Goal: Information Seeking & Learning: Find specific fact

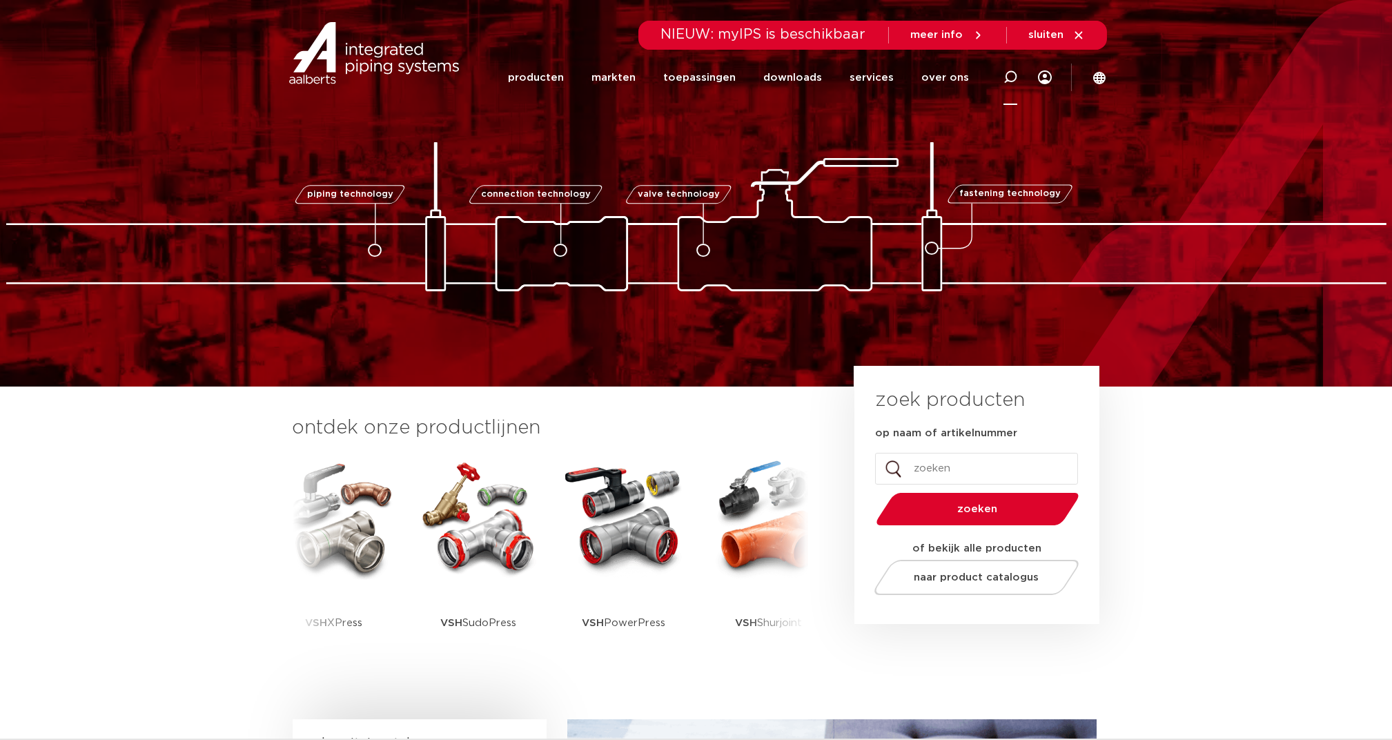
click at [1015, 75] on icon at bounding box center [1011, 77] width 14 height 14
type input "k2565"
click button "Zoeken" at bounding box center [0, 0] width 0 height 0
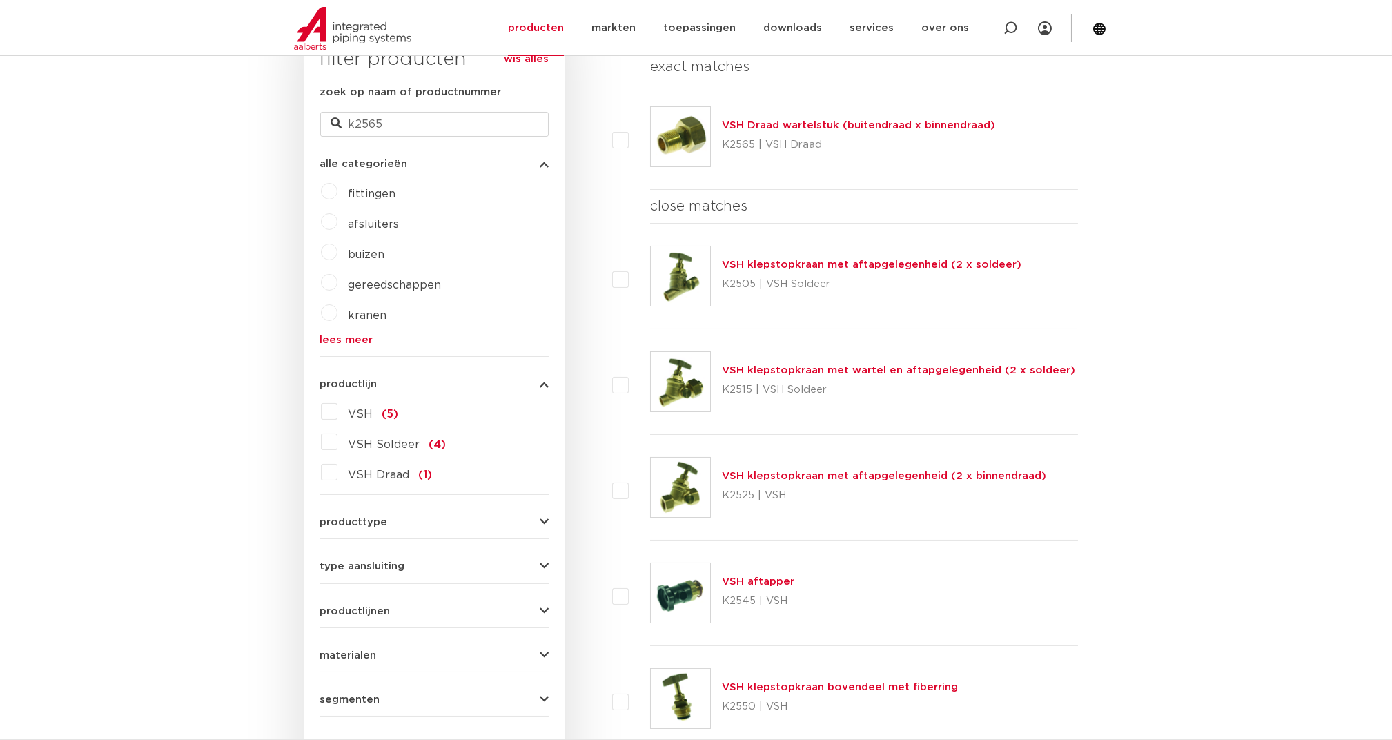
scroll to position [389, 0]
click at [779, 122] on link "VSH Draad wartelstuk (buitendraad x binnendraad)" at bounding box center [858, 125] width 273 height 10
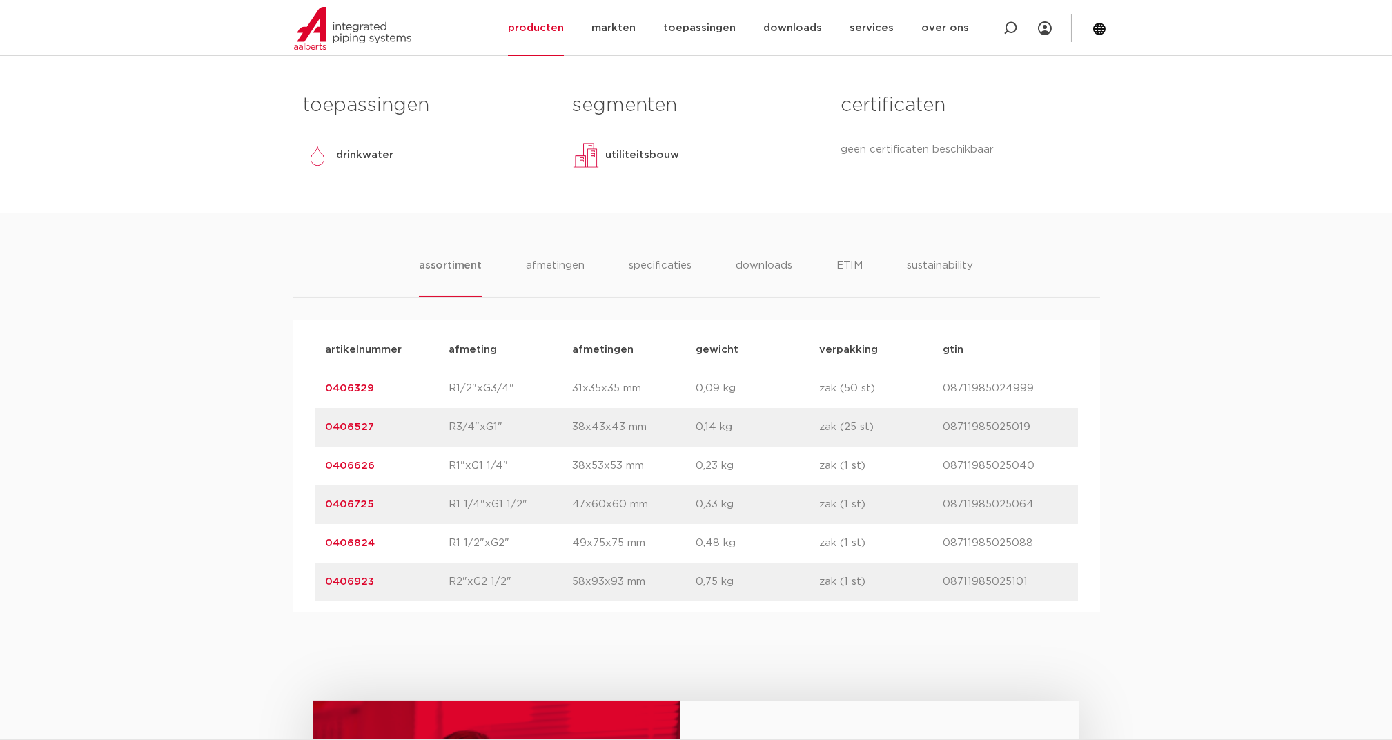
scroll to position [736, 0]
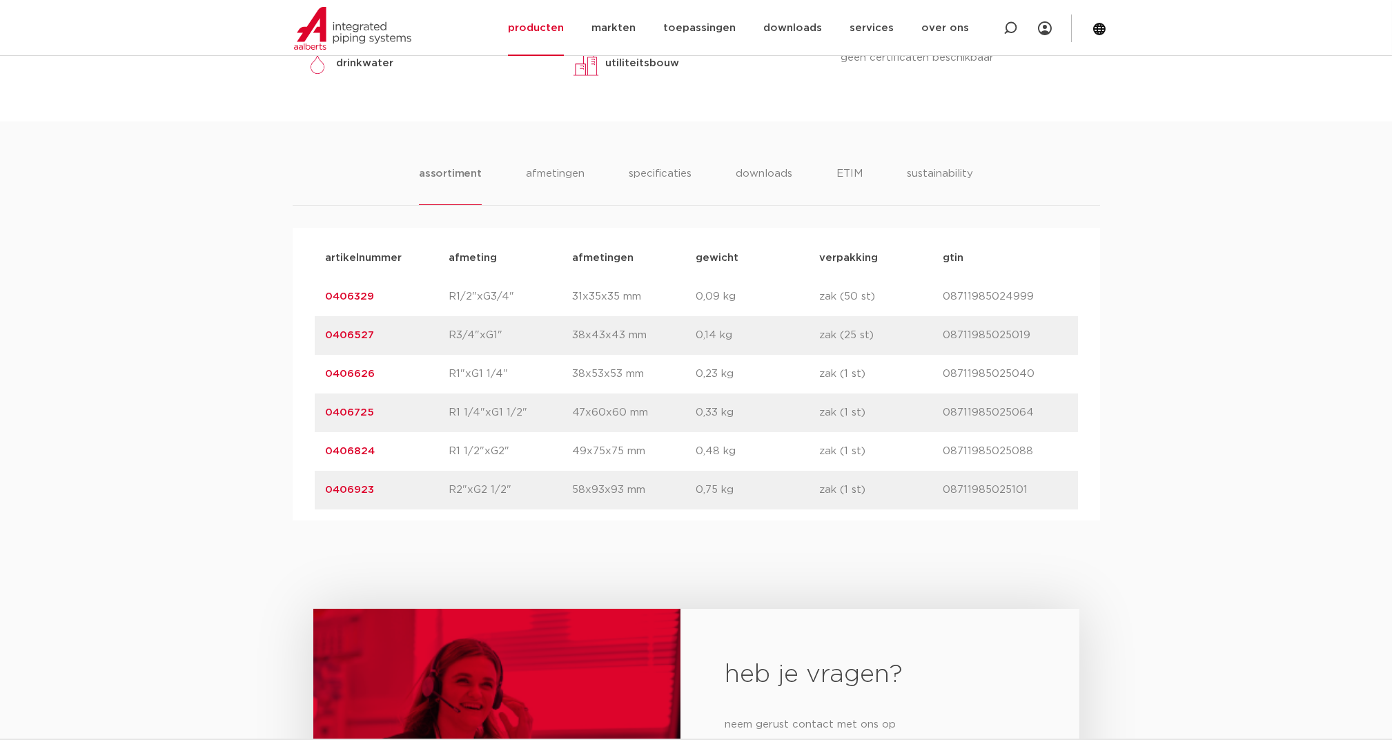
click at [361, 446] on link "0406824" at bounding box center [351, 451] width 50 height 10
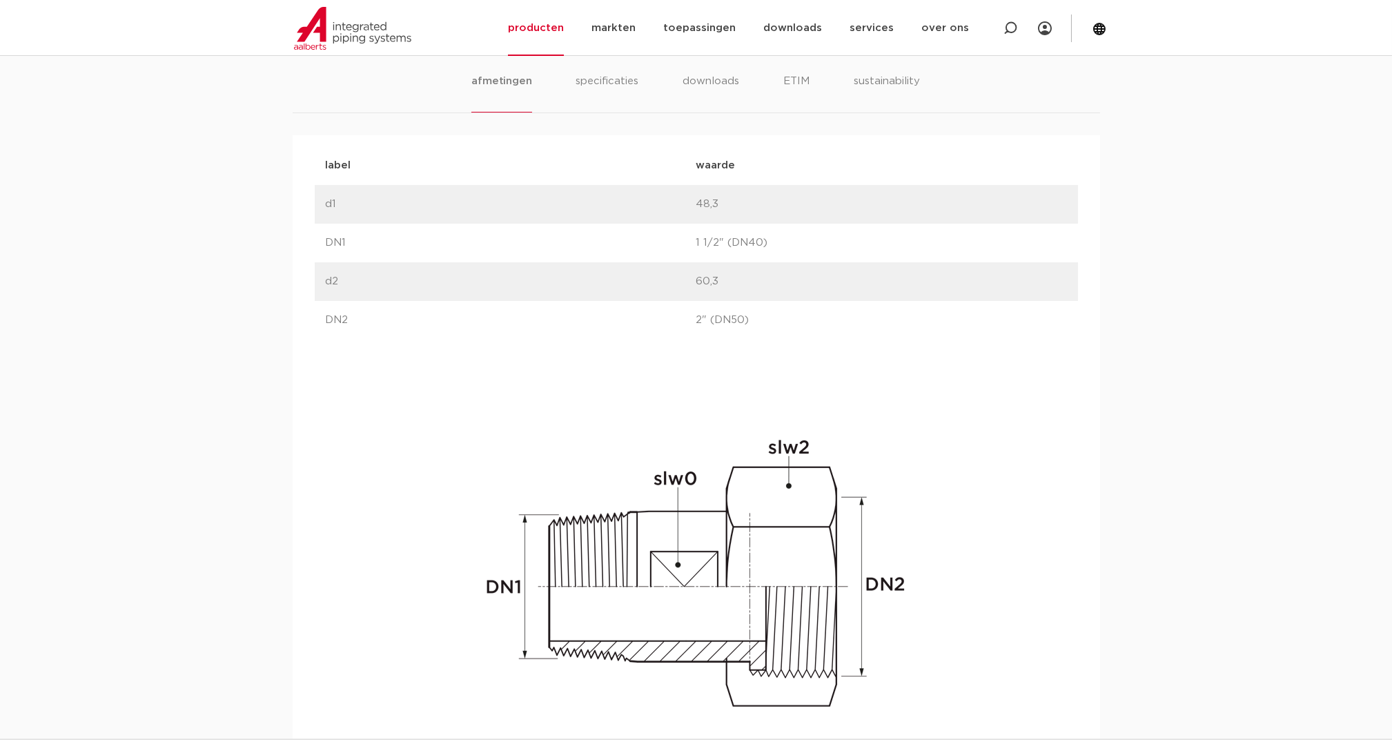
scroll to position [828, 0]
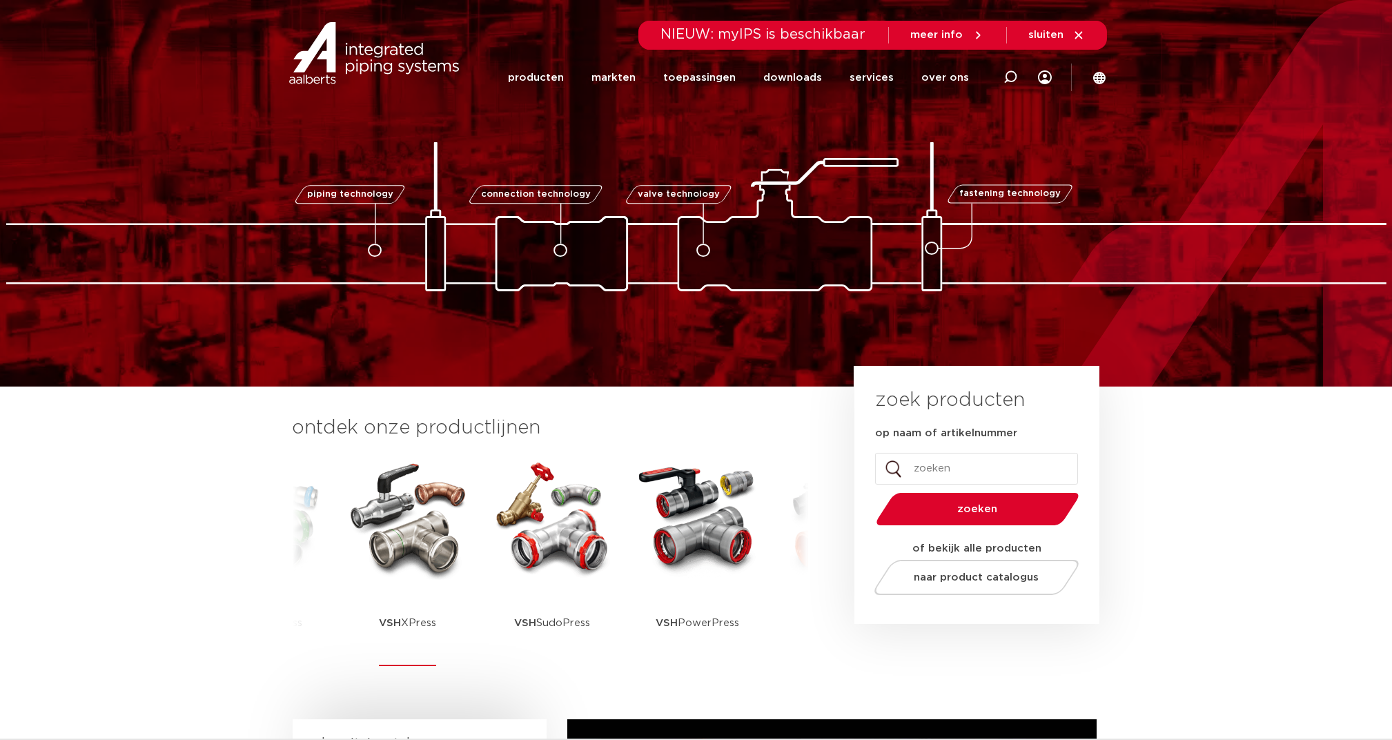
click at [378, 543] on img at bounding box center [408, 518] width 124 height 124
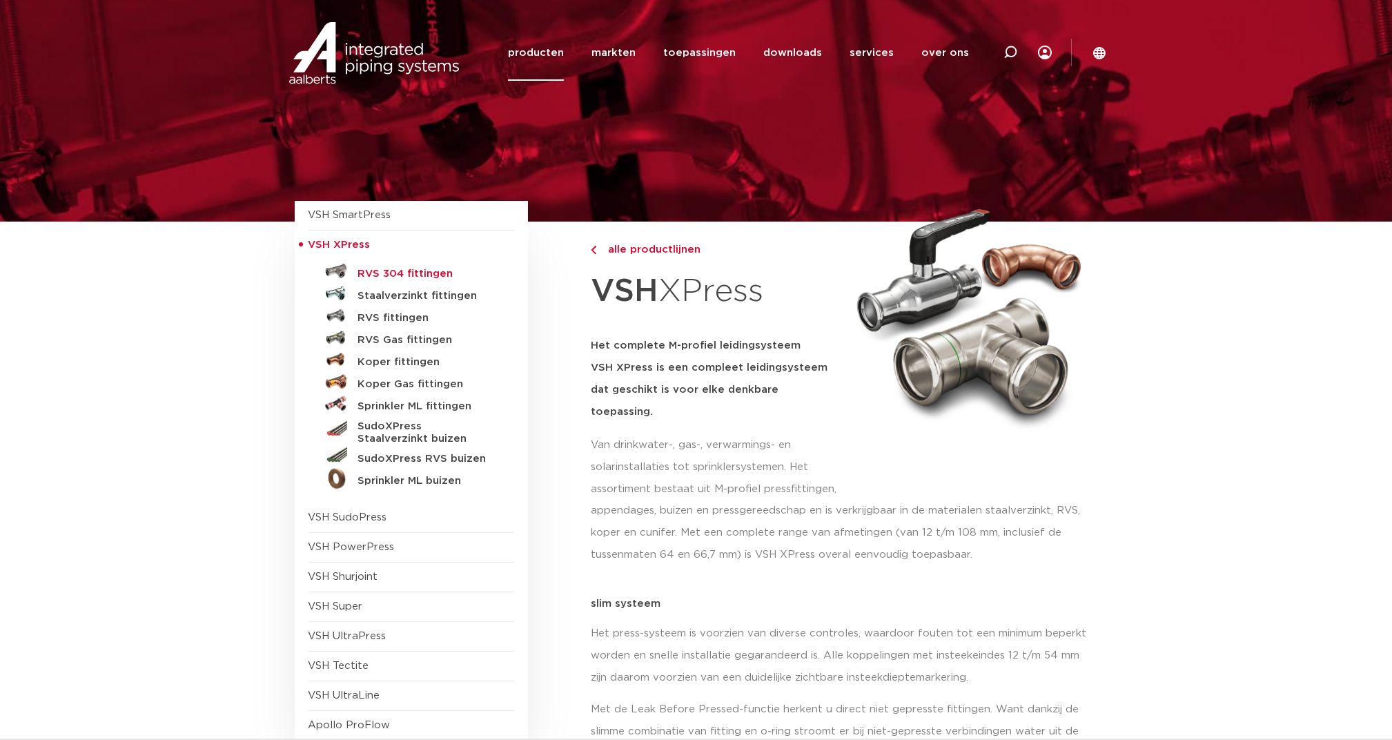
click at [399, 268] on h5 "RVS 304 fittingen" at bounding box center [426, 274] width 137 height 12
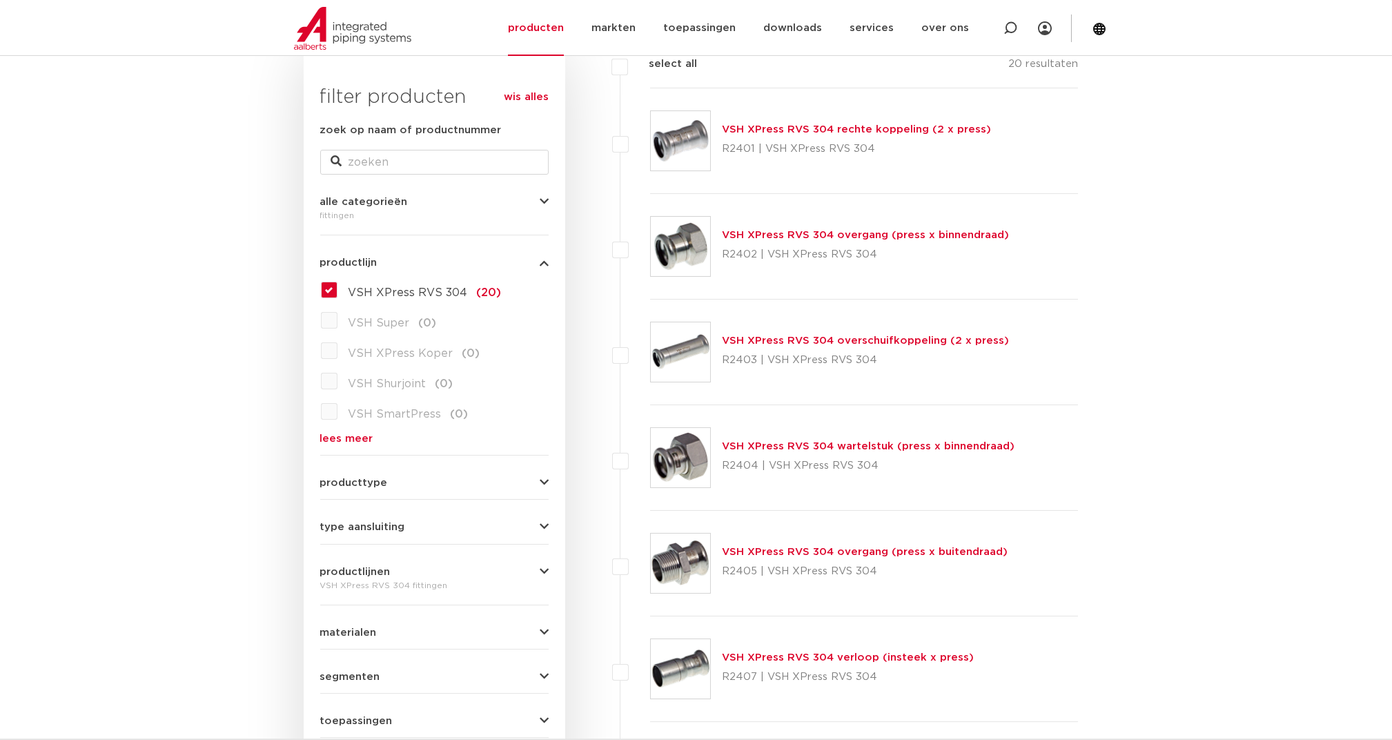
scroll to position [205, 0]
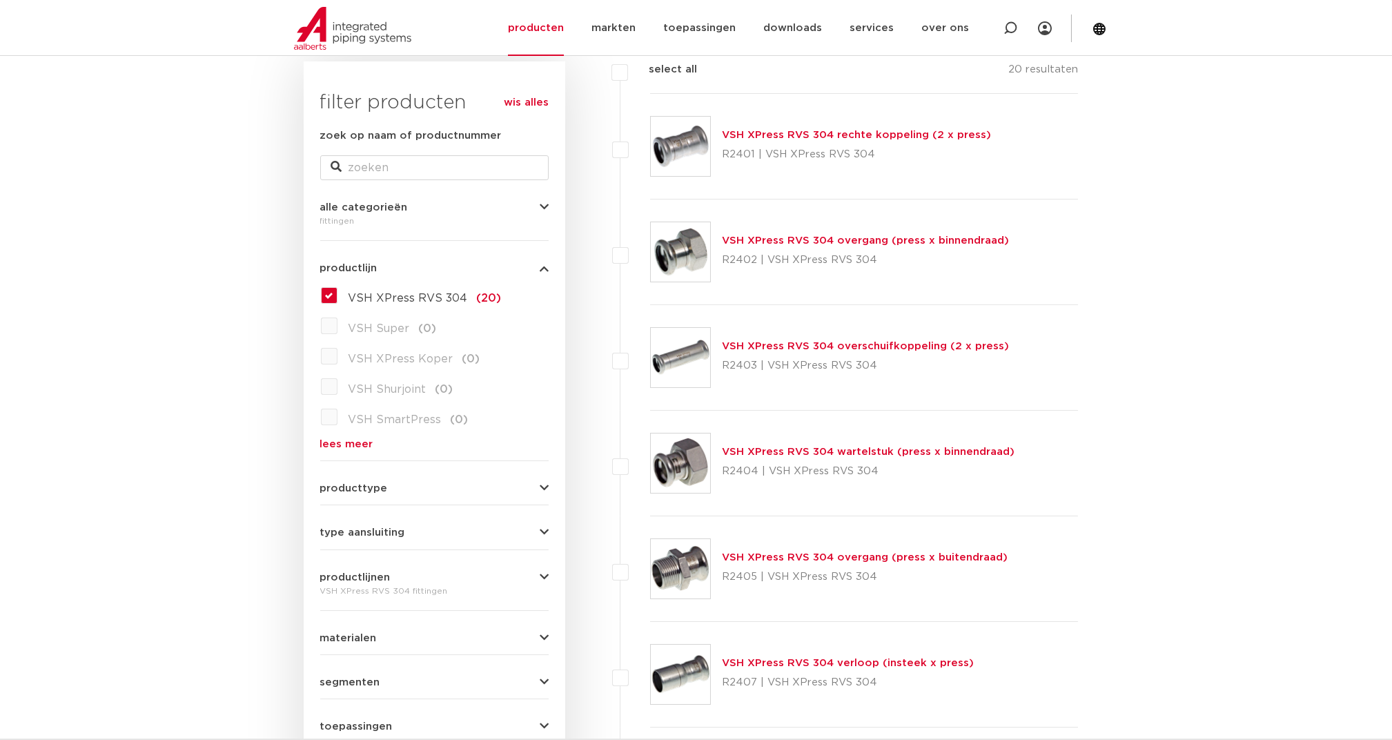
click at [774, 447] on link "VSH XPress RVS 304 wartelstuk (press x binnendraad)" at bounding box center [868, 452] width 293 height 10
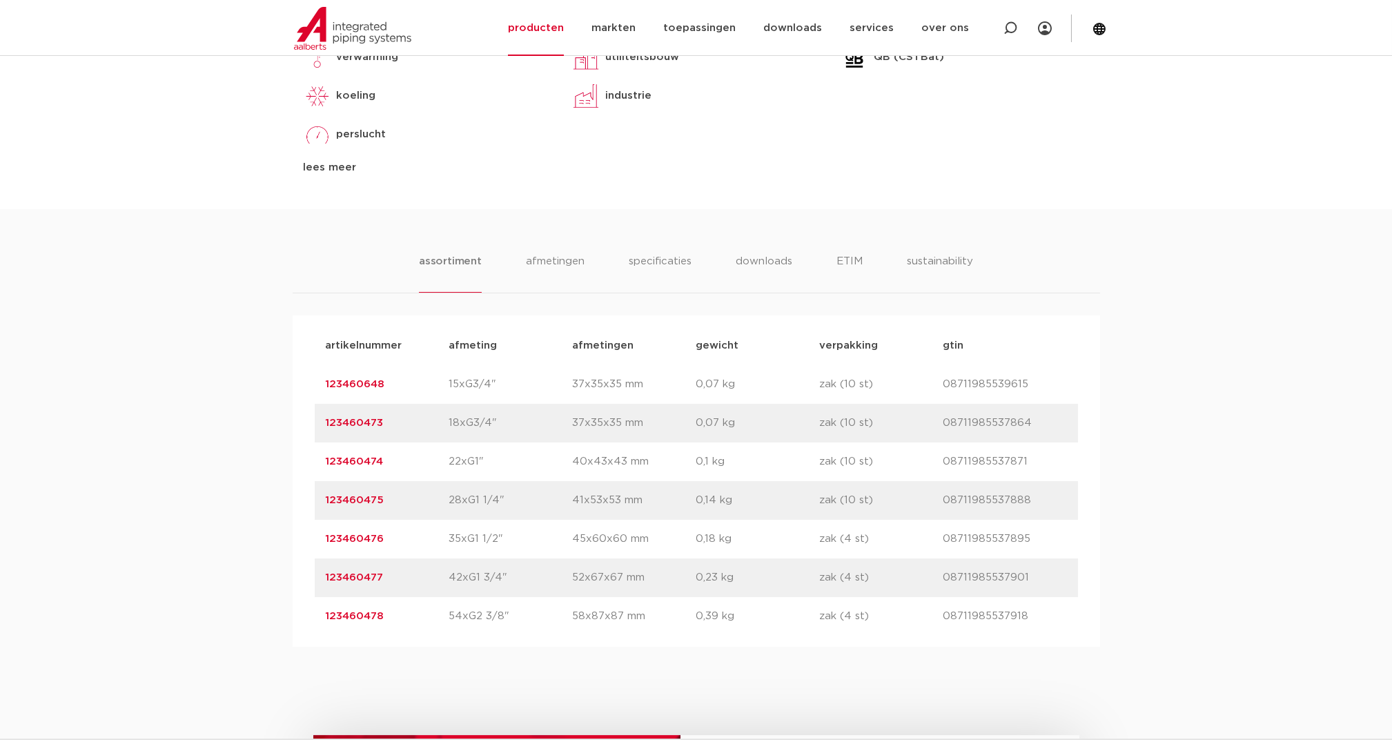
scroll to position [736, 0]
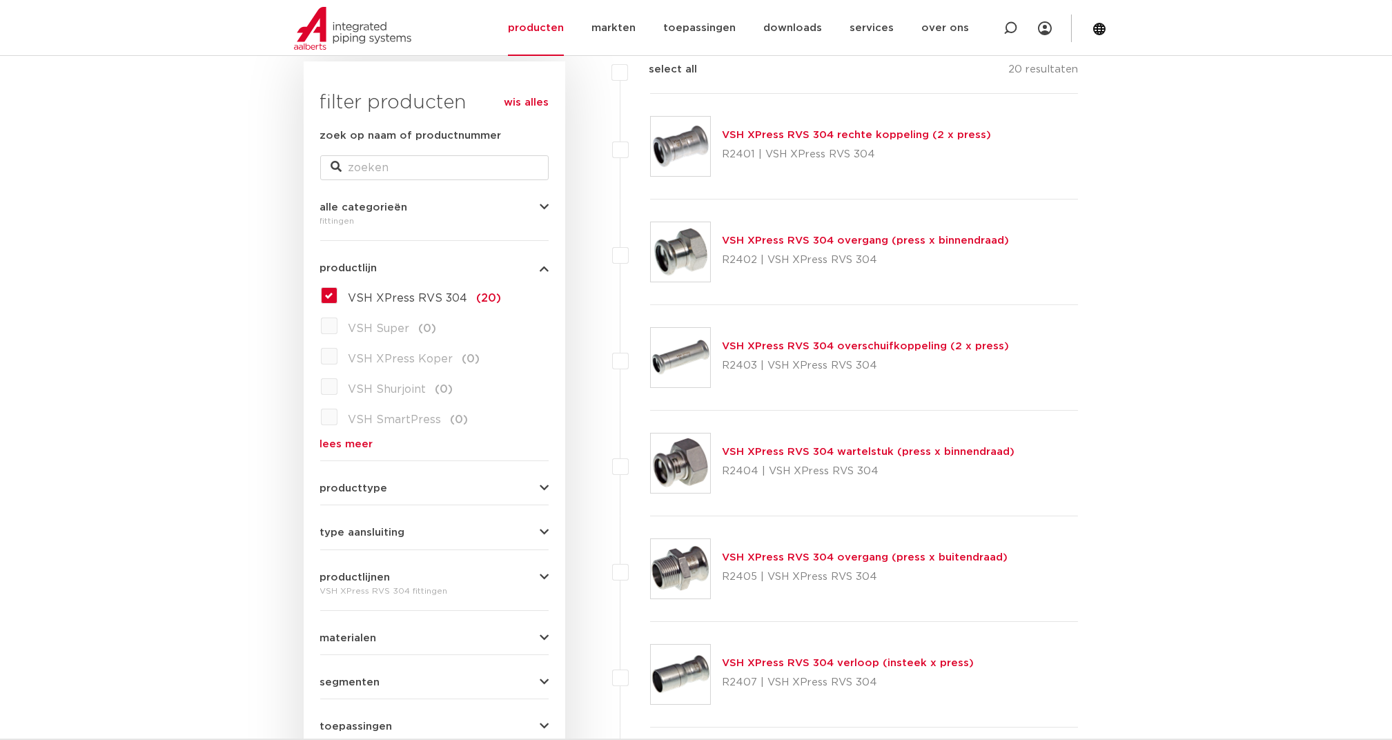
click at [755, 239] on link "VSH XPress RVS 304 overgang (press x binnendraad)" at bounding box center [865, 240] width 287 height 10
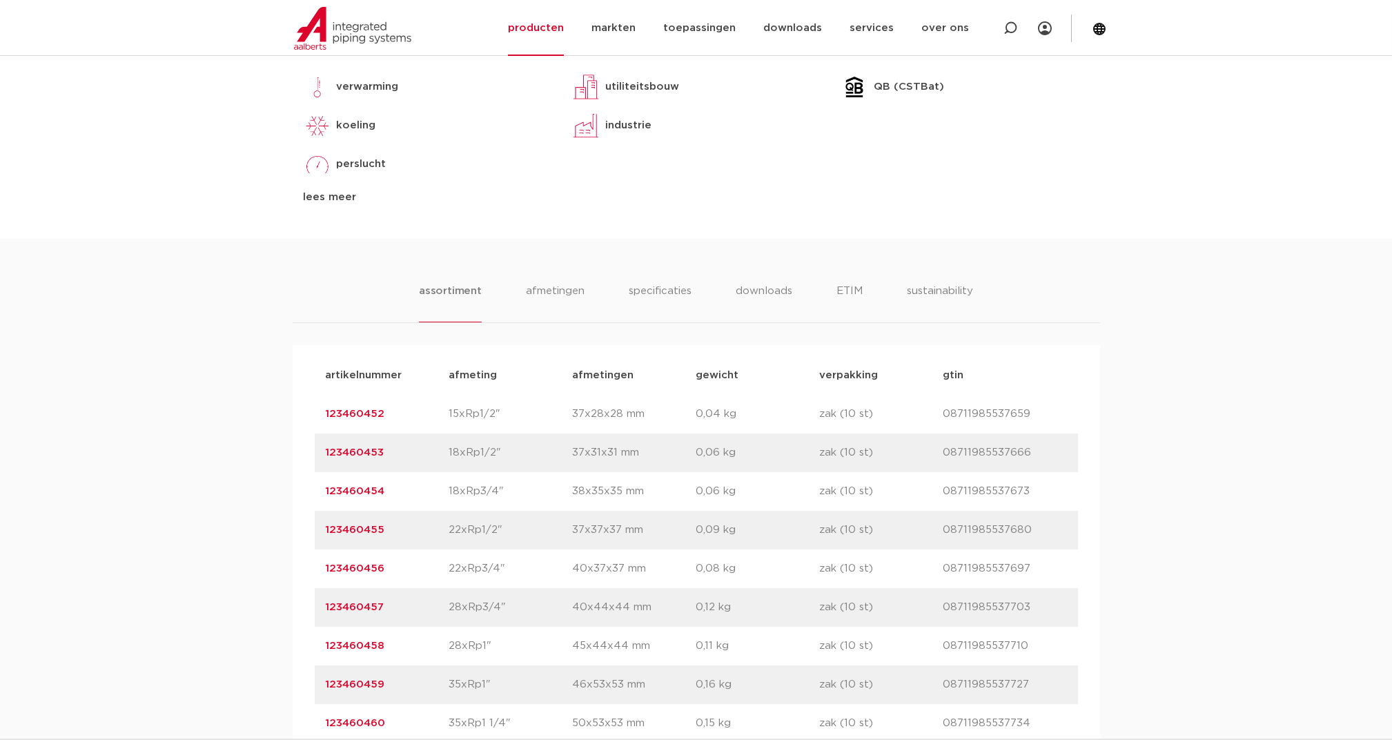
scroll to position [644, 0]
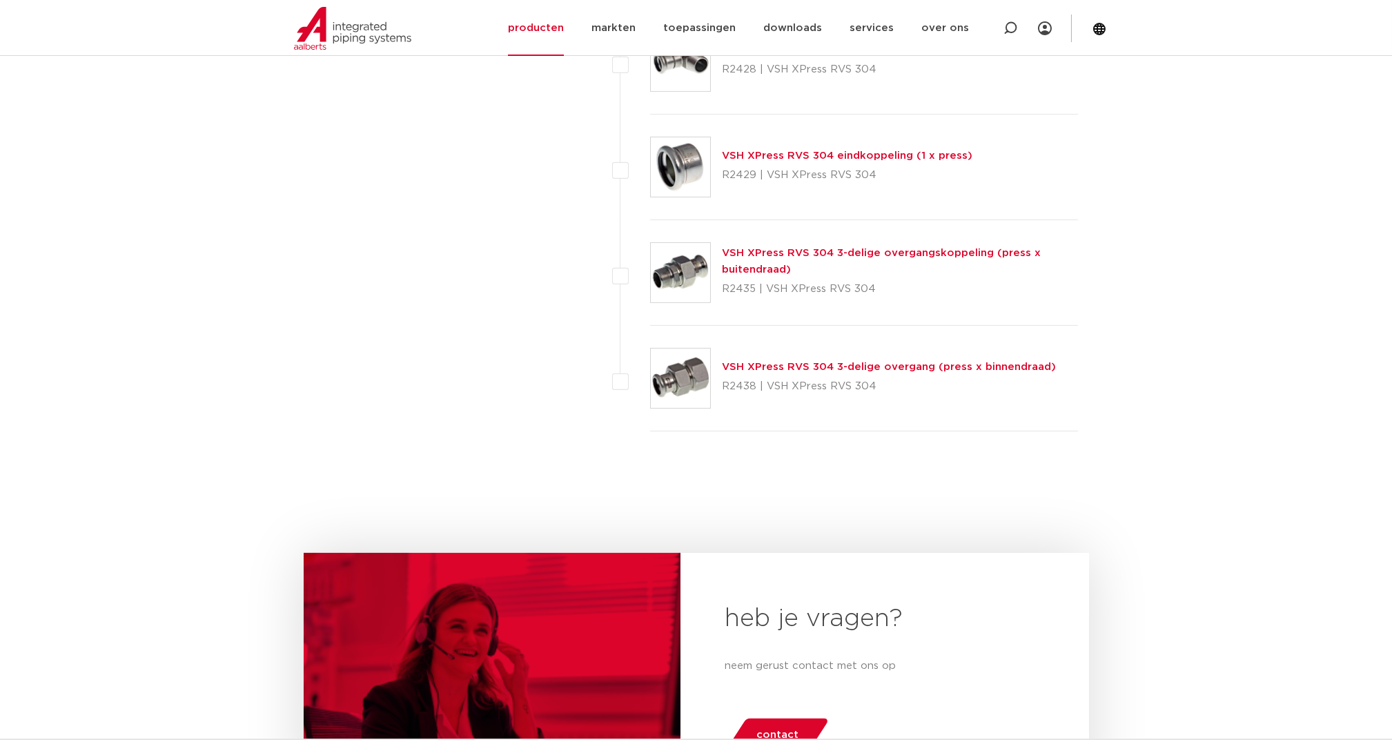
scroll to position [2045, 0]
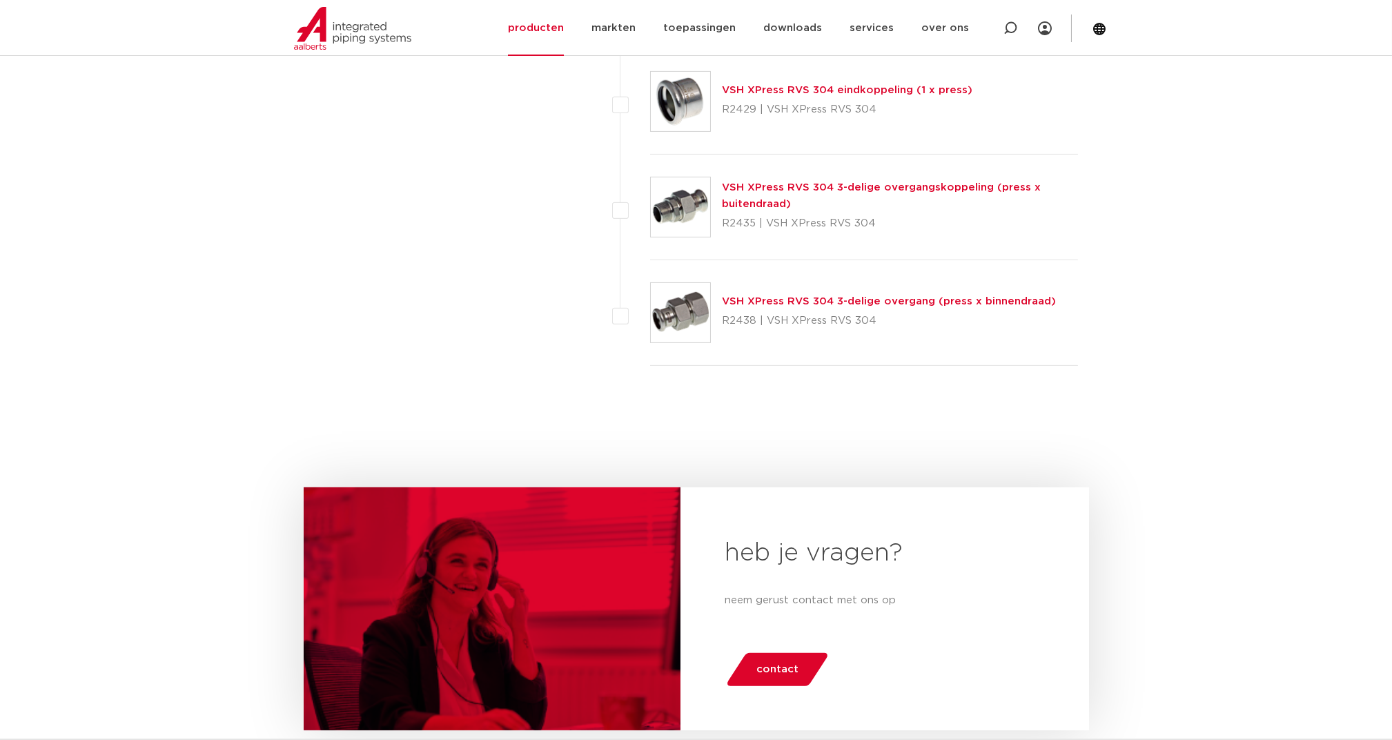
click at [772, 296] on link "VSH XPress RVS 304 3-delige overgang (press x binnendraad)" at bounding box center [889, 301] width 334 height 10
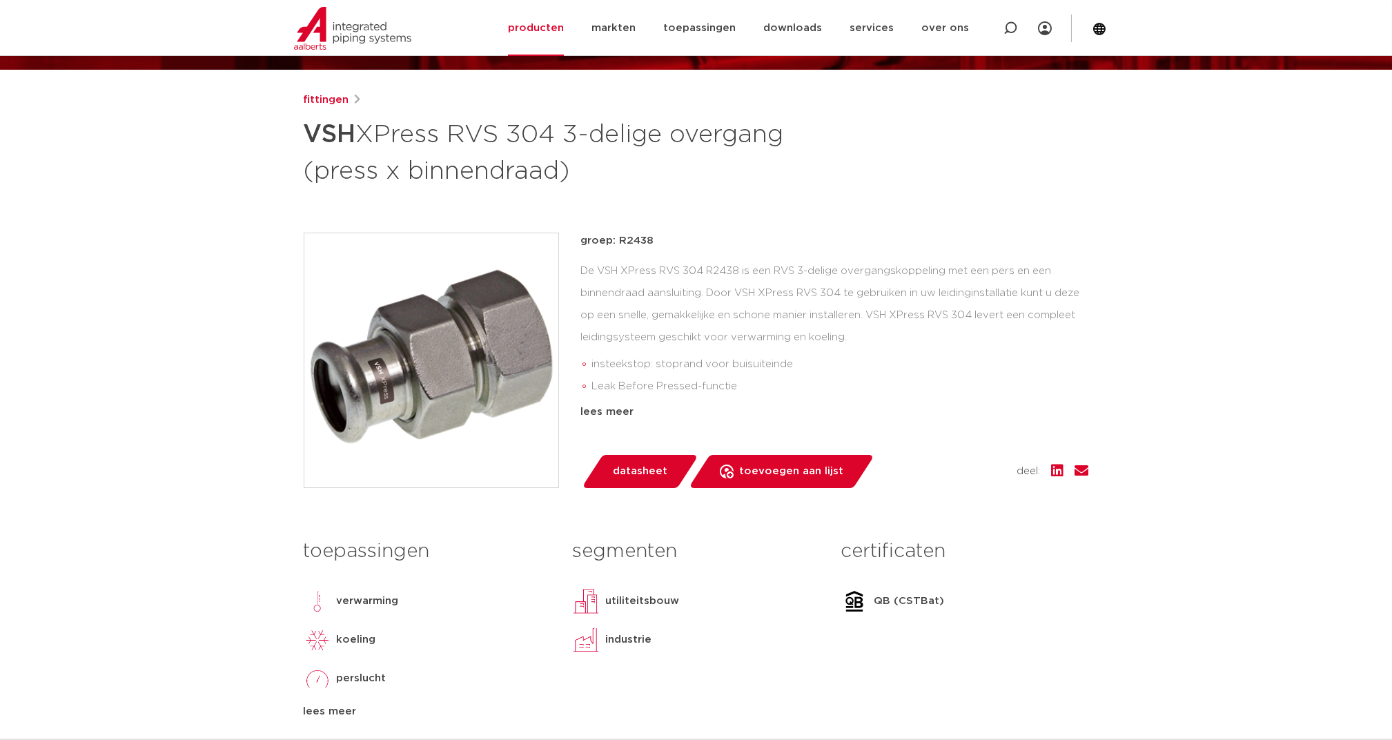
scroll to position [92, 0]
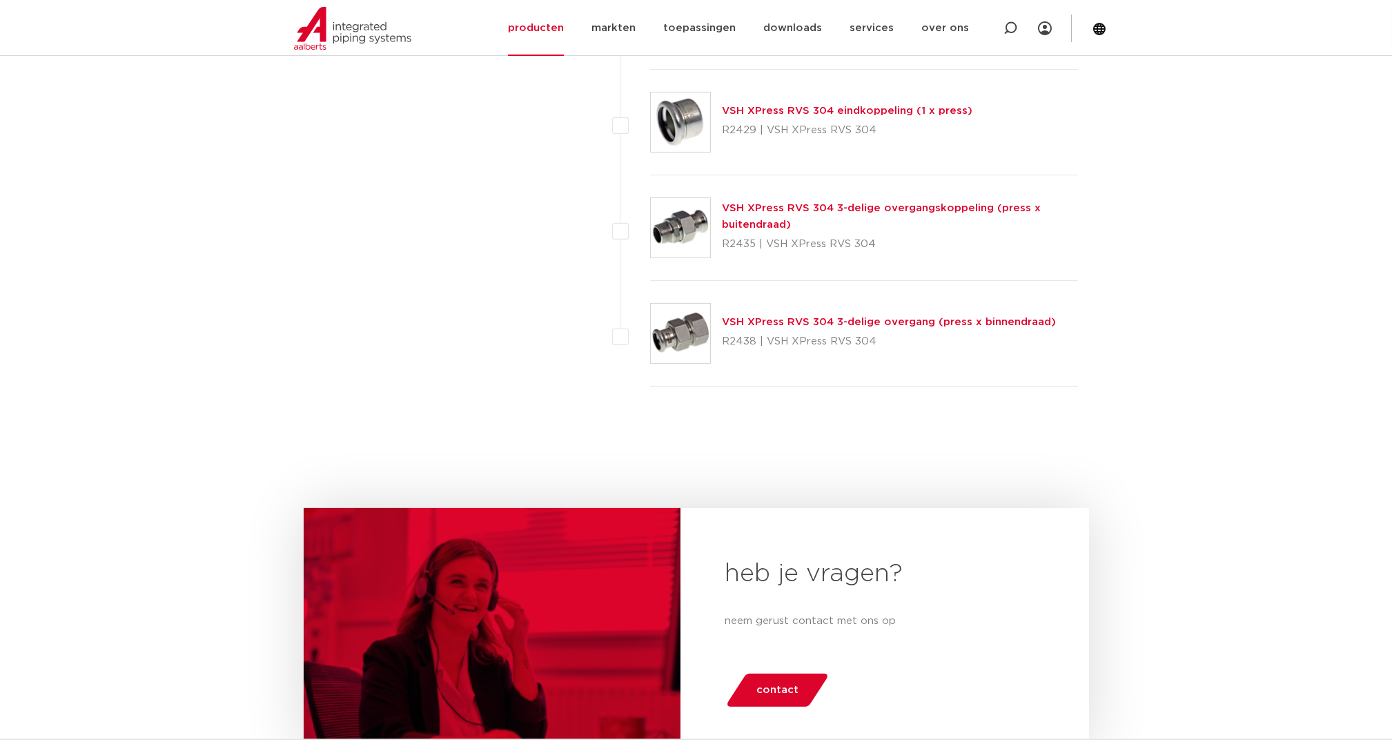
scroll to position [2045, 0]
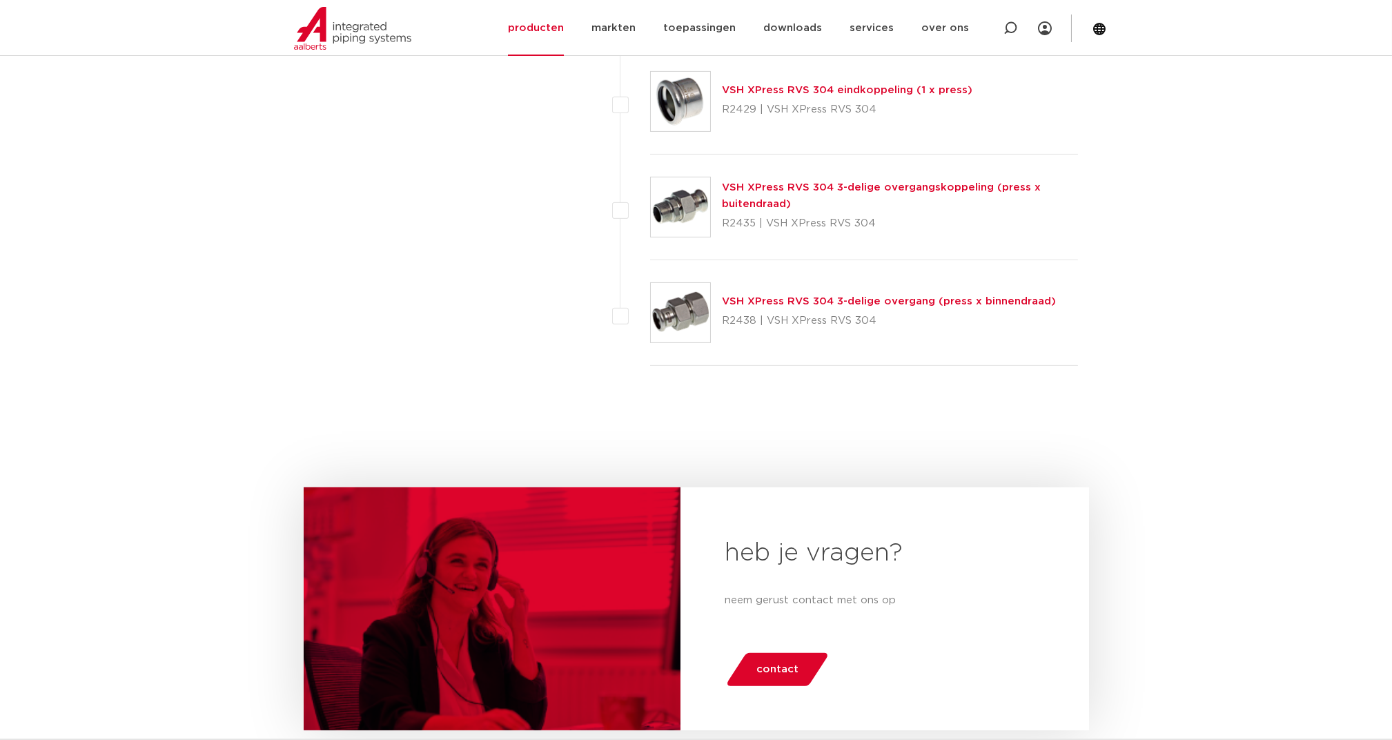
click at [763, 182] on link "VSH XPress RVS 304 3-delige overgangskoppeling (press x buitendraad)" at bounding box center [881, 195] width 319 height 27
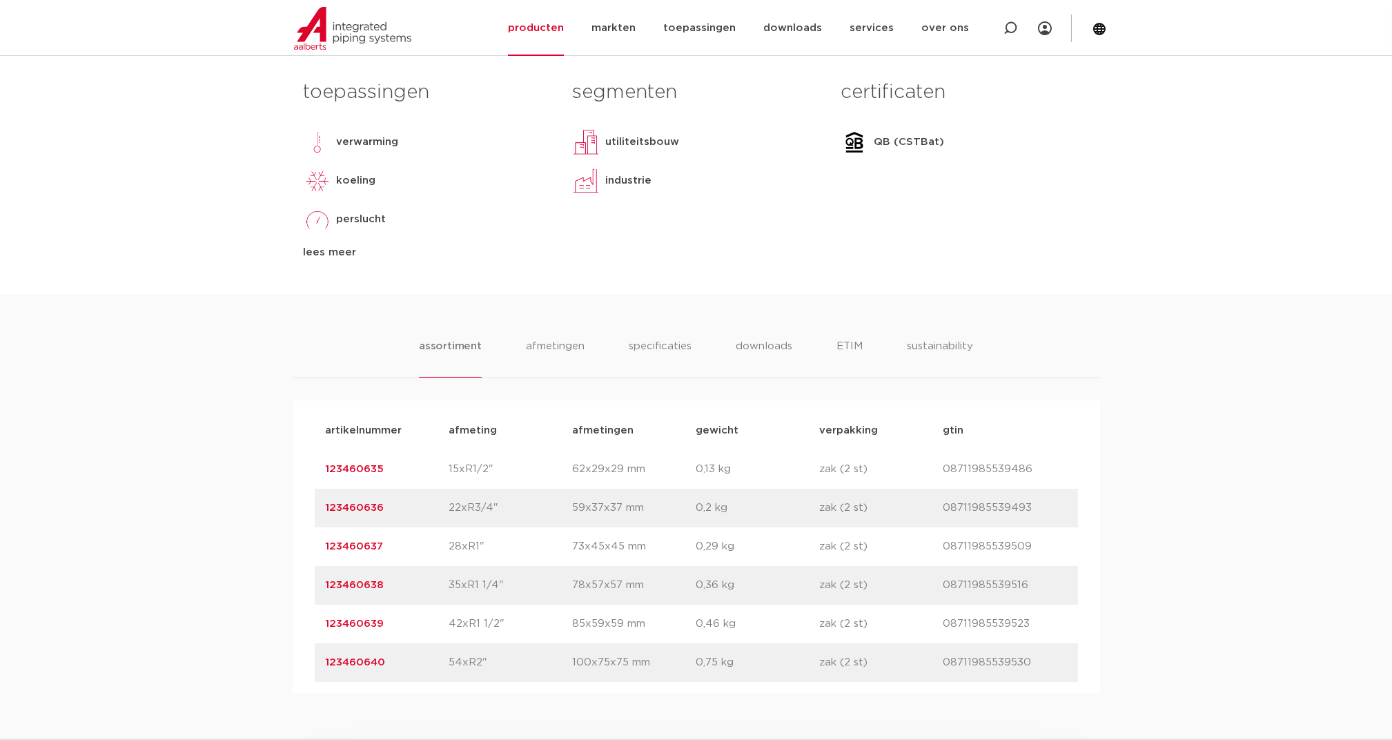
scroll to position [828, 0]
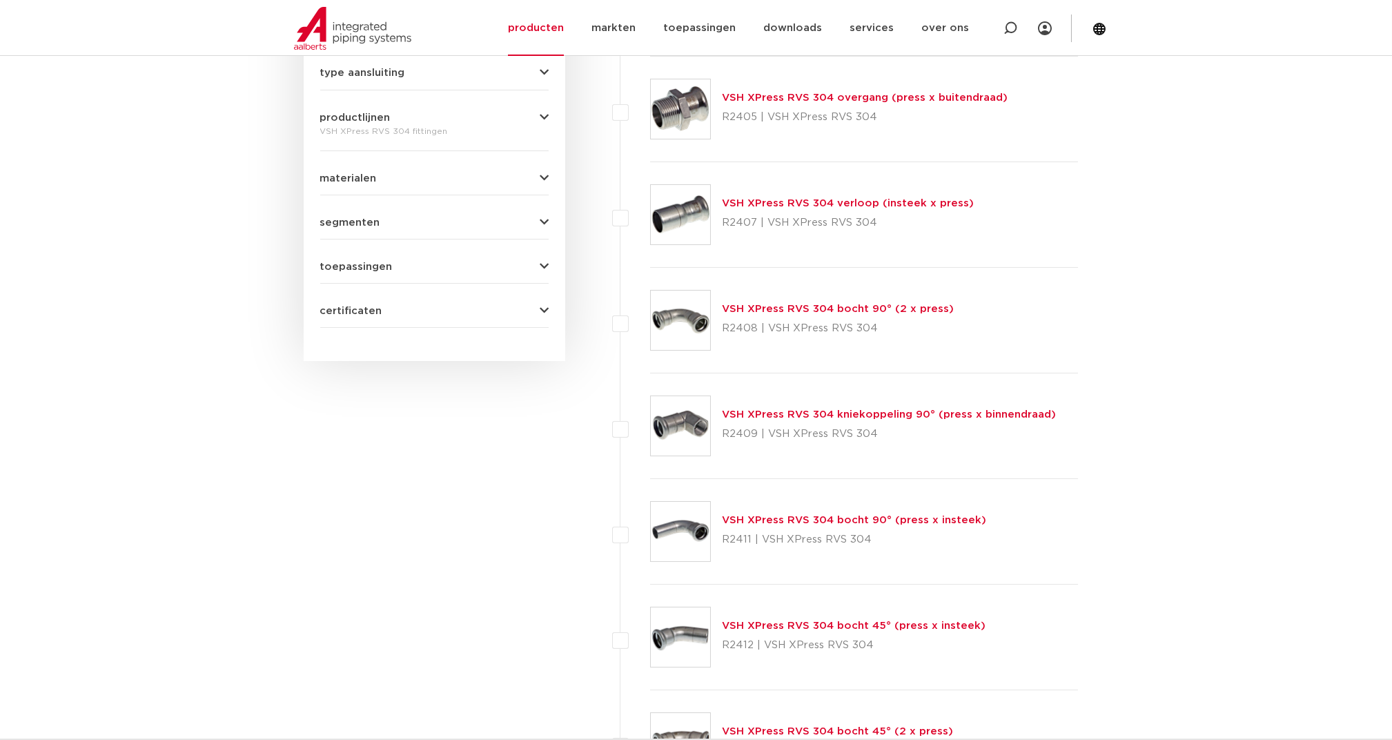
scroll to position [572, 0]
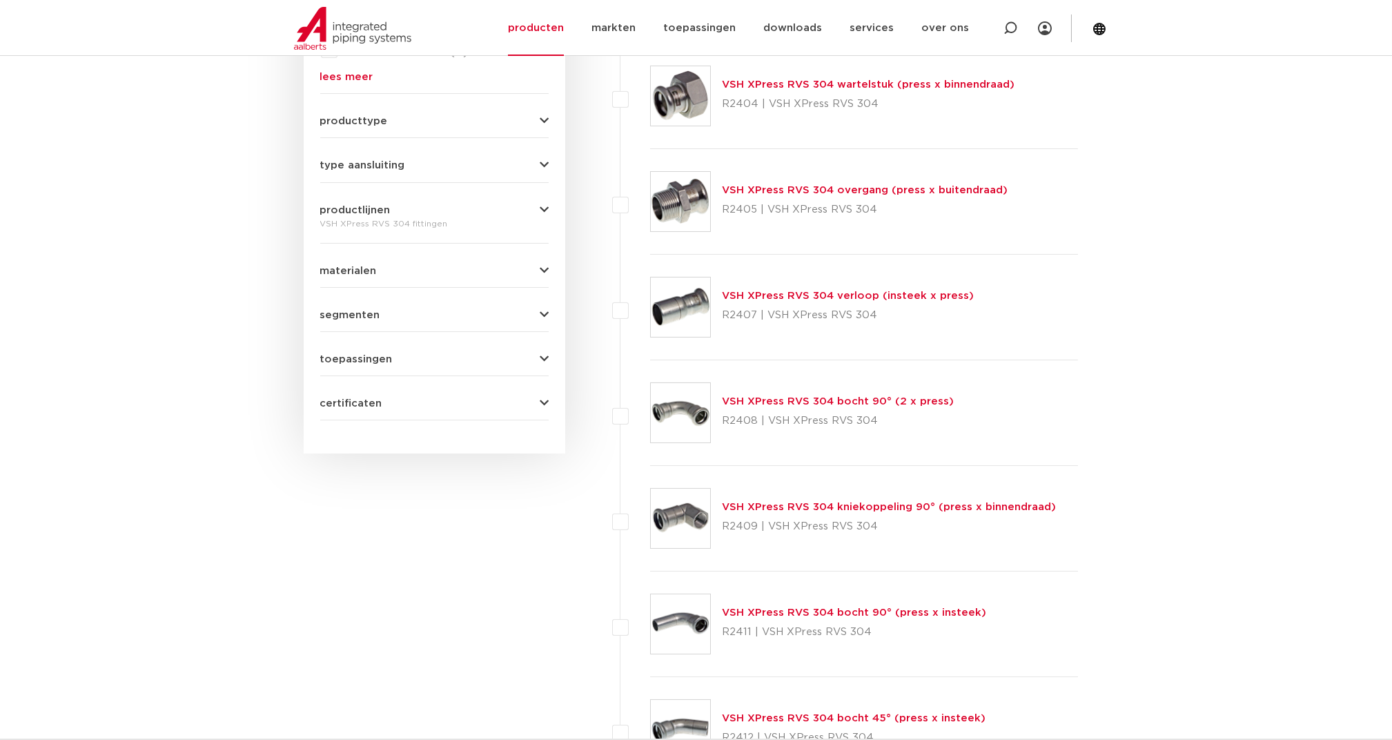
click at [765, 79] on link "VSH XPress RVS 304 wartelstuk (press x binnendraad)" at bounding box center [868, 84] width 293 height 10
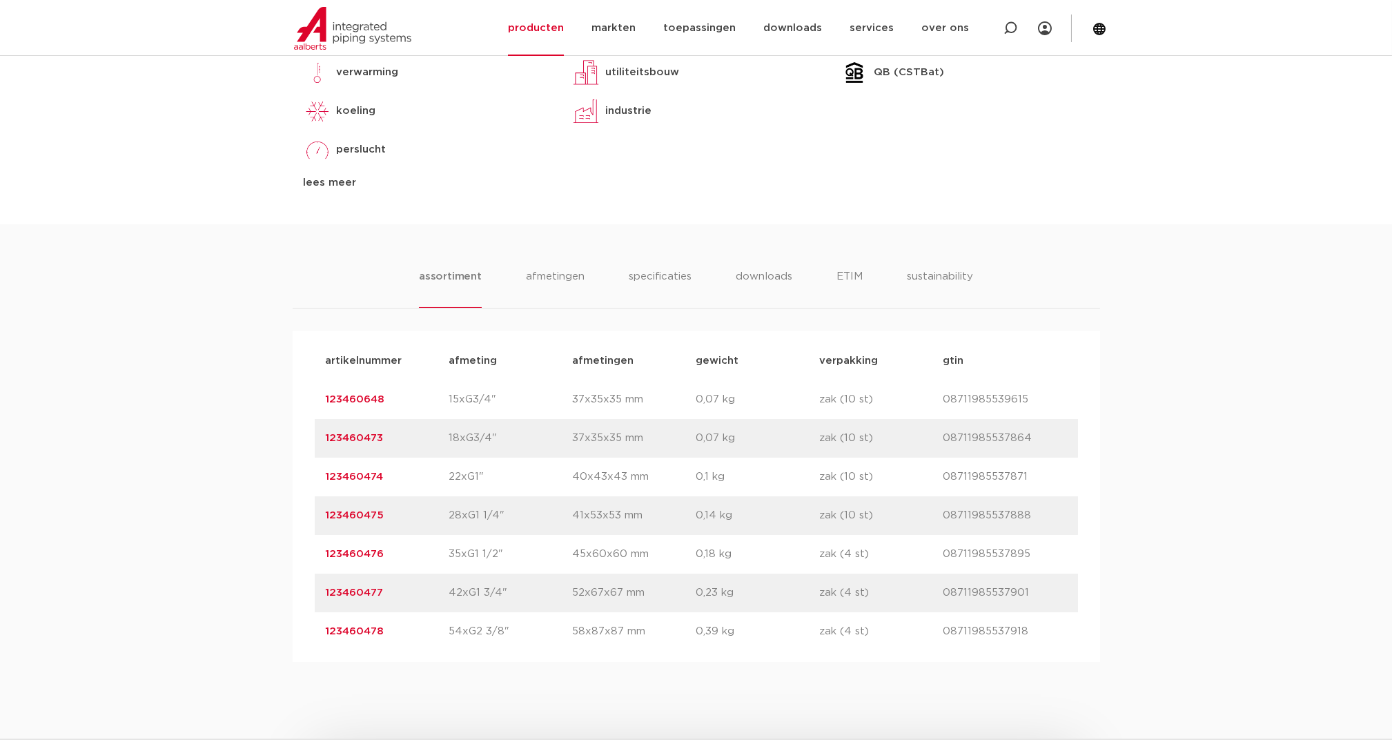
scroll to position [736, 0]
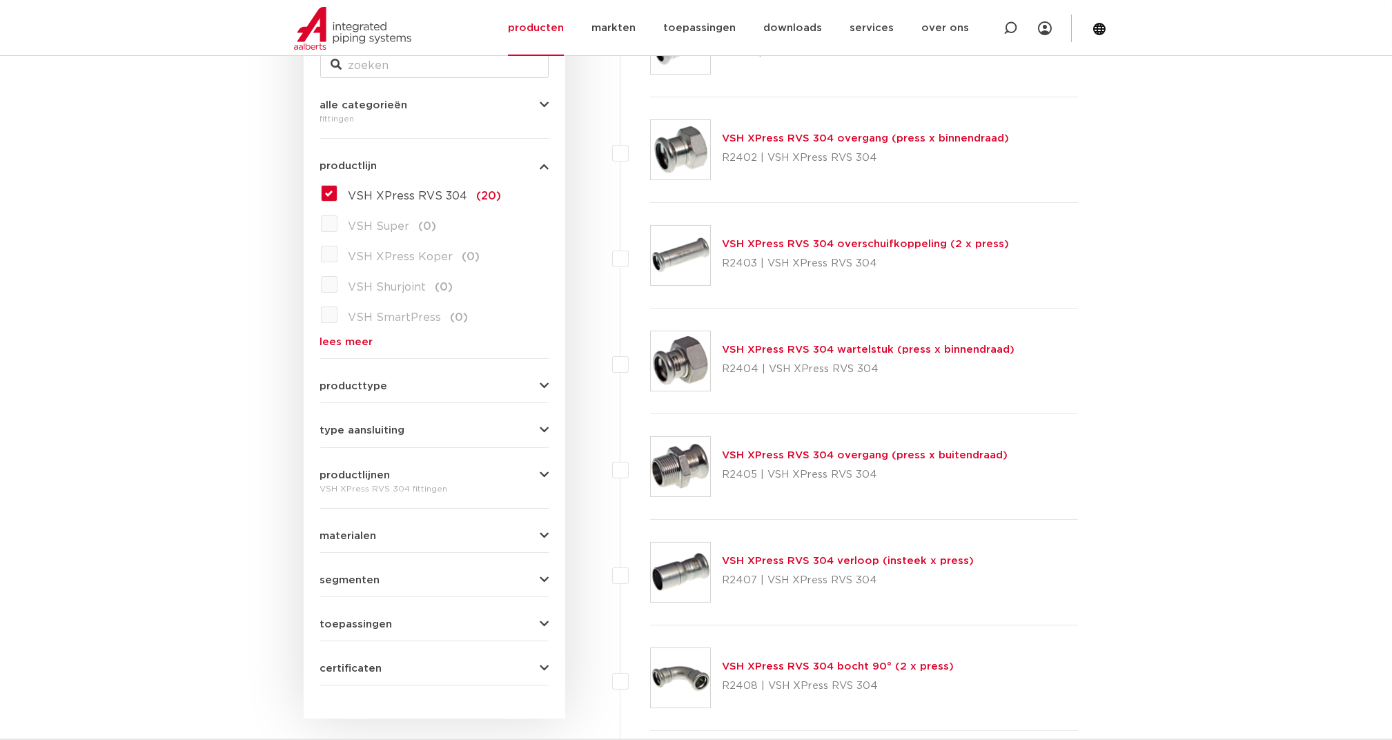
scroll to position [295, 0]
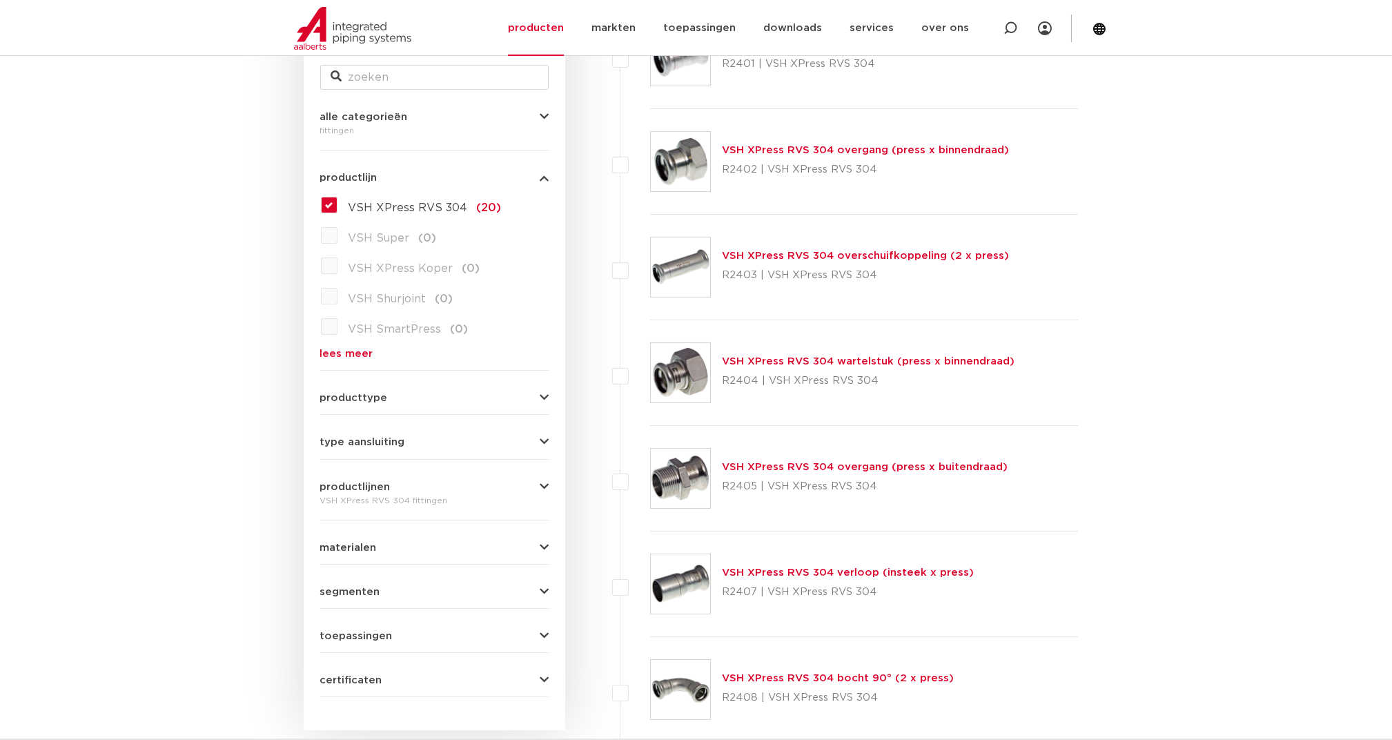
click at [749, 150] on link "VSH XPress RVS 304 overgang (press x binnendraad)" at bounding box center [865, 150] width 287 height 10
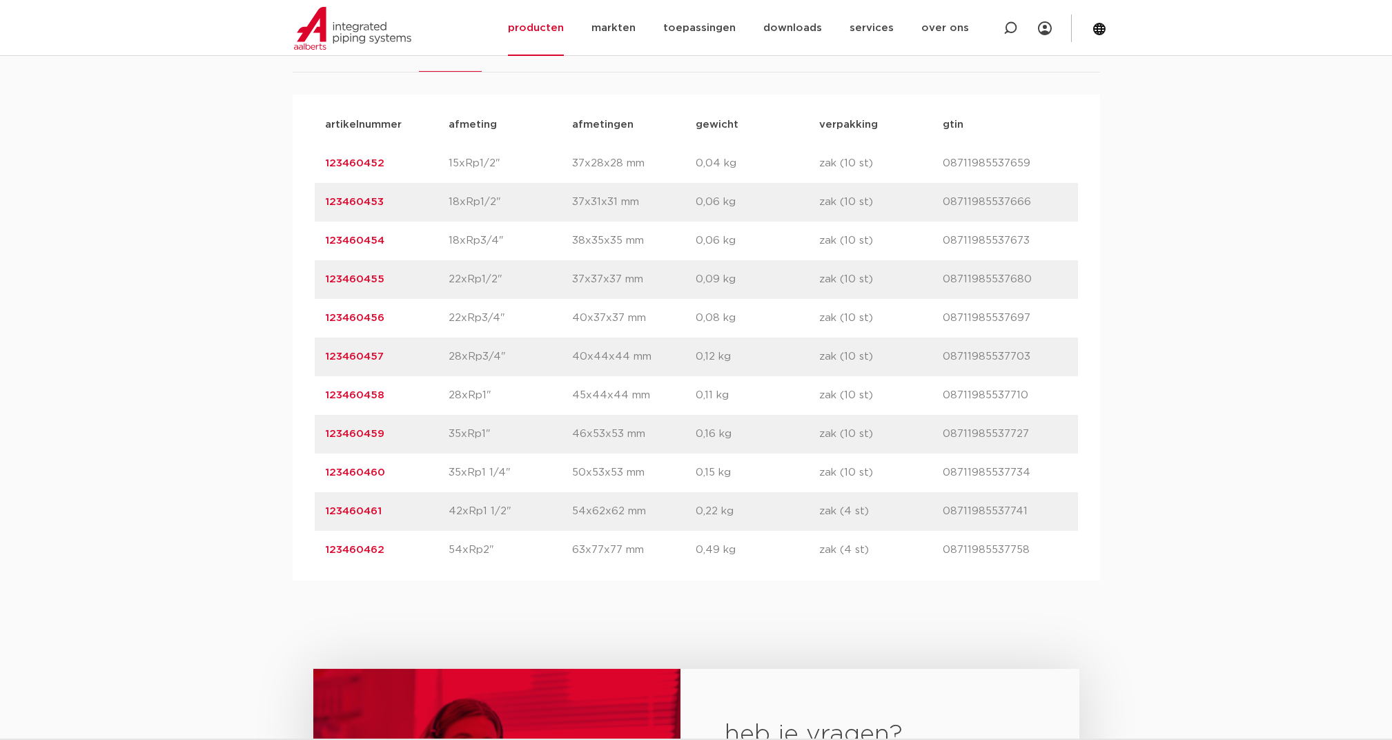
scroll to position [920, 0]
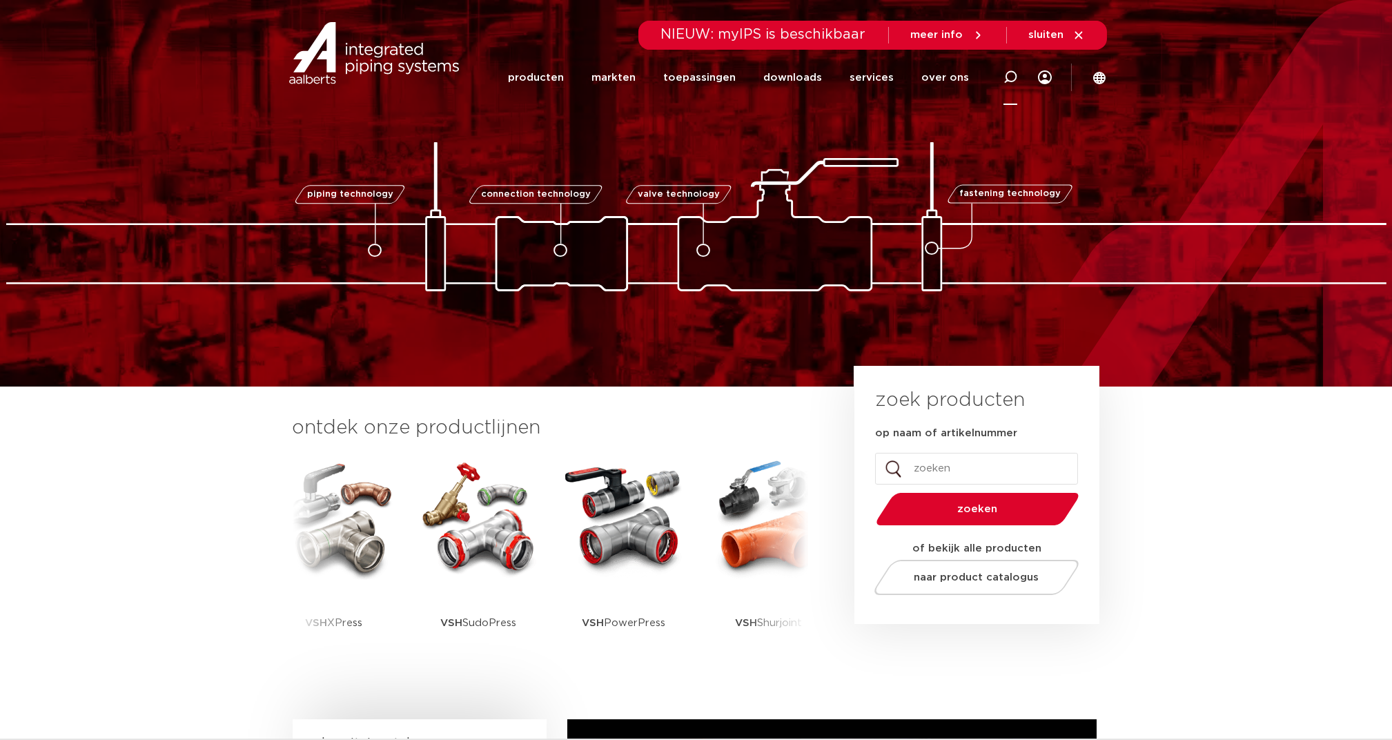
click at [1011, 76] on icon at bounding box center [1011, 77] width 14 height 14
click at [672, 86] on input "Zoeken" at bounding box center [811, 75] width 434 height 28
type input "k2565"
click button "Zoeken" at bounding box center [0, 0] width 0 height 0
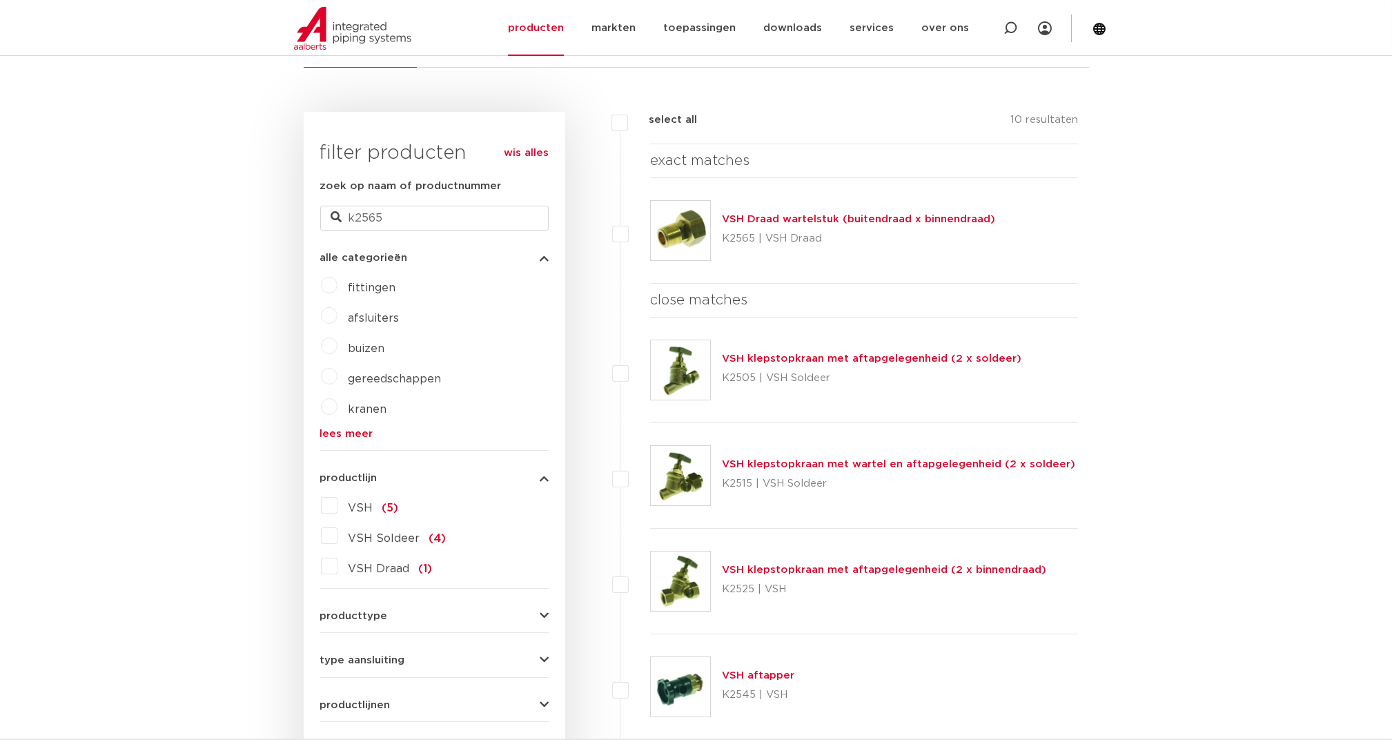
click at [763, 216] on link "VSH Draad wartelstuk (buitendraad x binnendraad)" at bounding box center [858, 219] width 273 height 10
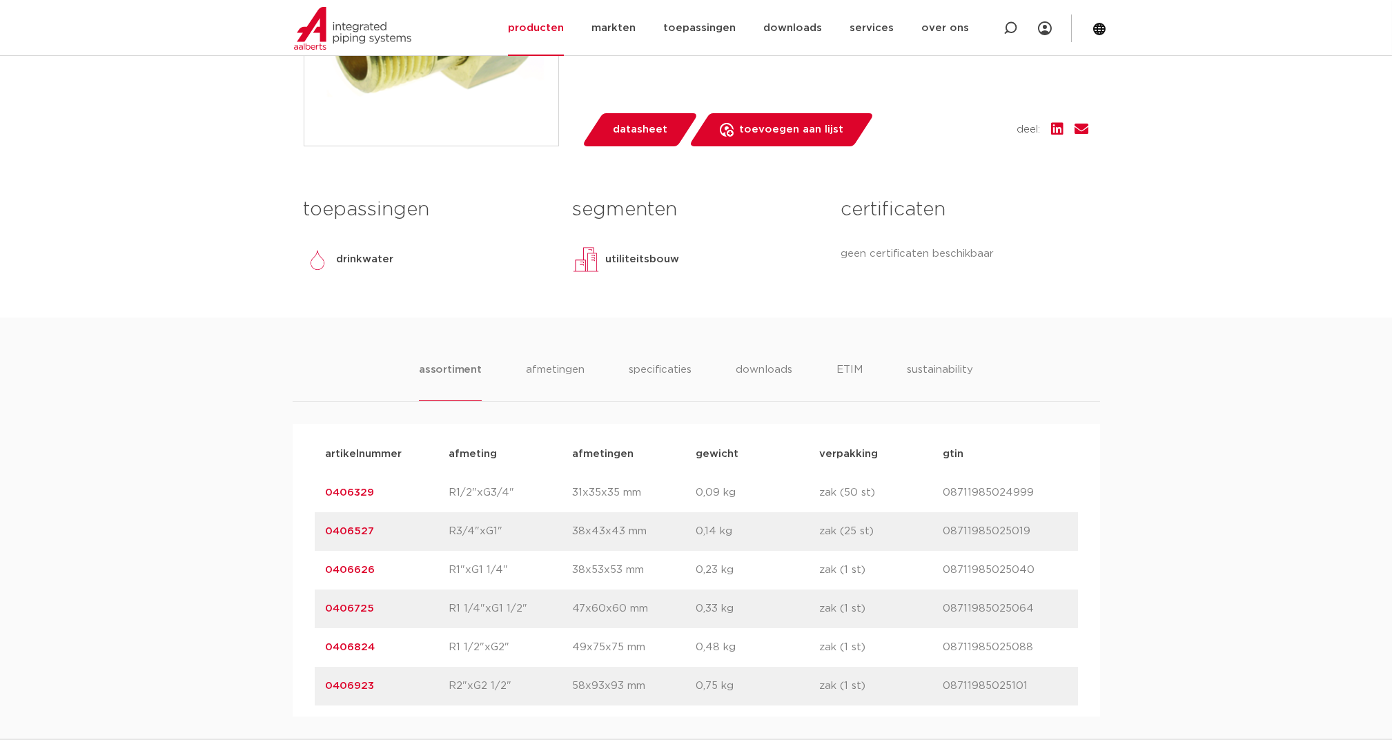
scroll to position [614, 0]
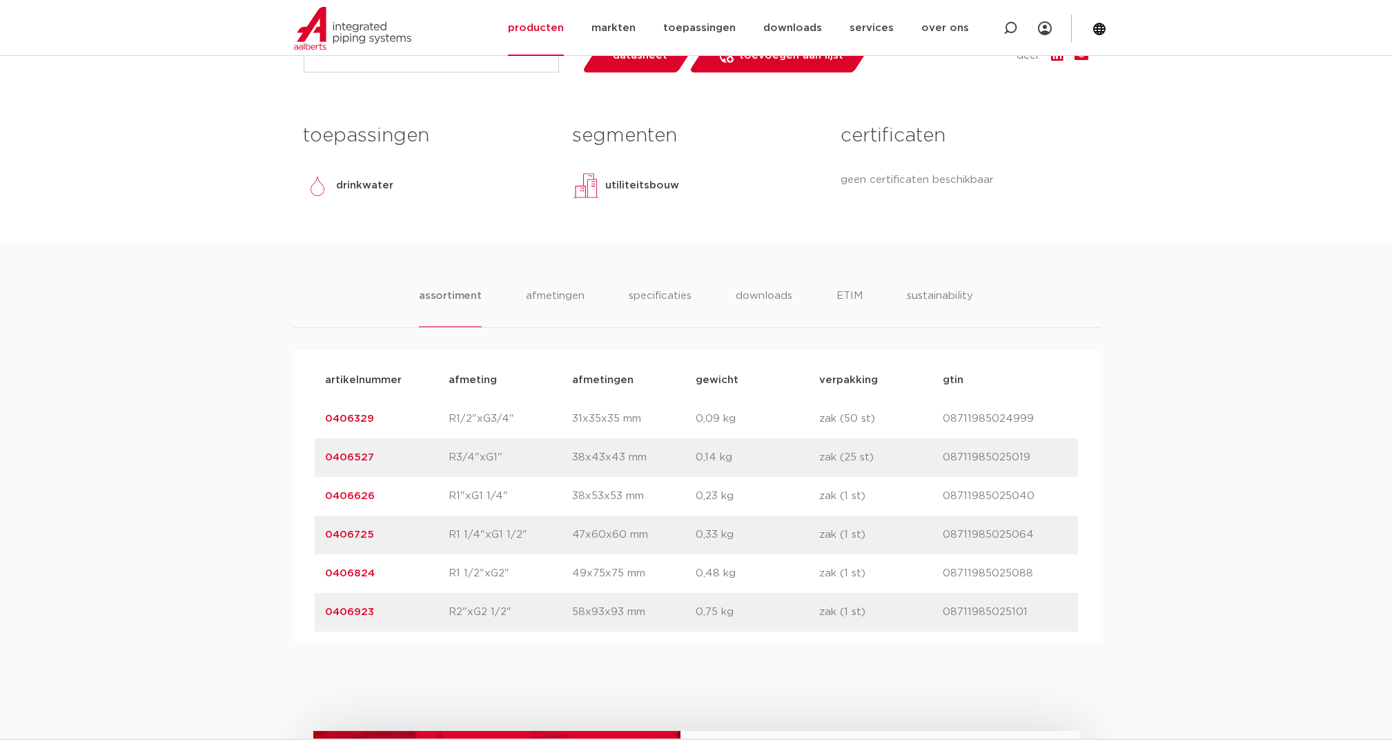
click at [350, 571] on link "0406824" at bounding box center [351, 573] width 50 height 10
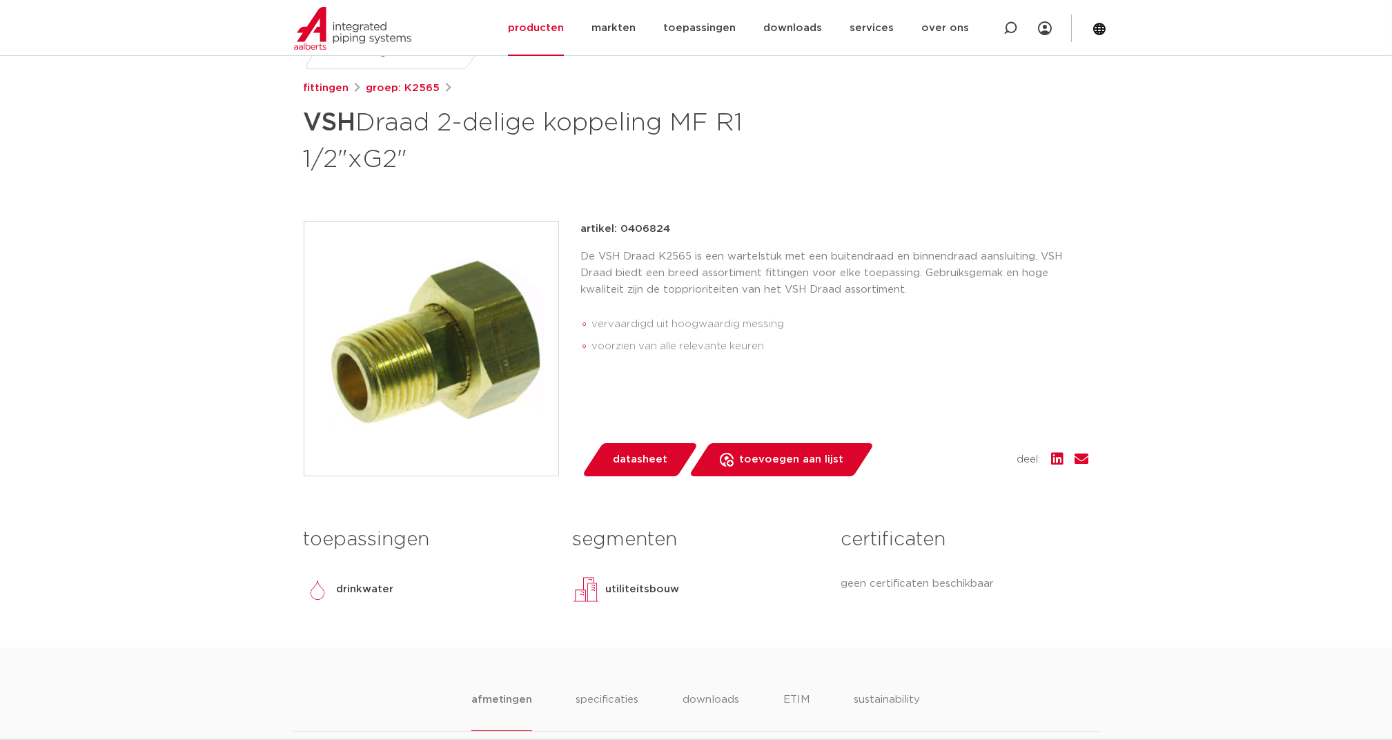
scroll to position [184, 0]
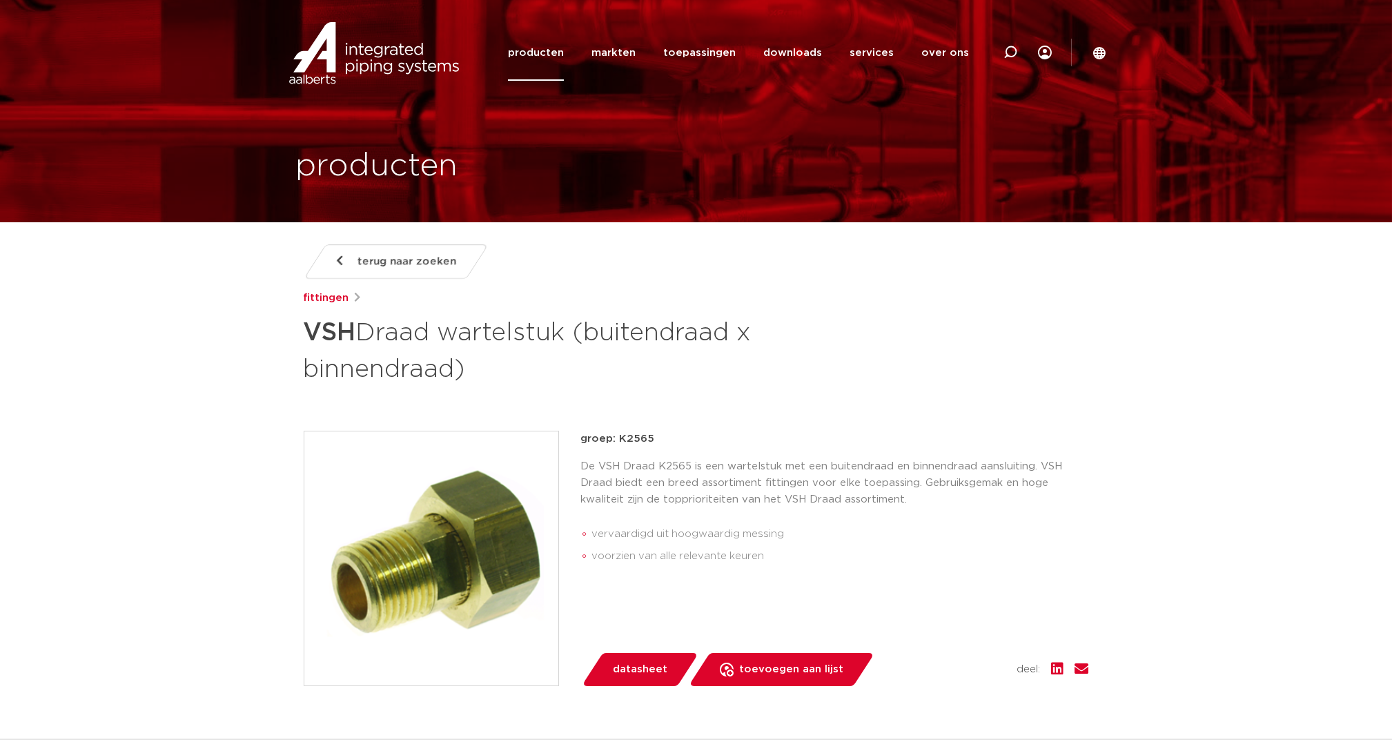
click at [342, 63] on img at bounding box center [374, 53] width 177 height 62
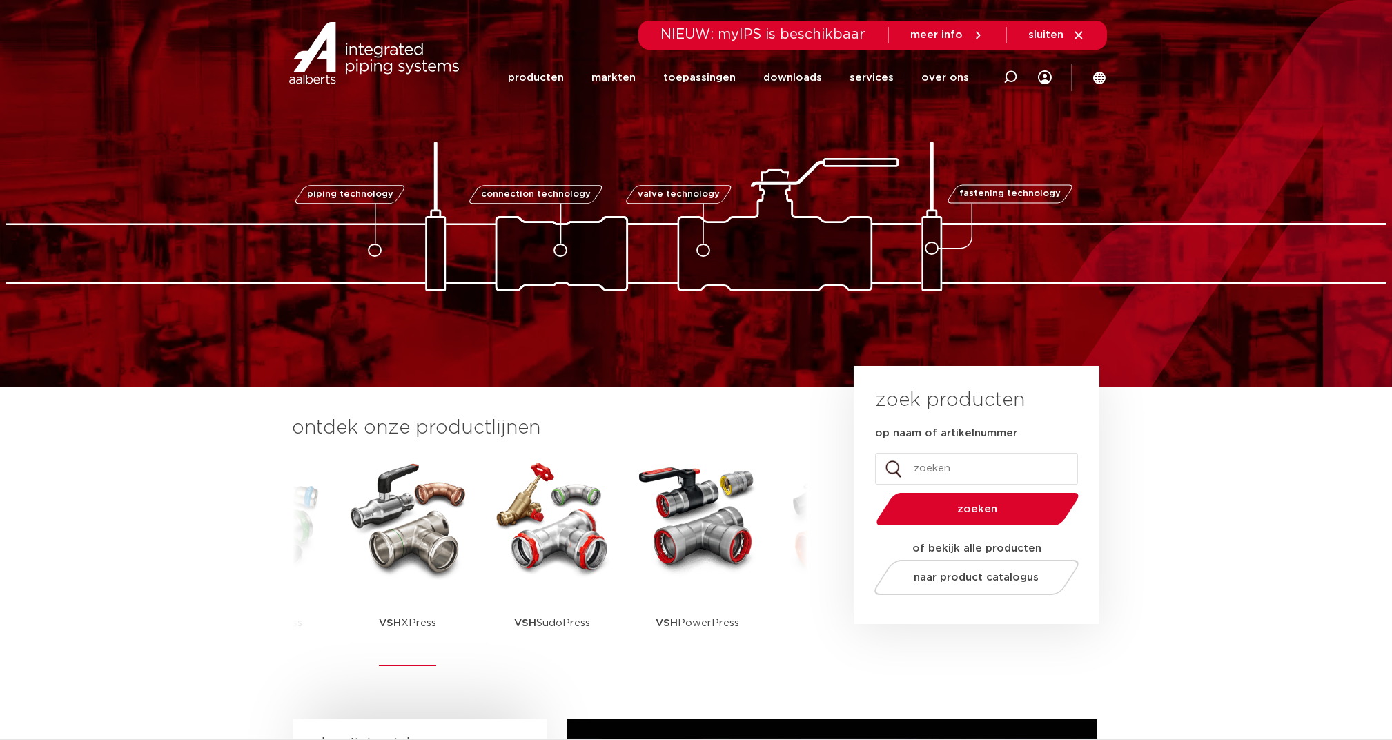
click at [378, 531] on img at bounding box center [408, 518] width 124 height 124
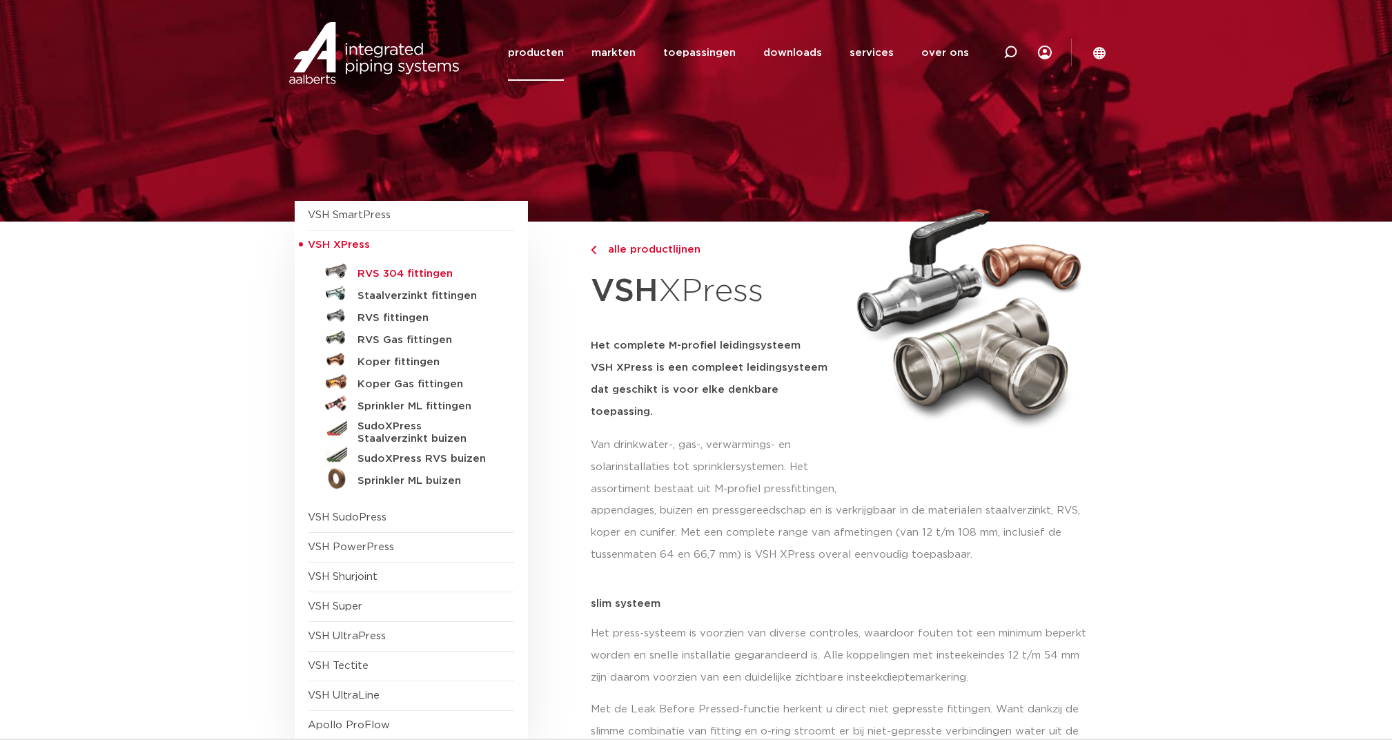
click at [398, 274] on h5 "RVS 304 fittingen" at bounding box center [426, 274] width 137 height 12
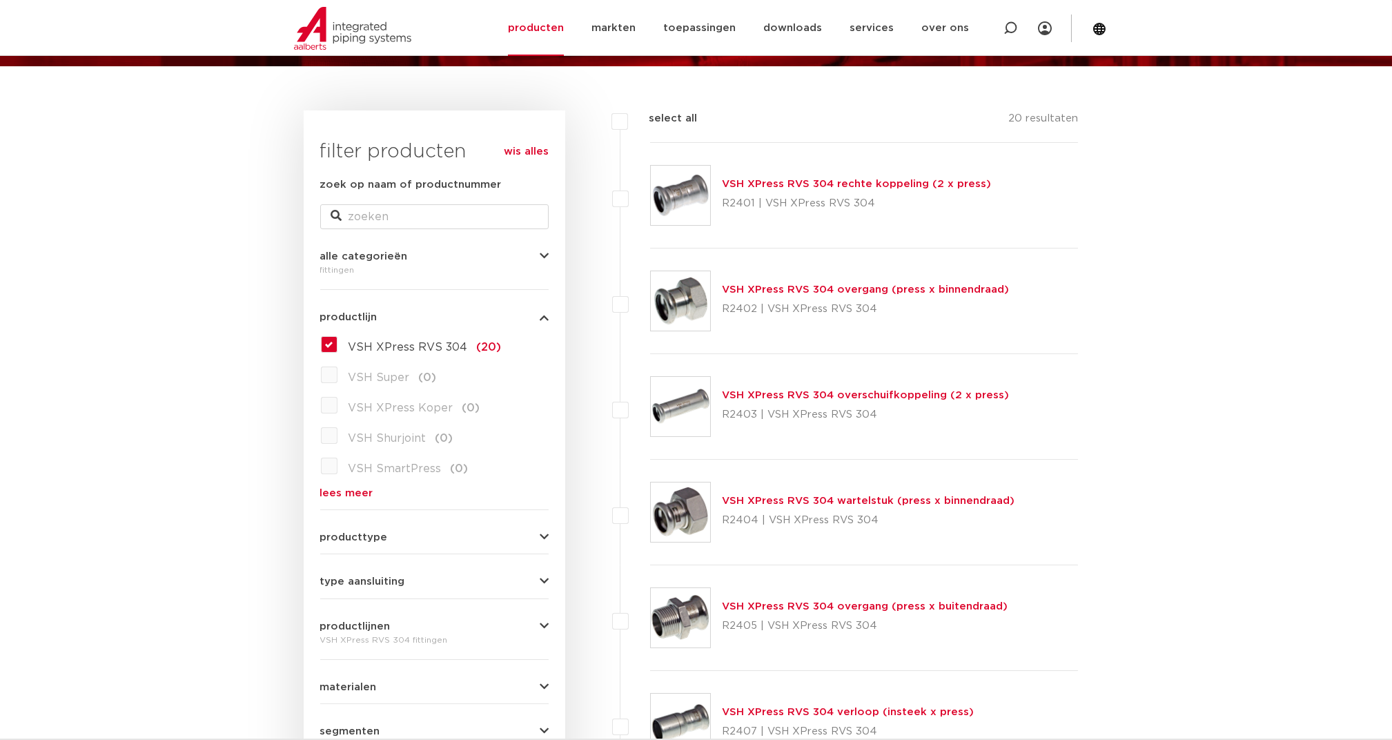
scroll to position [111, 0]
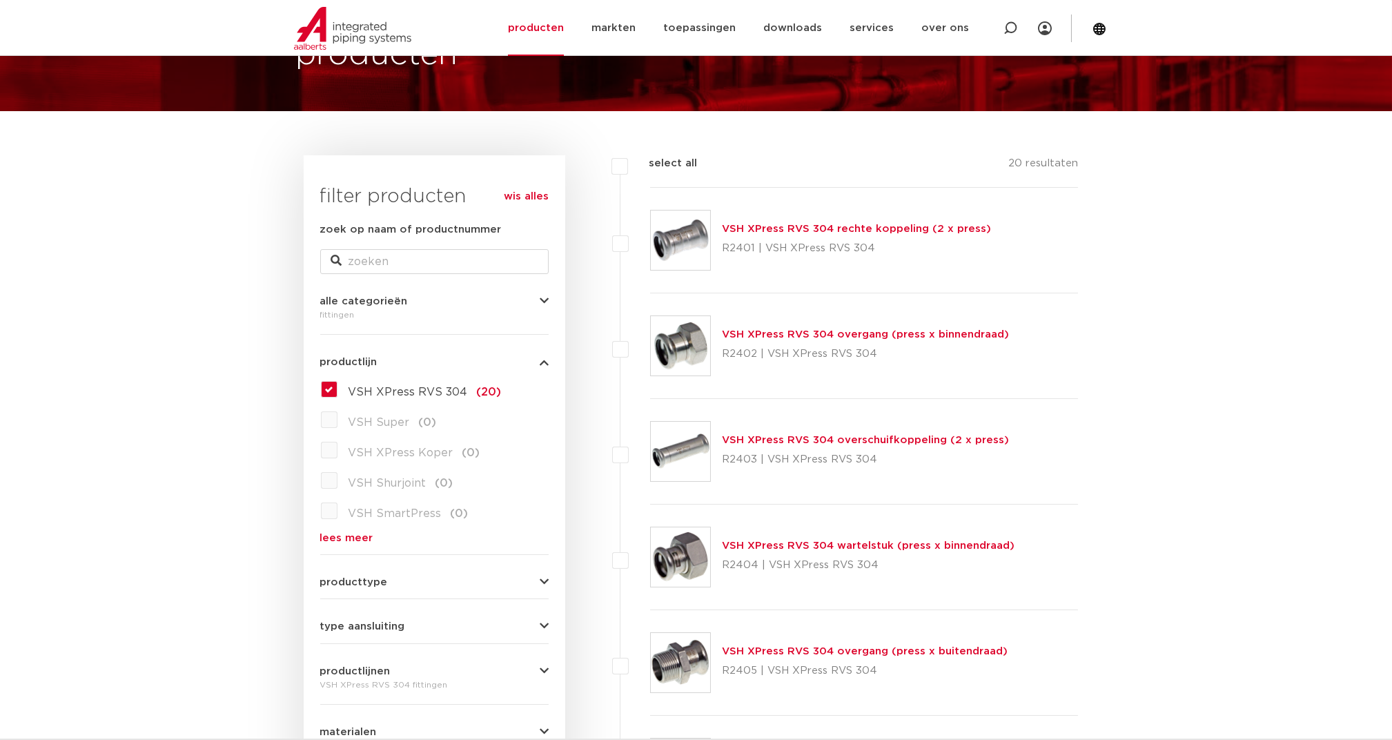
click at [772, 332] on link "VSH XPress RVS 304 overgang (press x binnendraad)" at bounding box center [865, 334] width 287 height 10
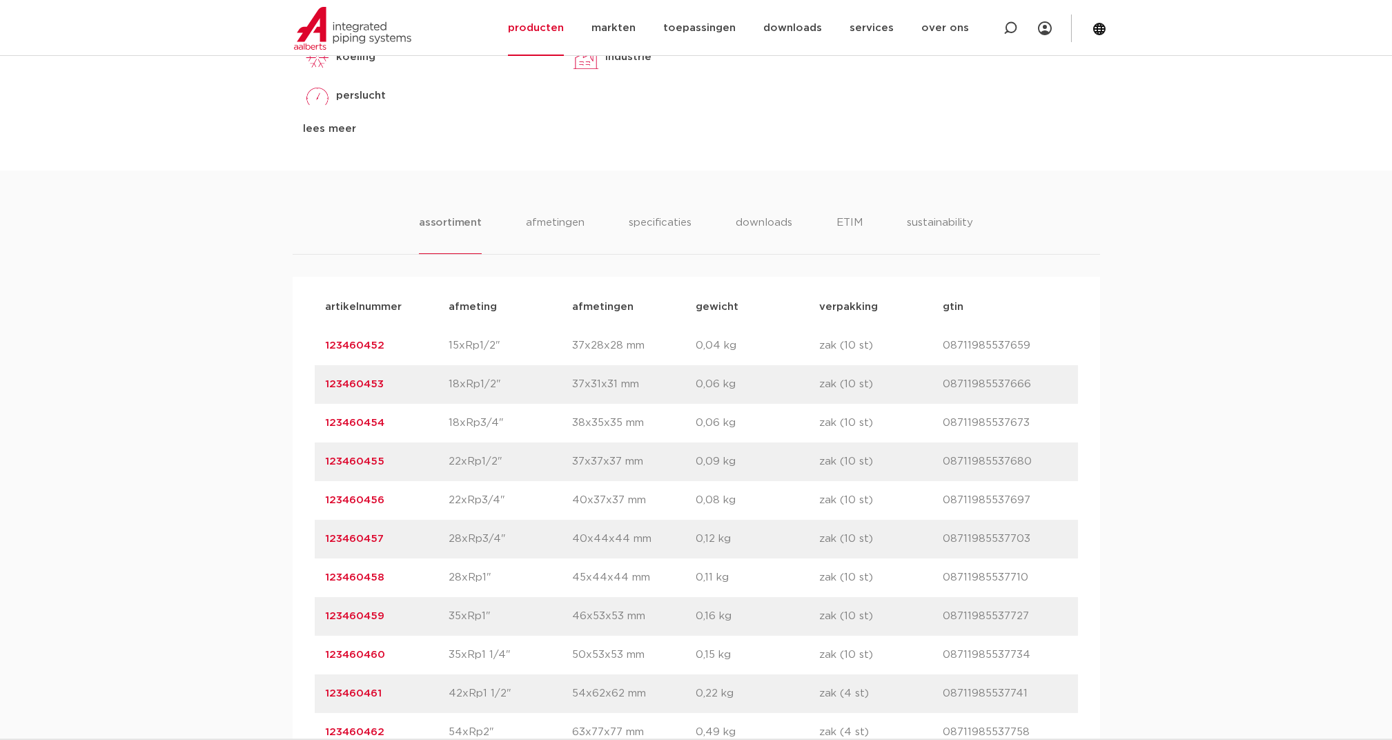
scroll to position [828, 0]
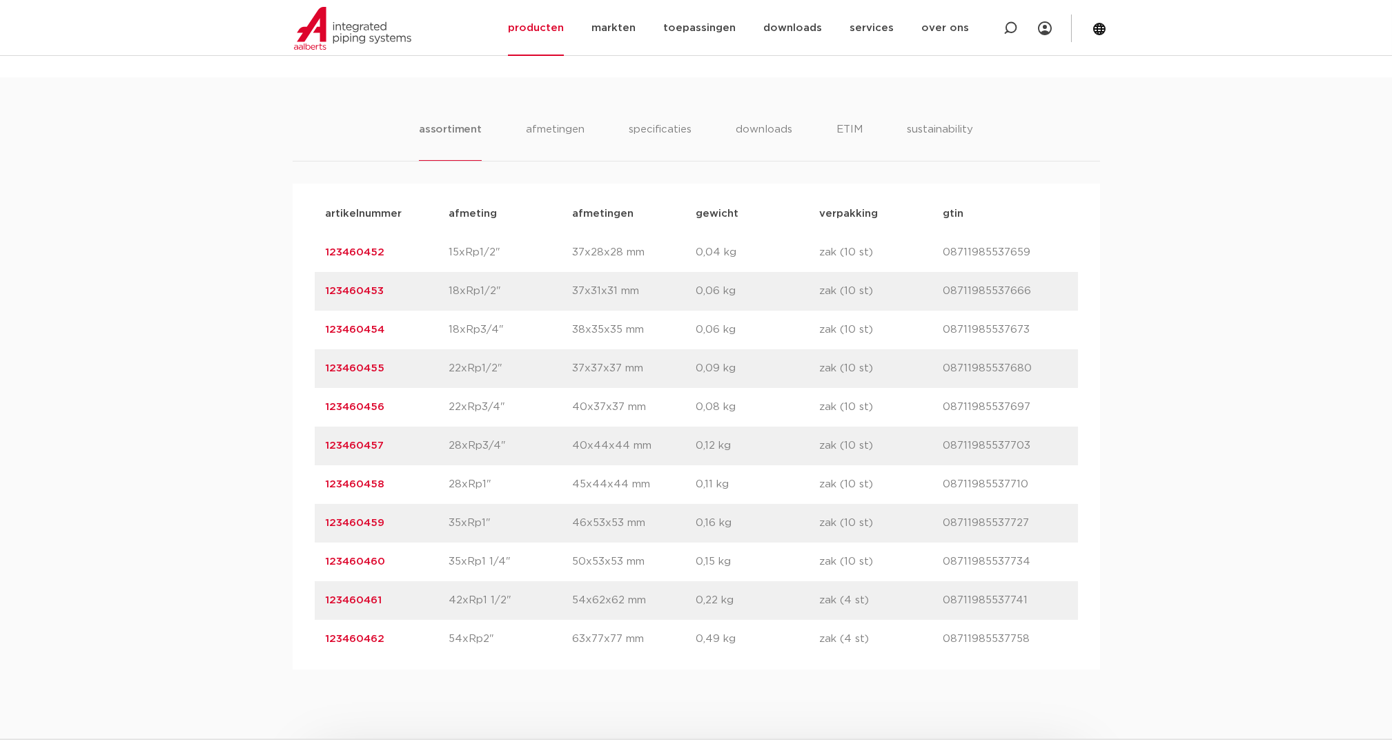
click at [340, 598] on link "123460461" at bounding box center [354, 600] width 57 height 10
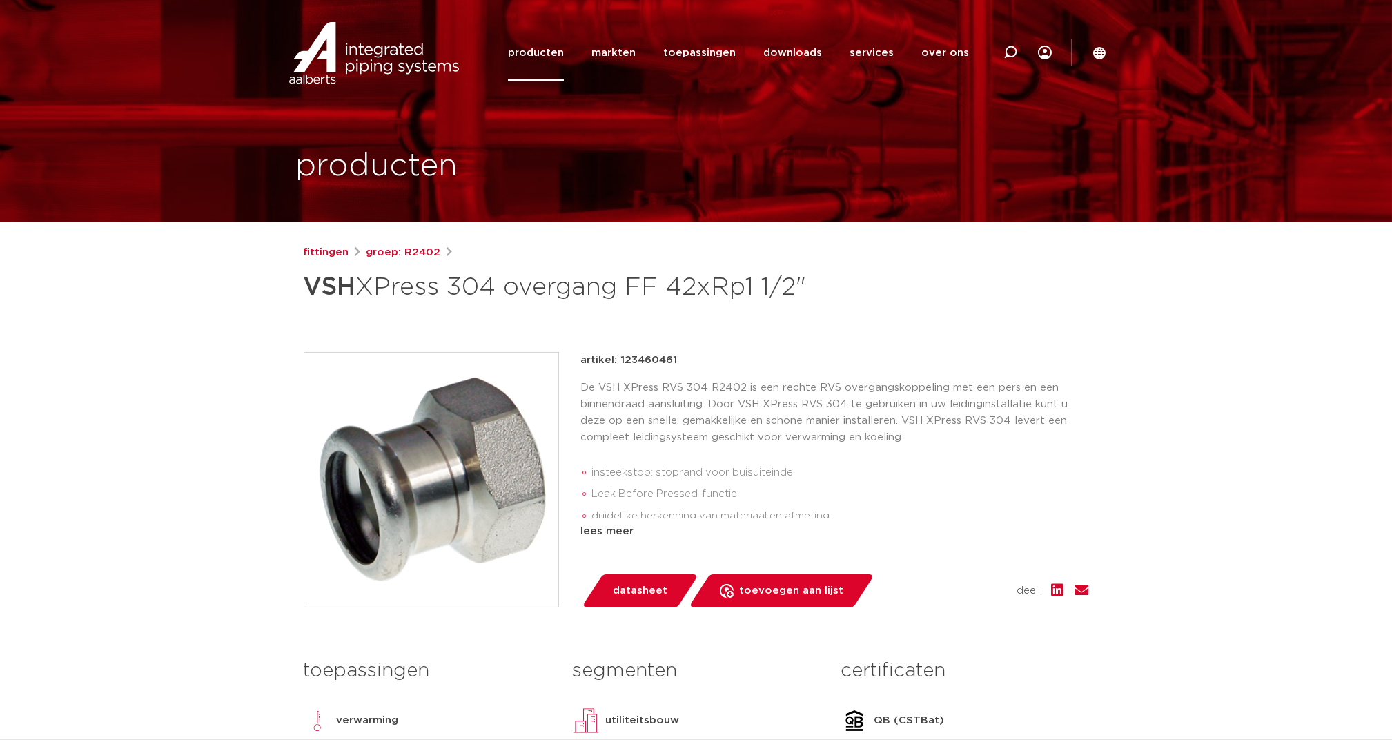
drag, startPoint x: 618, startPoint y: 358, endPoint x: 681, endPoint y: 362, distance: 63.6
click at [681, 362] on div "artikel: 123460461" at bounding box center [835, 360] width 508 height 17
drag, startPoint x: 681, startPoint y: 362, endPoint x: 663, endPoint y: 363, distance: 18.0
copy p "123460461"
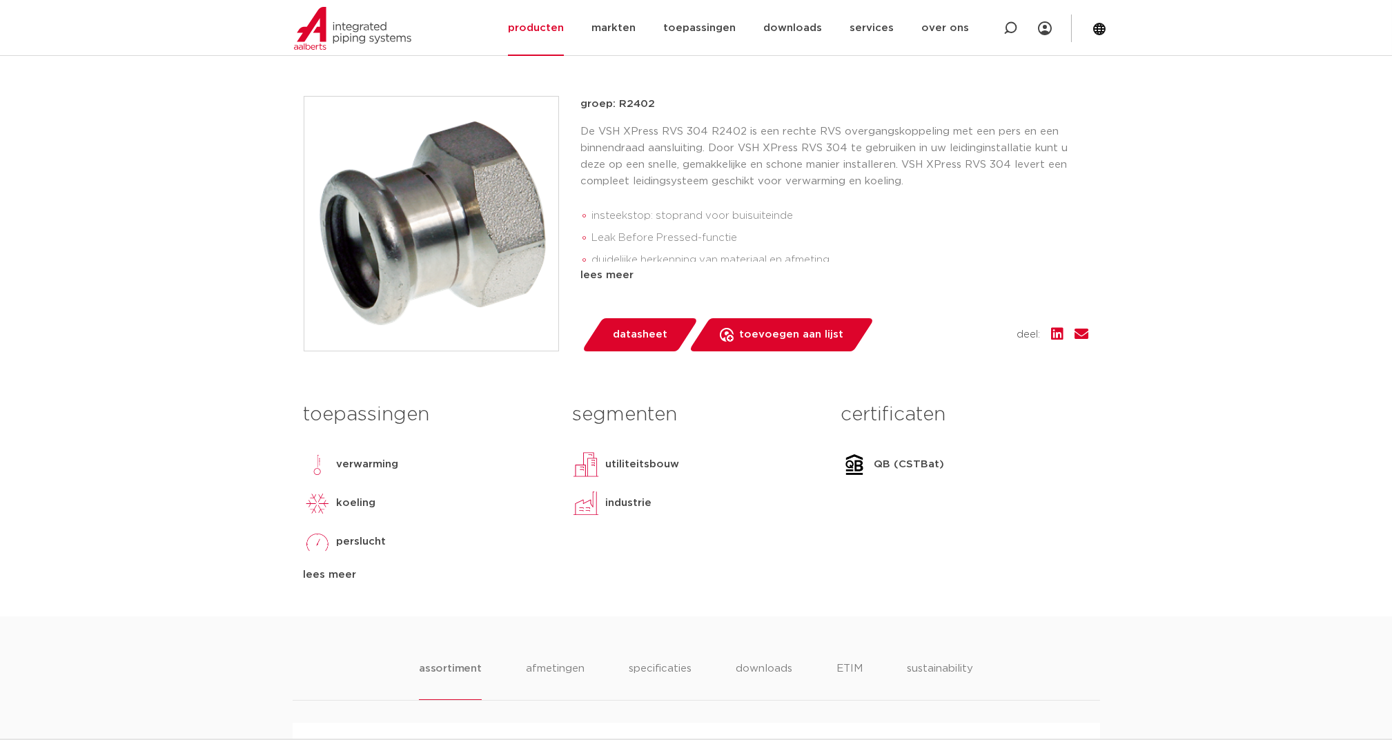
scroll to position [276, 0]
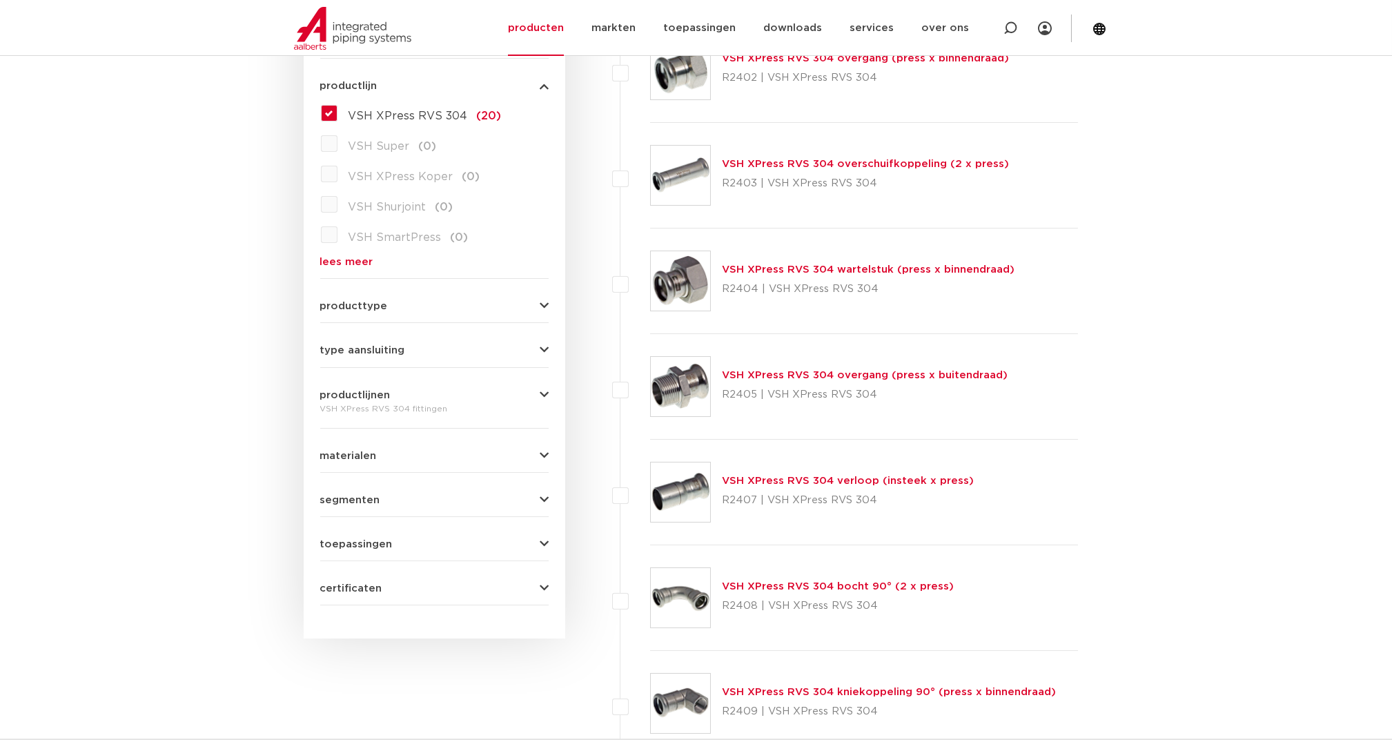
scroll to position [479, 0]
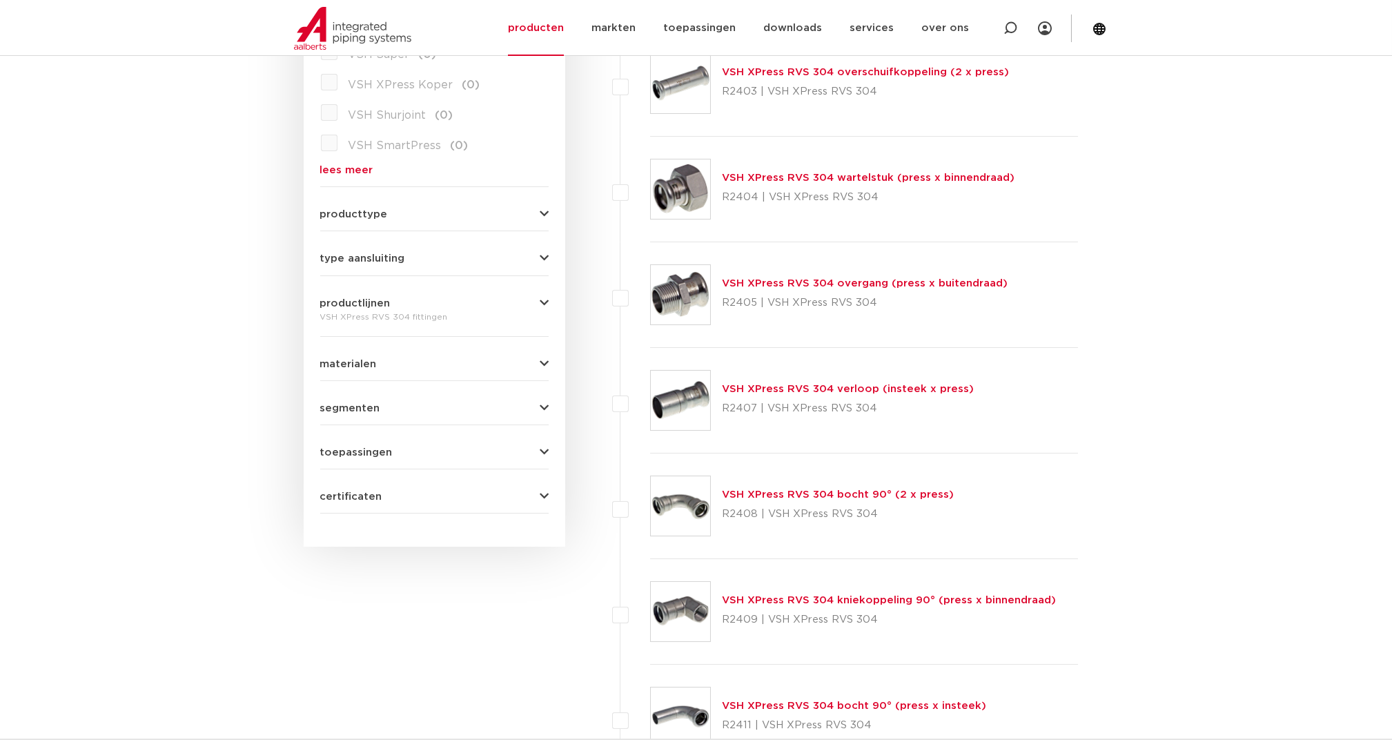
click at [682, 391] on img at bounding box center [680, 400] width 59 height 59
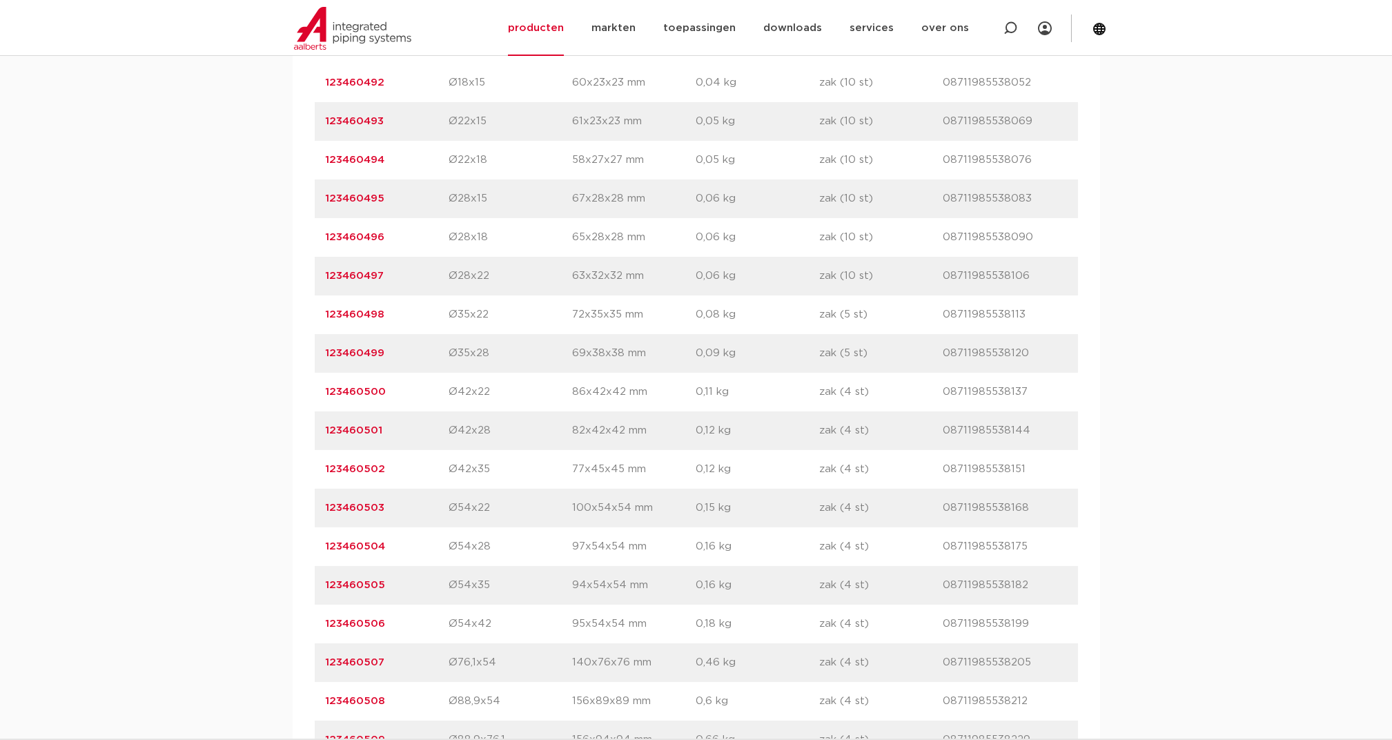
scroll to position [1012, 0]
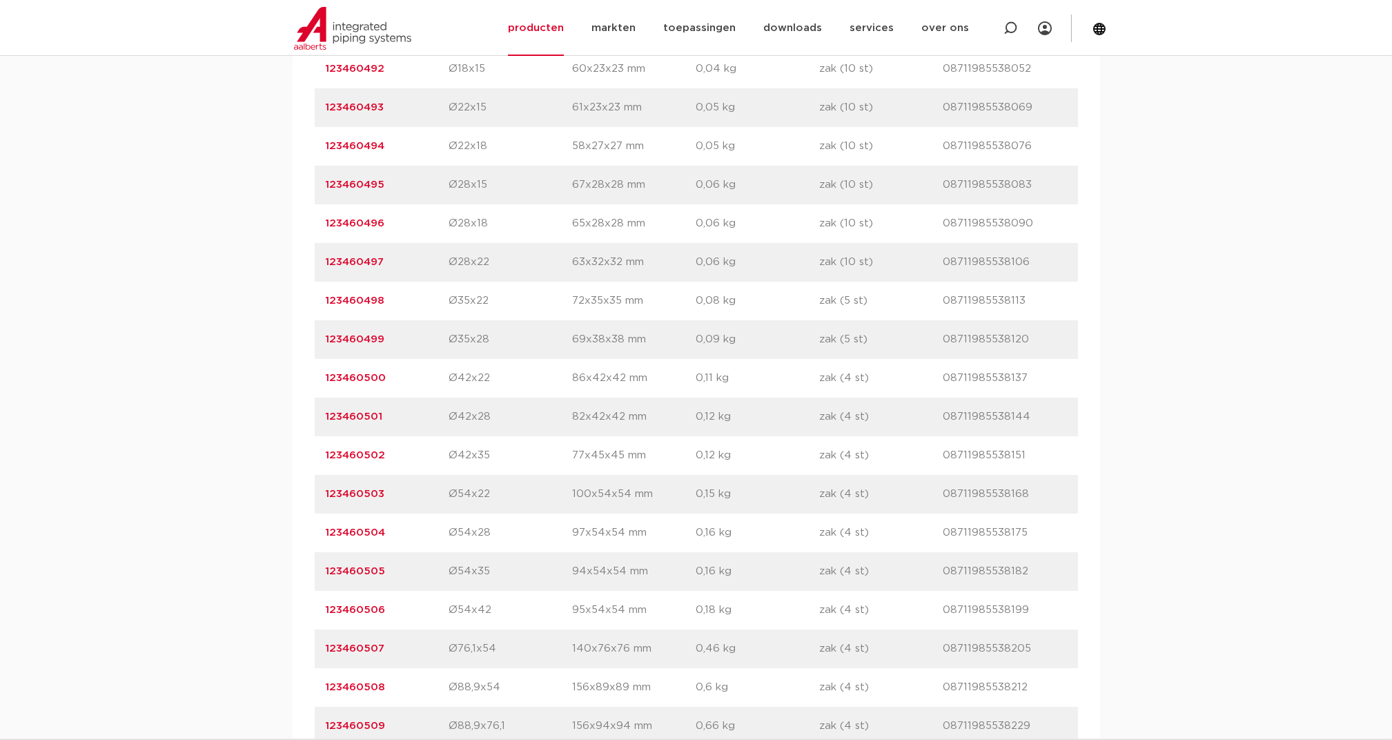
click at [374, 609] on link "123460506" at bounding box center [356, 610] width 60 height 10
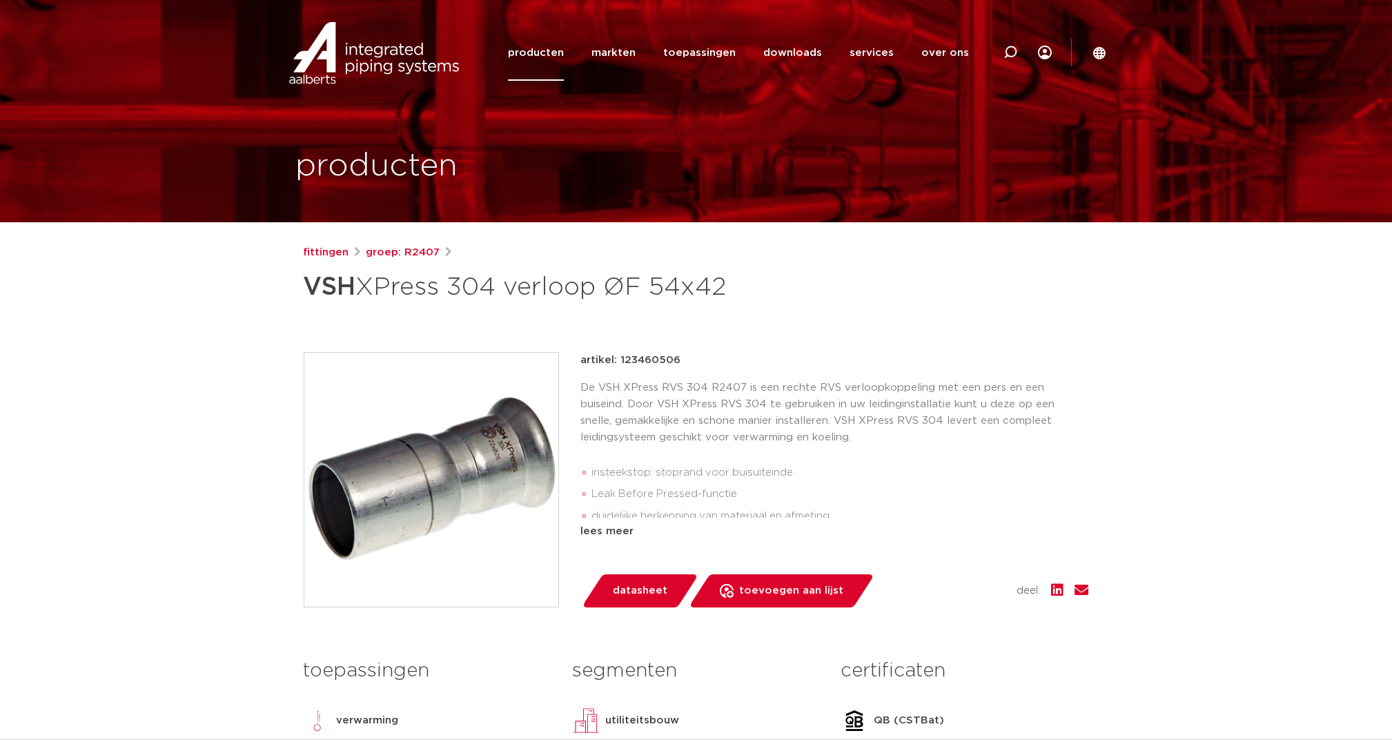
drag, startPoint x: 619, startPoint y: 358, endPoint x: 677, endPoint y: 358, distance: 58.0
click at [677, 358] on p "artikel: 123460506" at bounding box center [631, 360] width 100 height 17
copy p "123460506"
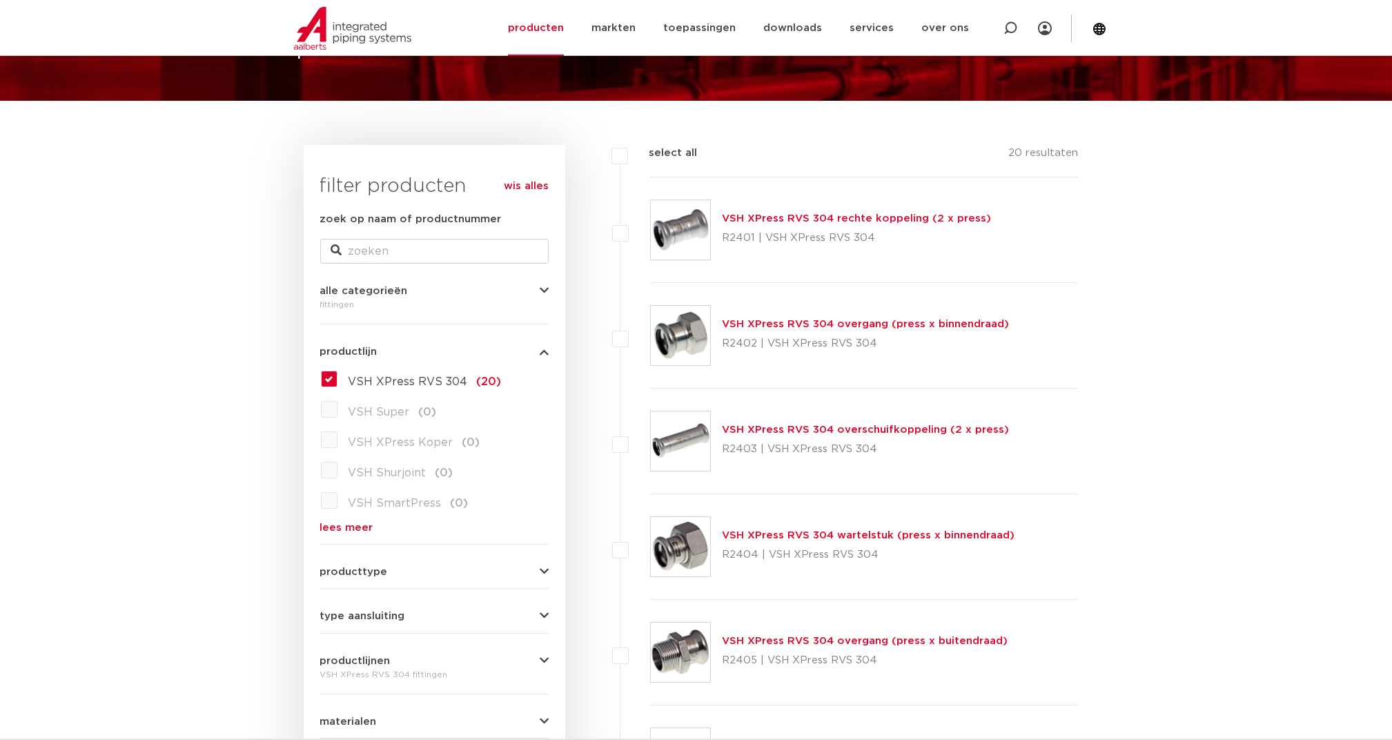
scroll to position [19, 0]
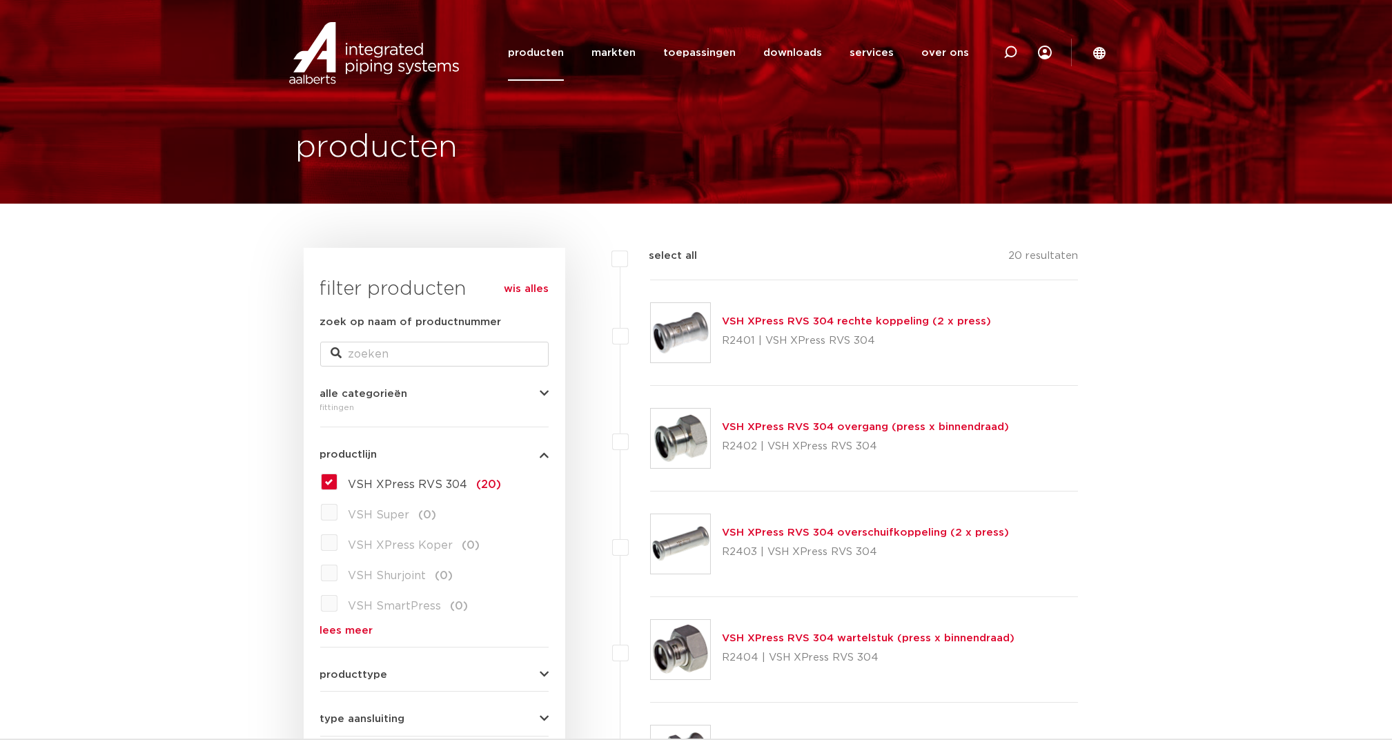
click at [779, 425] on link "VSH XPress RVS 304 overgang (press x binnendraad)" at bounding box center [865, 427] width 287 height 10
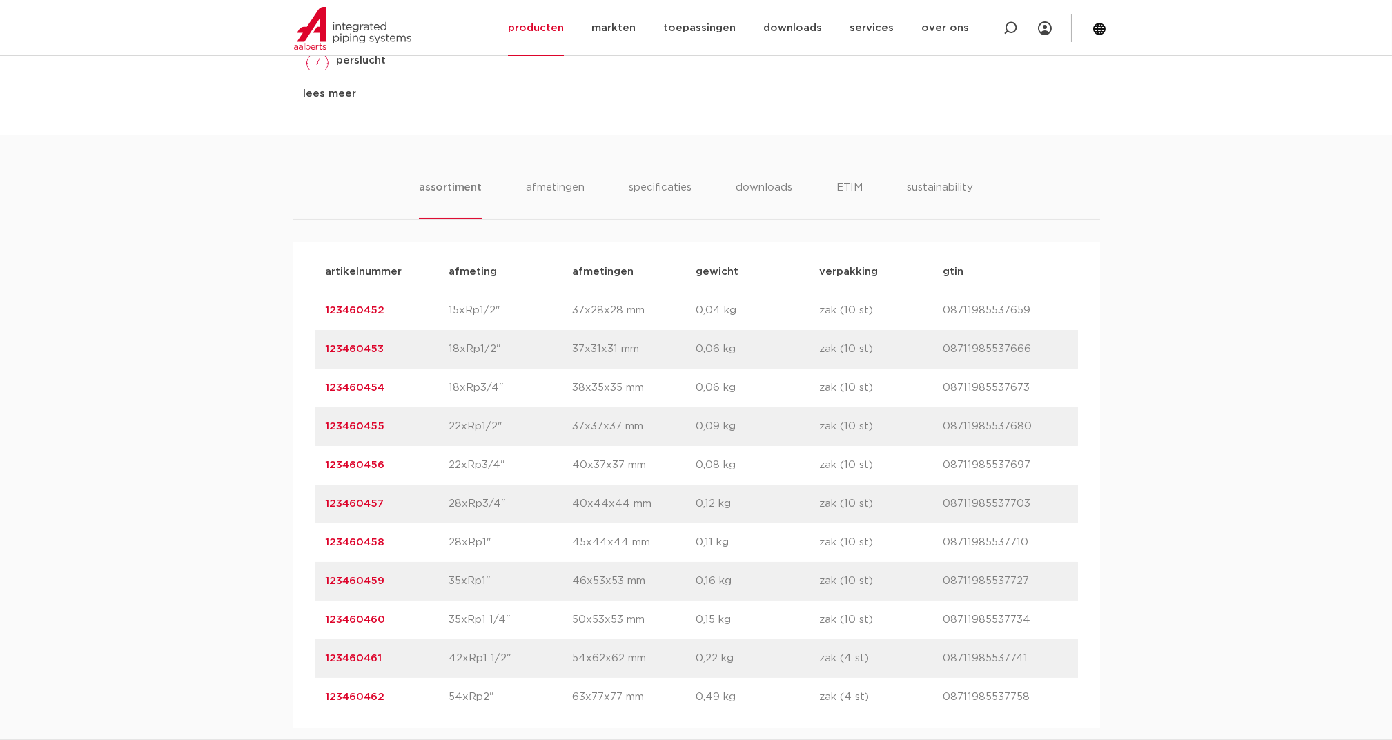
scroll to position [828, 0]
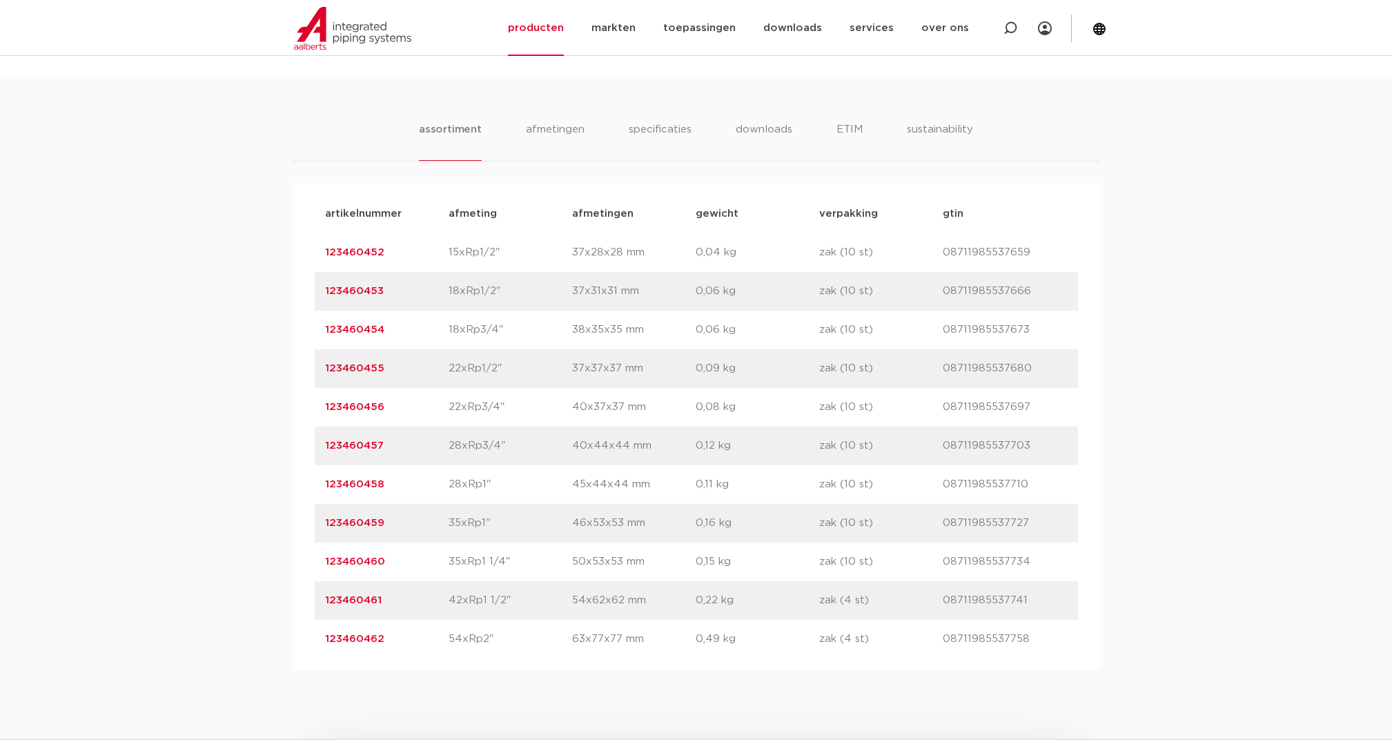
click at [353, 595] on link "123460461" at bounding box center [354, 600] width 57 height 10
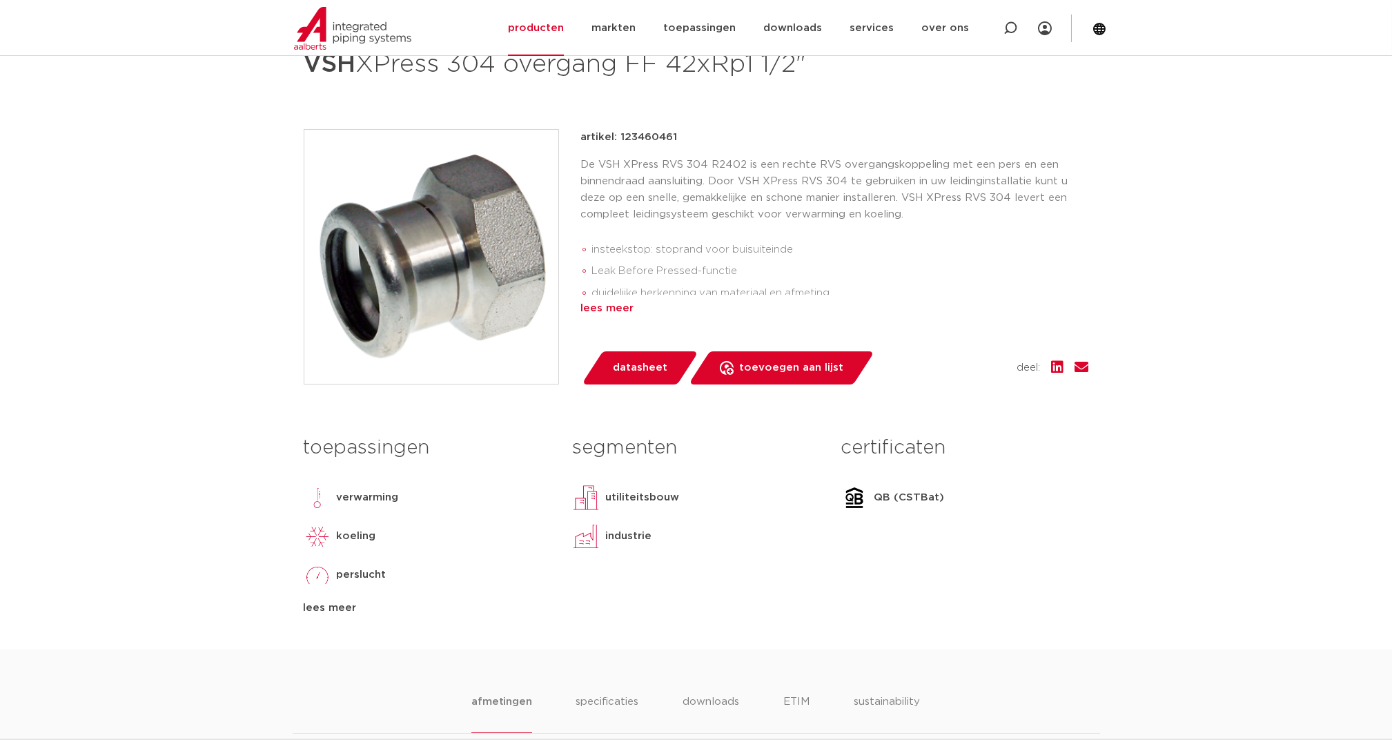
scroll to position [184, 0]
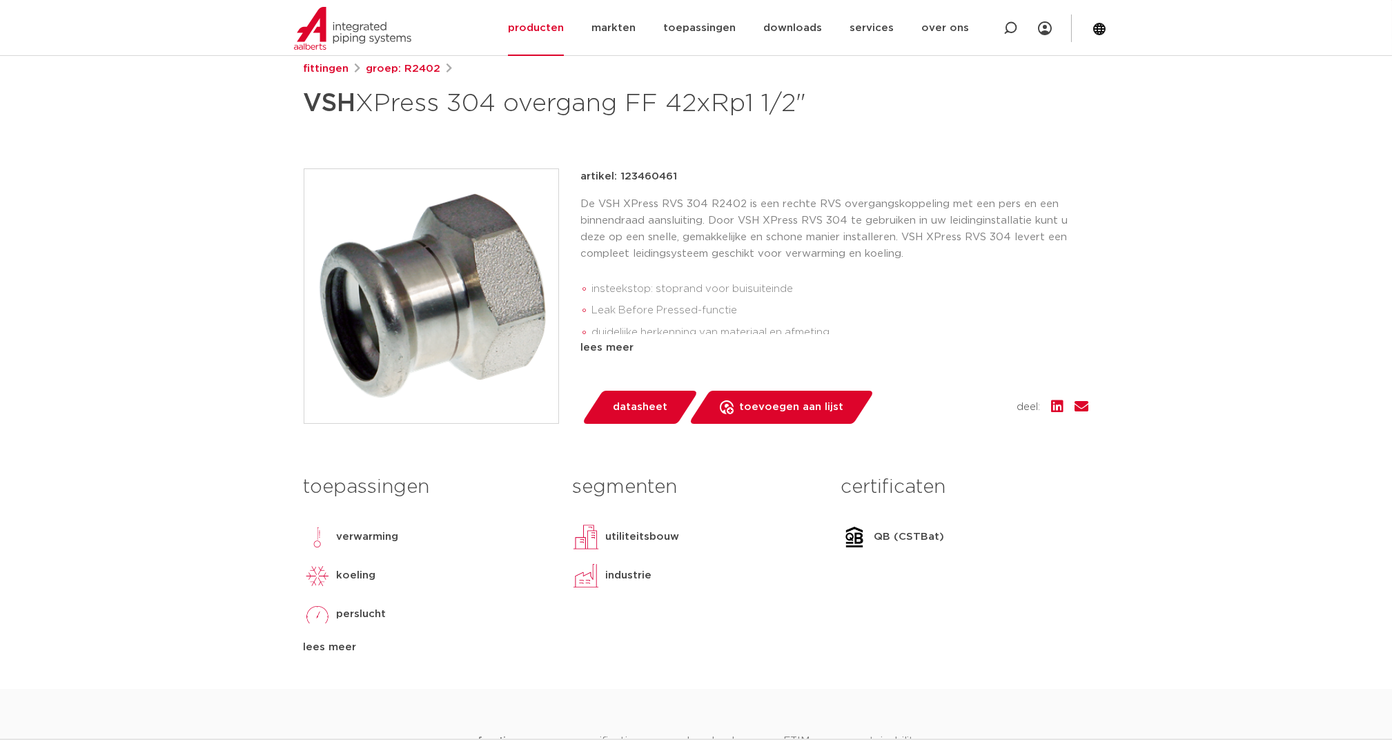
drag, startPoint x: 621, startPoint y: 174, endPoint x: 674, endPoint y: 174, distance: 53.8
click at [674, 174] on p "artikel: 123460461" at bounding box center [629, 176] width 97 height 17
copy p "123460461"
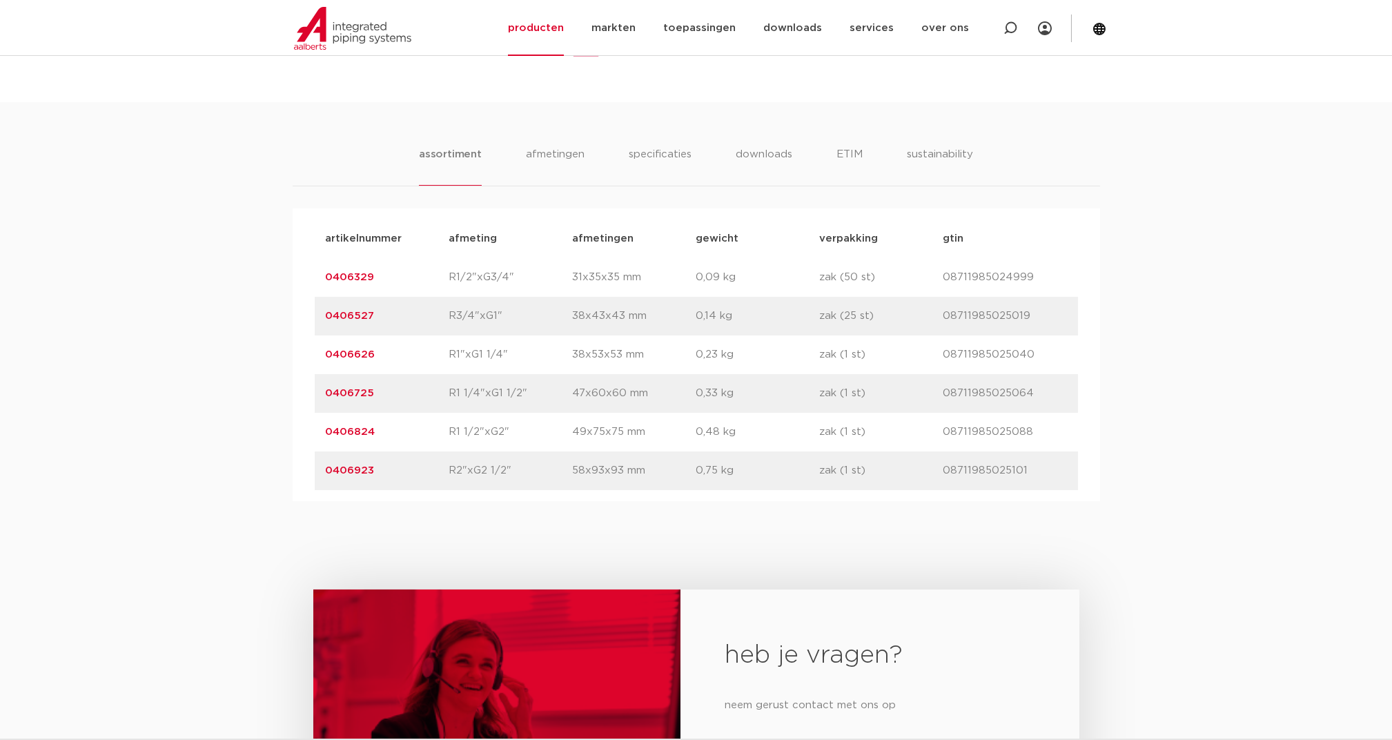
scroll to position [920, 0]
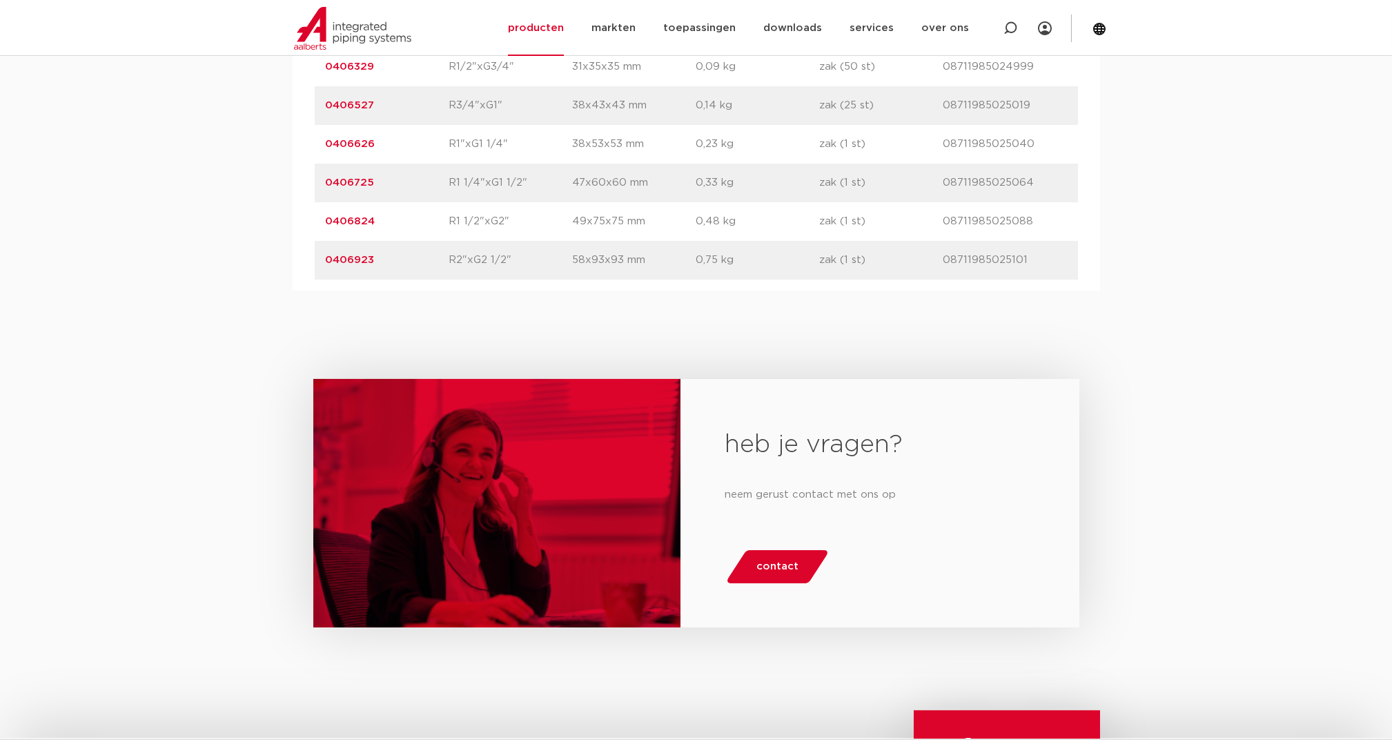
click at [339, 220] on link "0406824" at bounding box center [351, 221] width 50 height 10
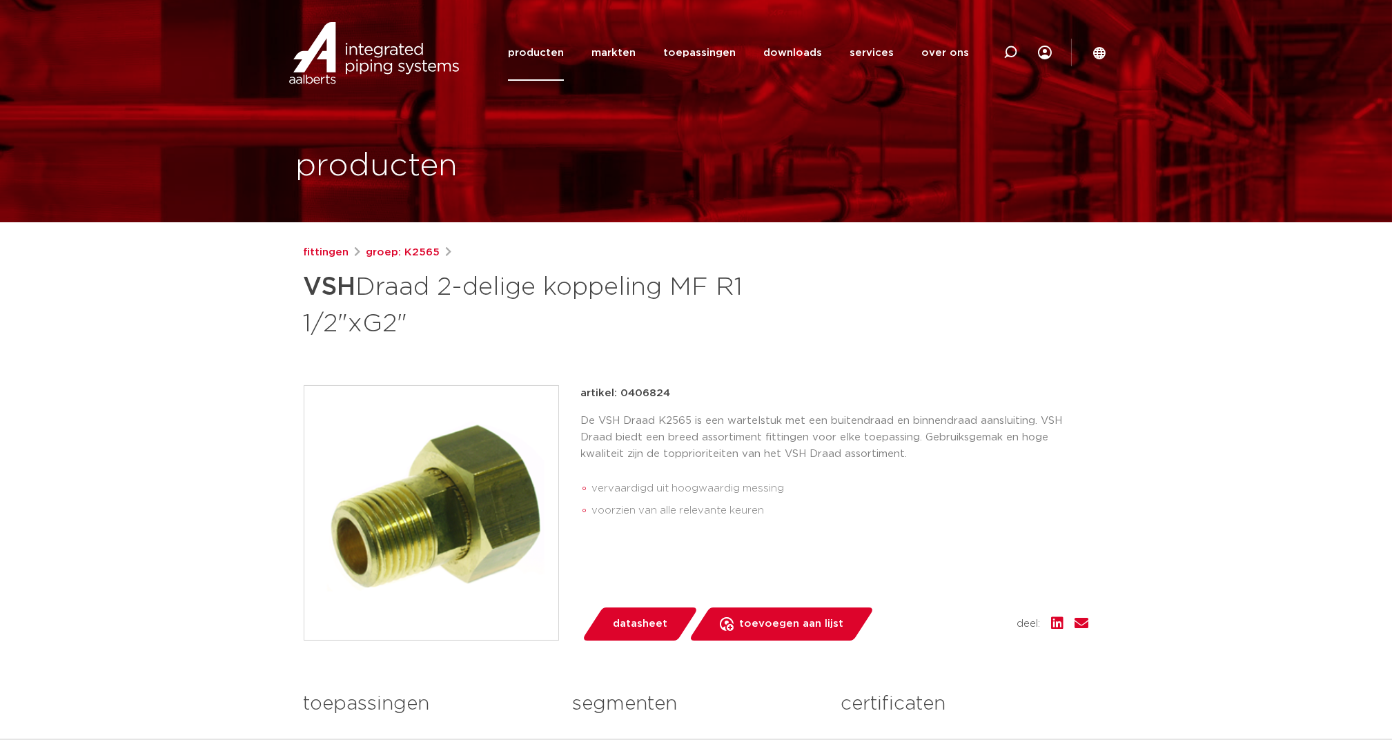
drag, startPoint x: 621, startPoint y: 390, endPoint x: 666, endPoint y: 393, distance: 45.6
click at [666, 393] on p "artikel: 0406824" at bounding box center [626, 393] width 90 height 17
copy p "0406824"
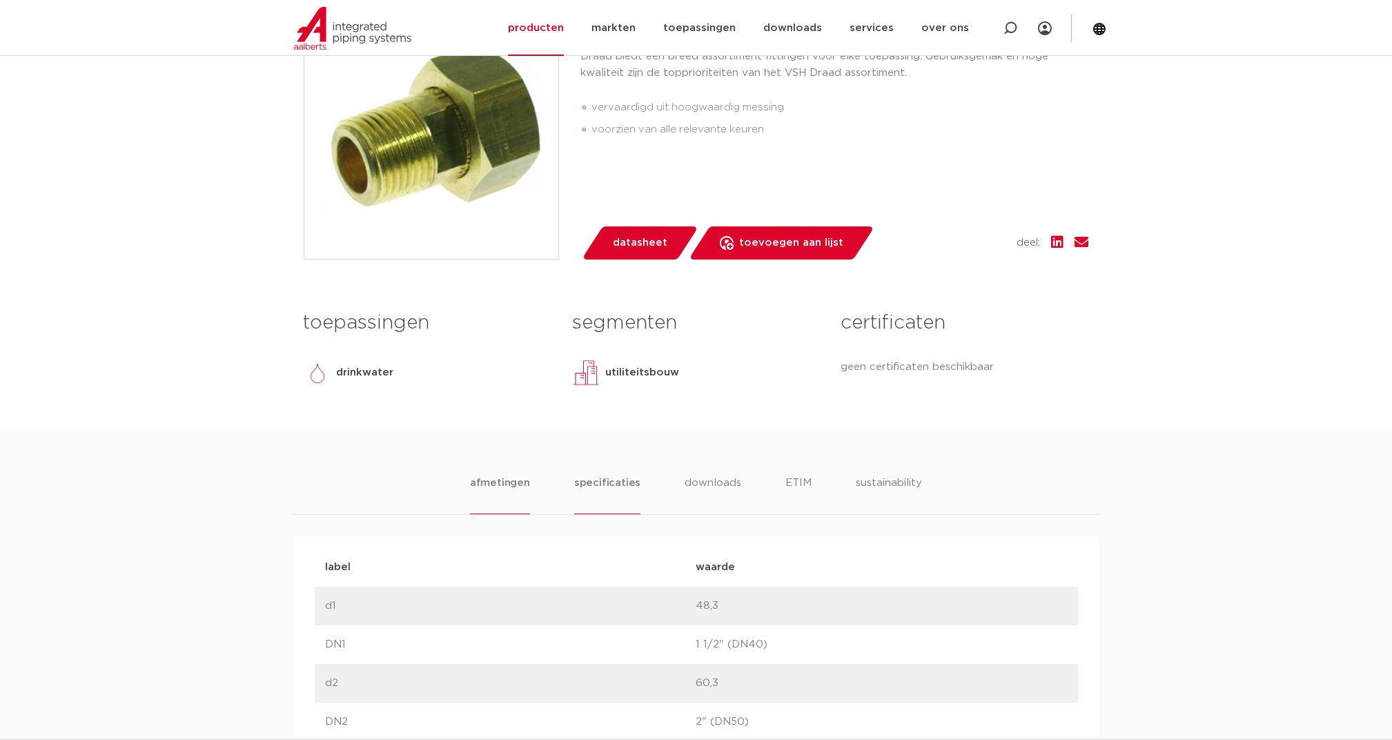
scroll to position [92, 0]
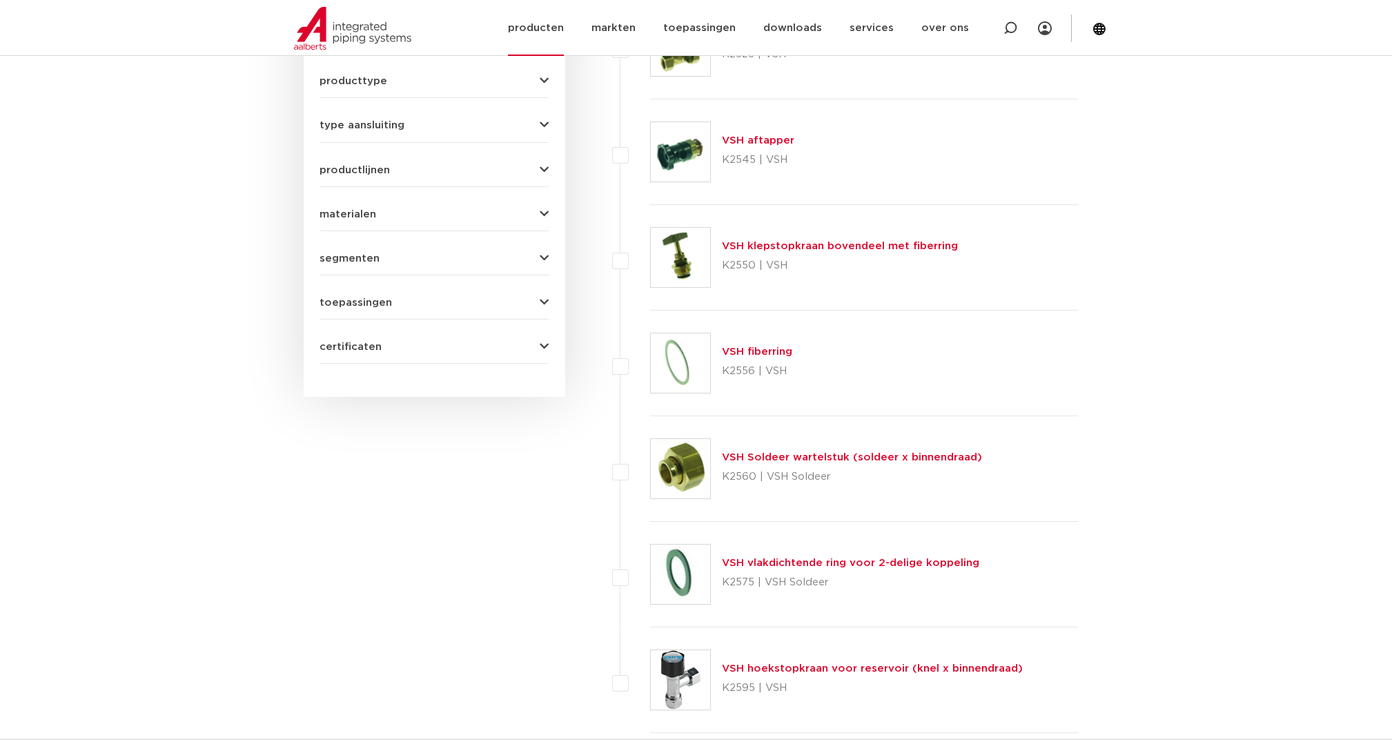
scroll to position [754, 0]
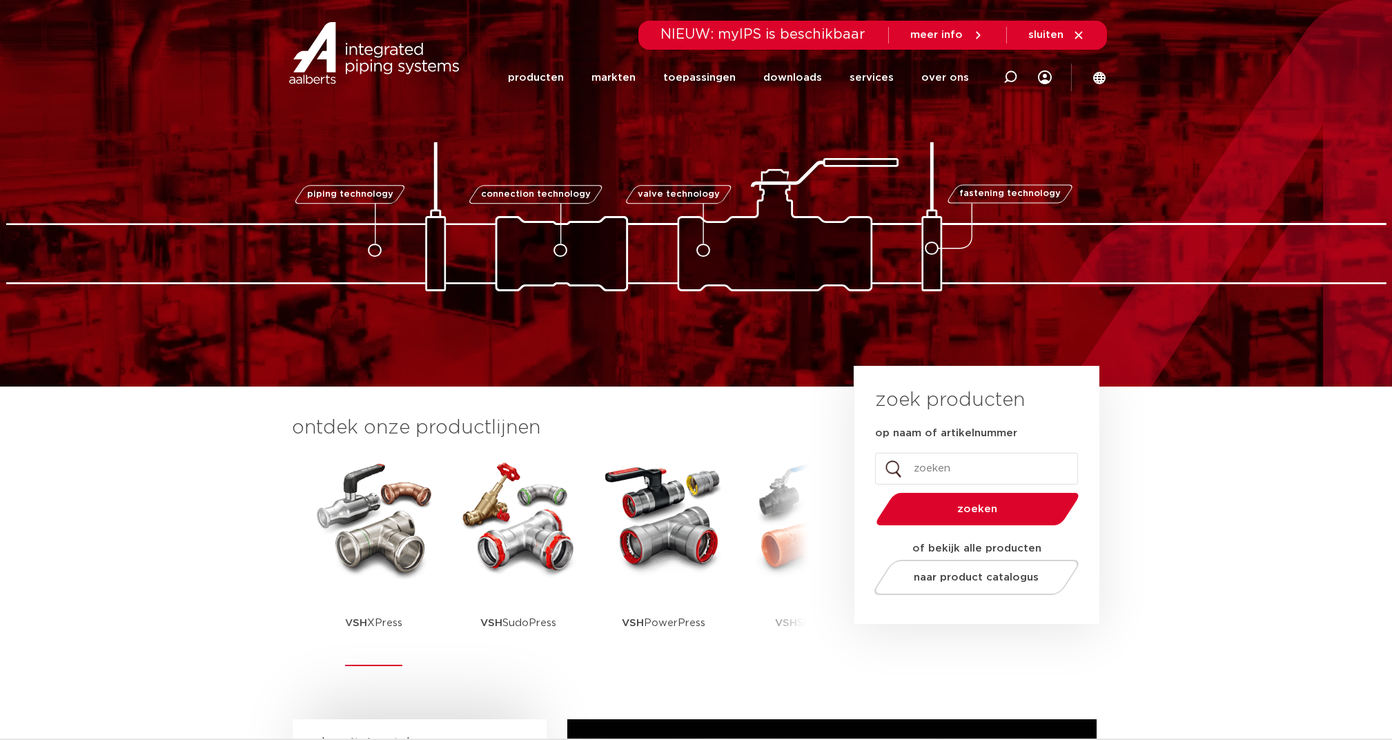
click at [393, 547] on img at bounding box center [374, 518] width 124 height 124
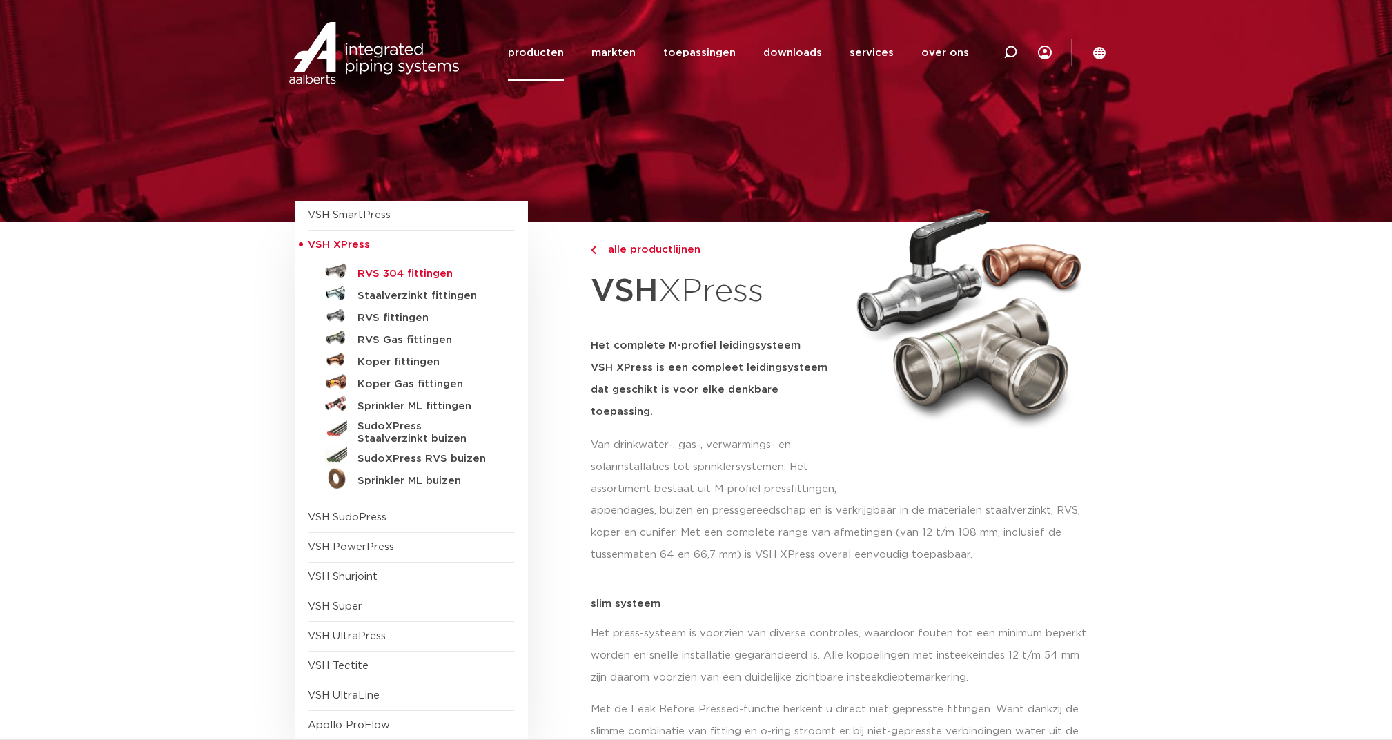
click at [424, 268] on h5 "RVS 304 fittingen" at bounding box center [426, 274] width 137 height 12
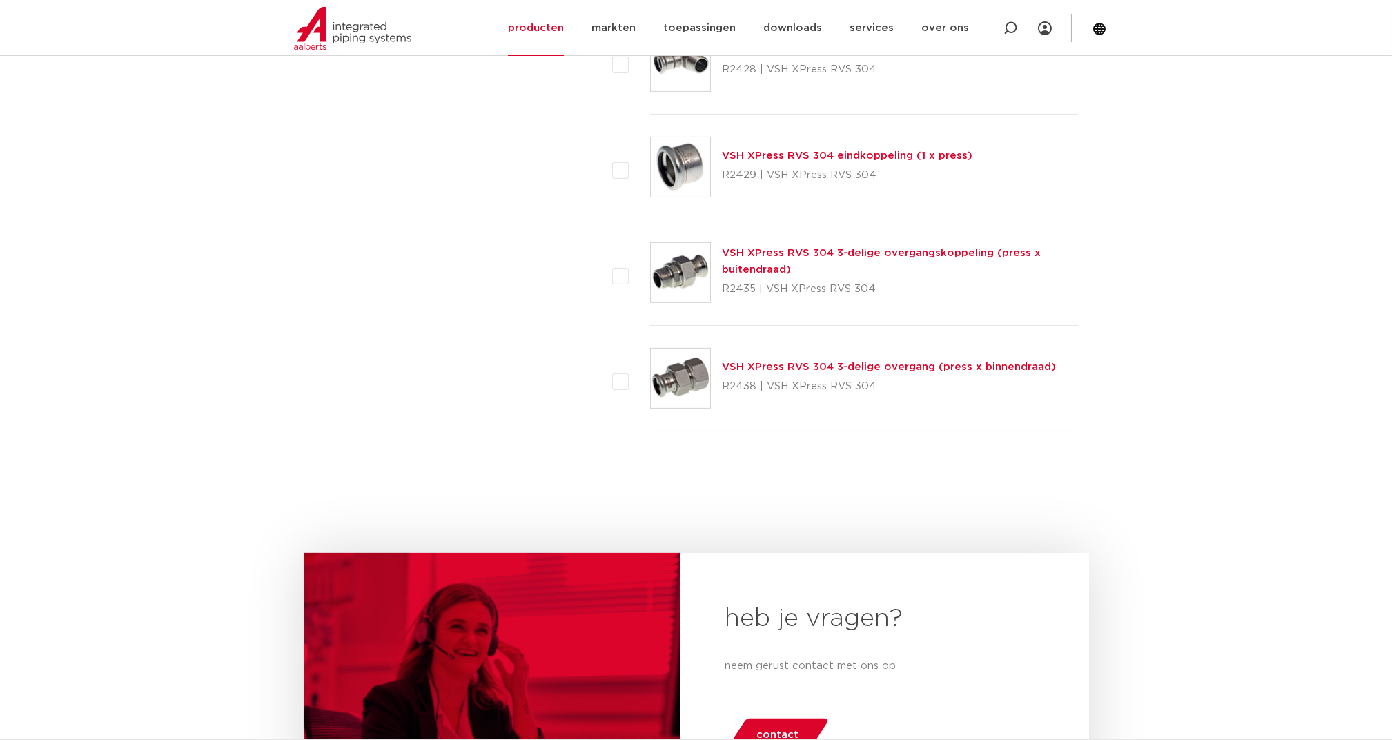
scroll to position [2042, 0]
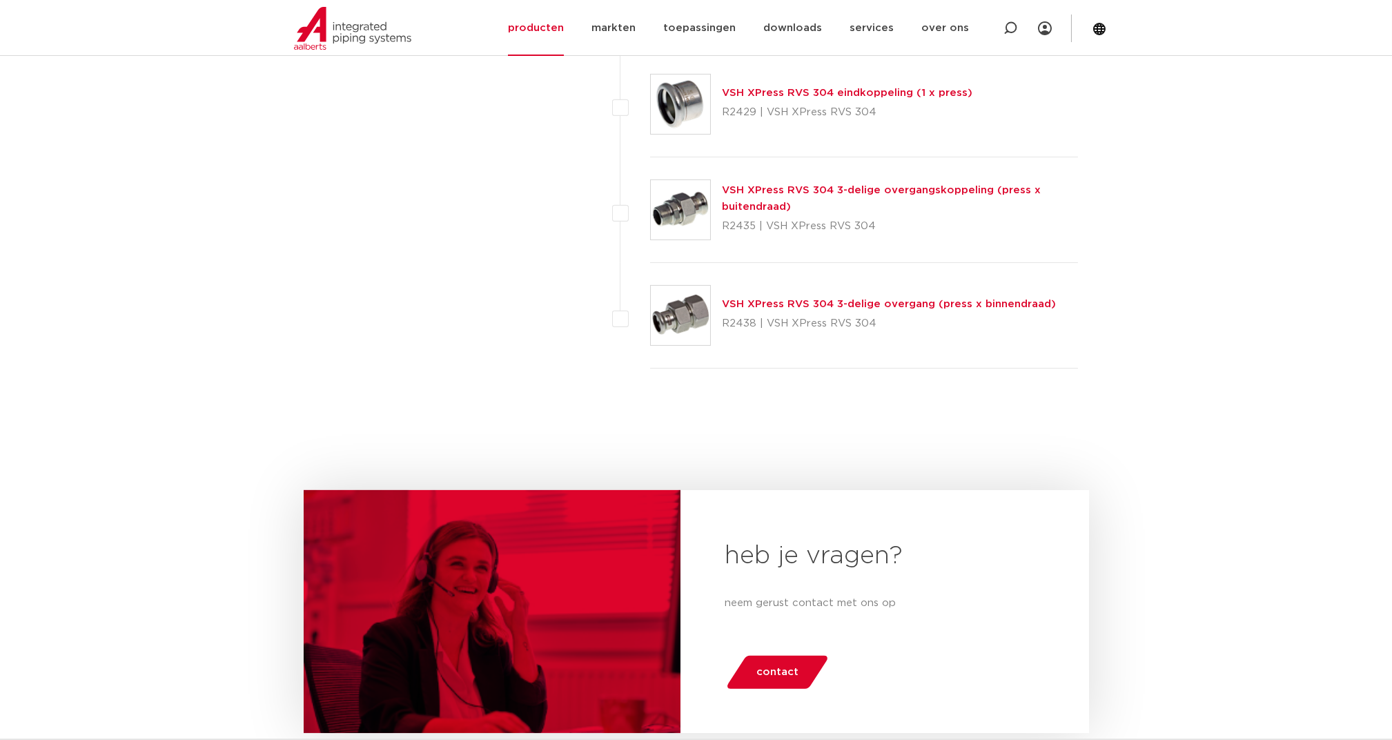
click at [800, 185] on link "VSH XPress RVS 304 3-delige overgangskoppeling (press x buitendraad)" at bounding box center [881, 198] width 319 height 27
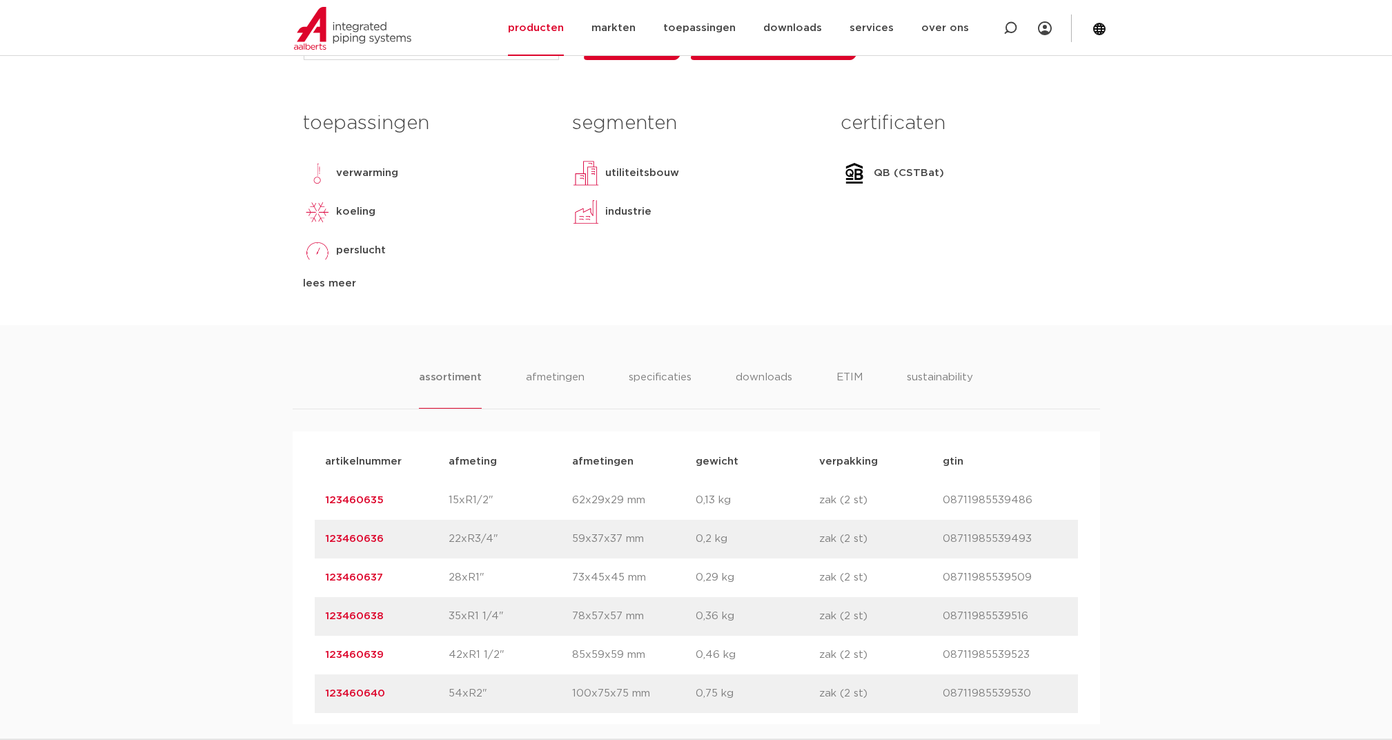
scroll to position [460, 0]
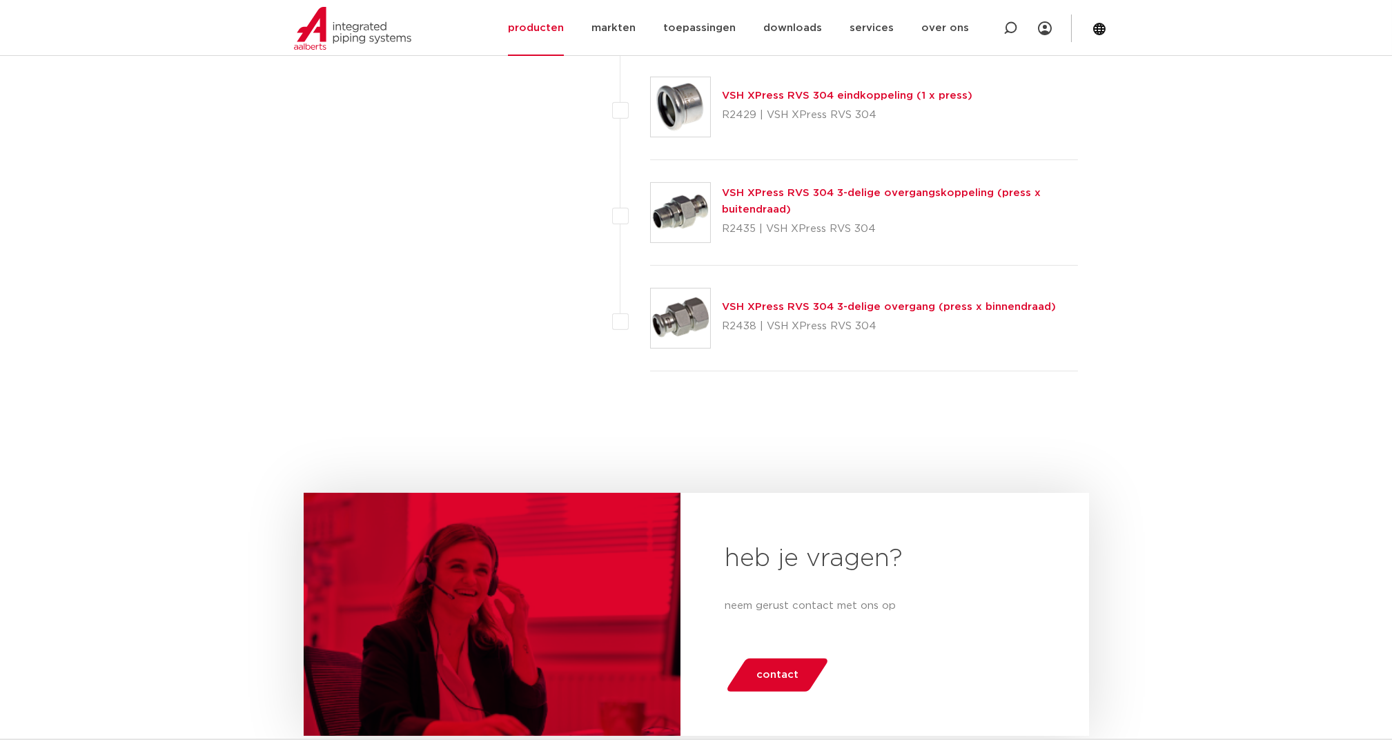
scroll to position [2042, 0]
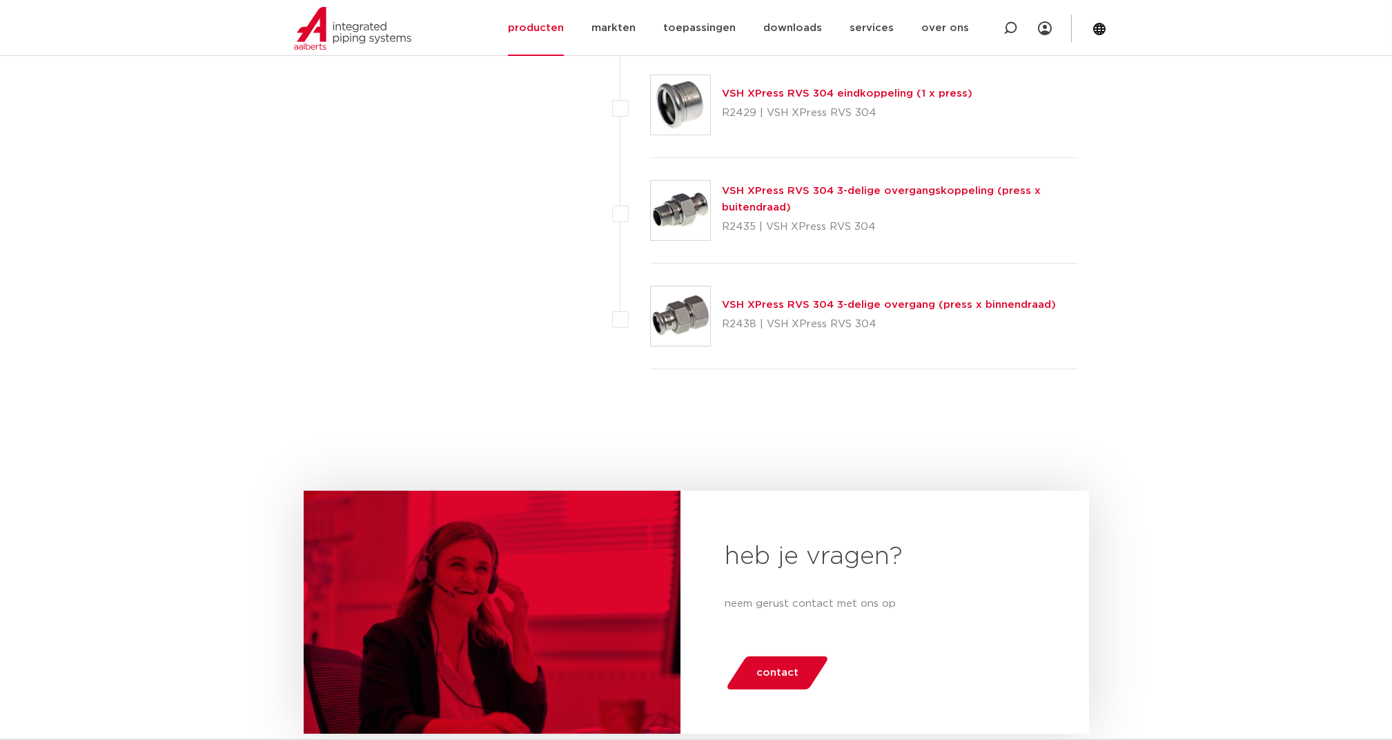
click at [739, 300] on link "VSH XPress RVS 304 3-delige overgang (press x binnendraad)" at bounding box center [889, 305] width 334 height 10
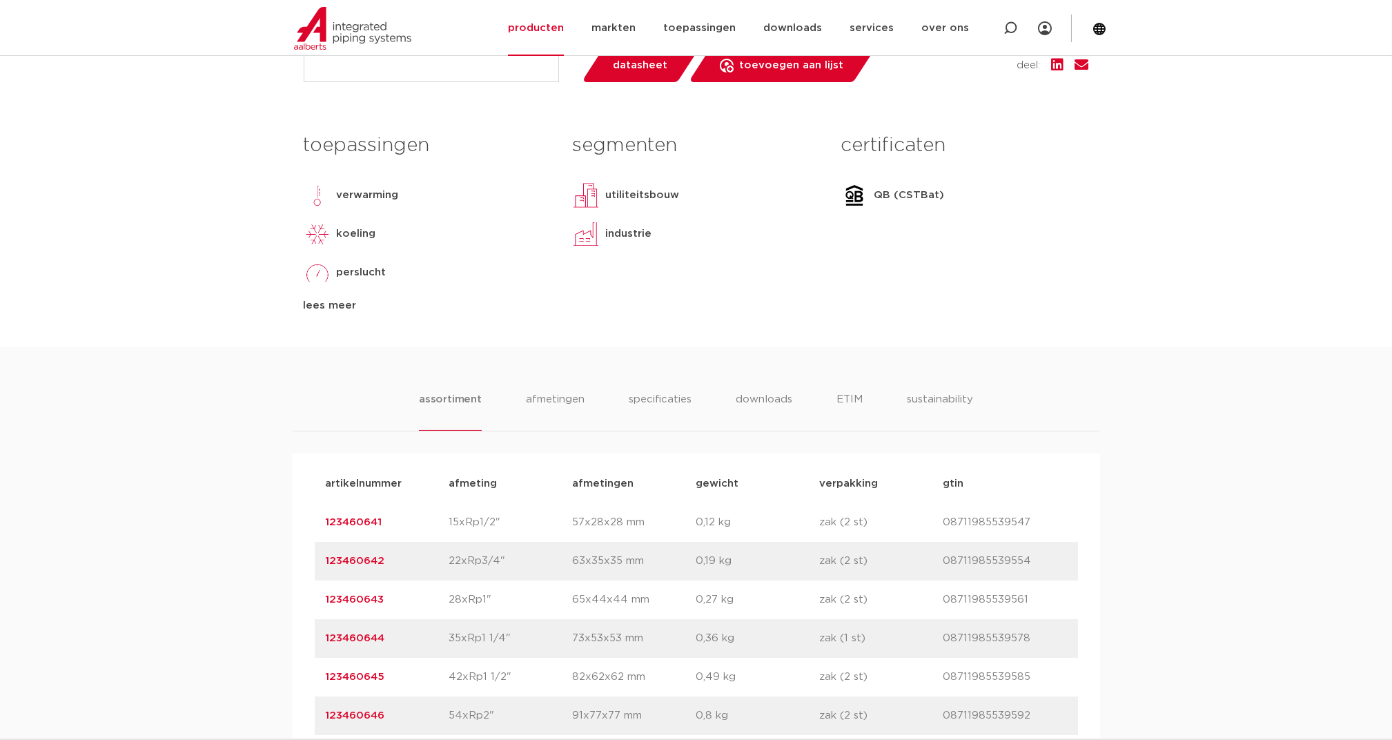
scroll to position [644, 0]
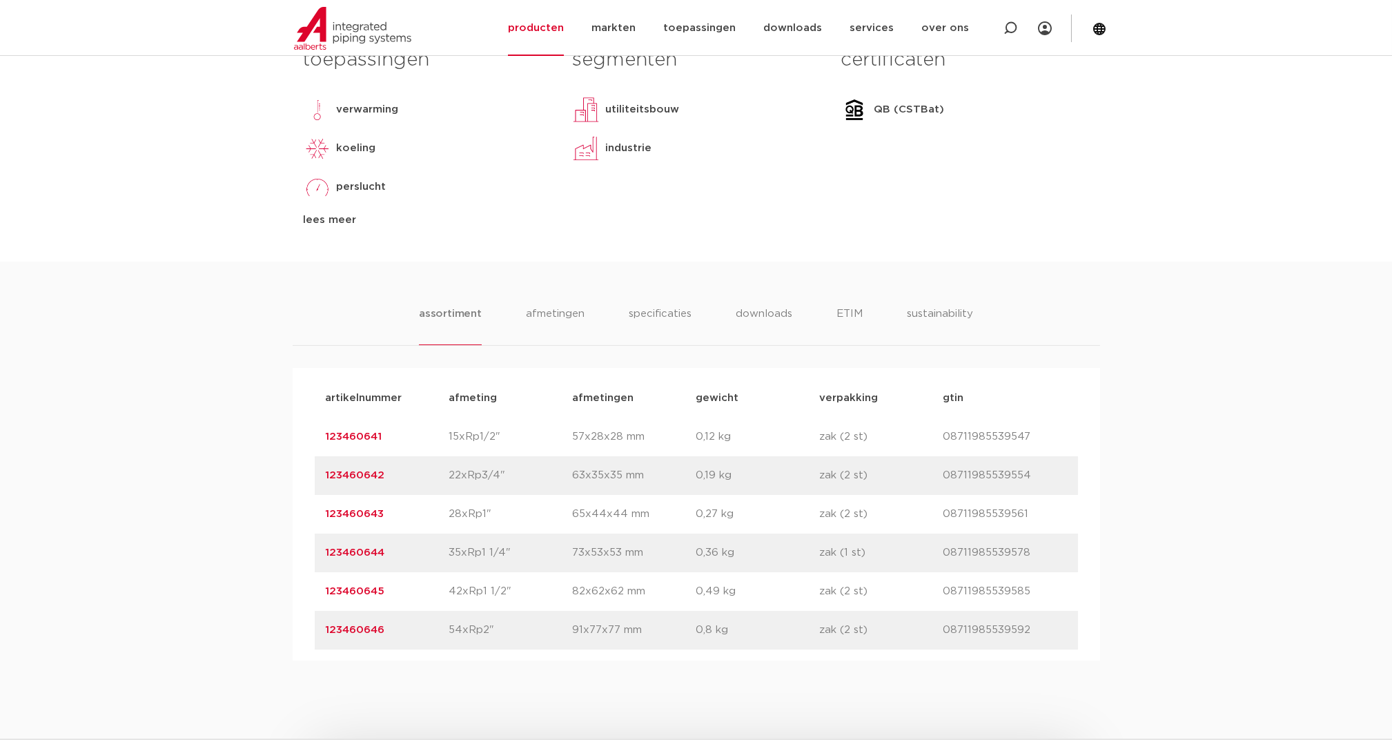
click at [374, 587] on link "123460645" at bounding box center [355, 591] width 59 height 10
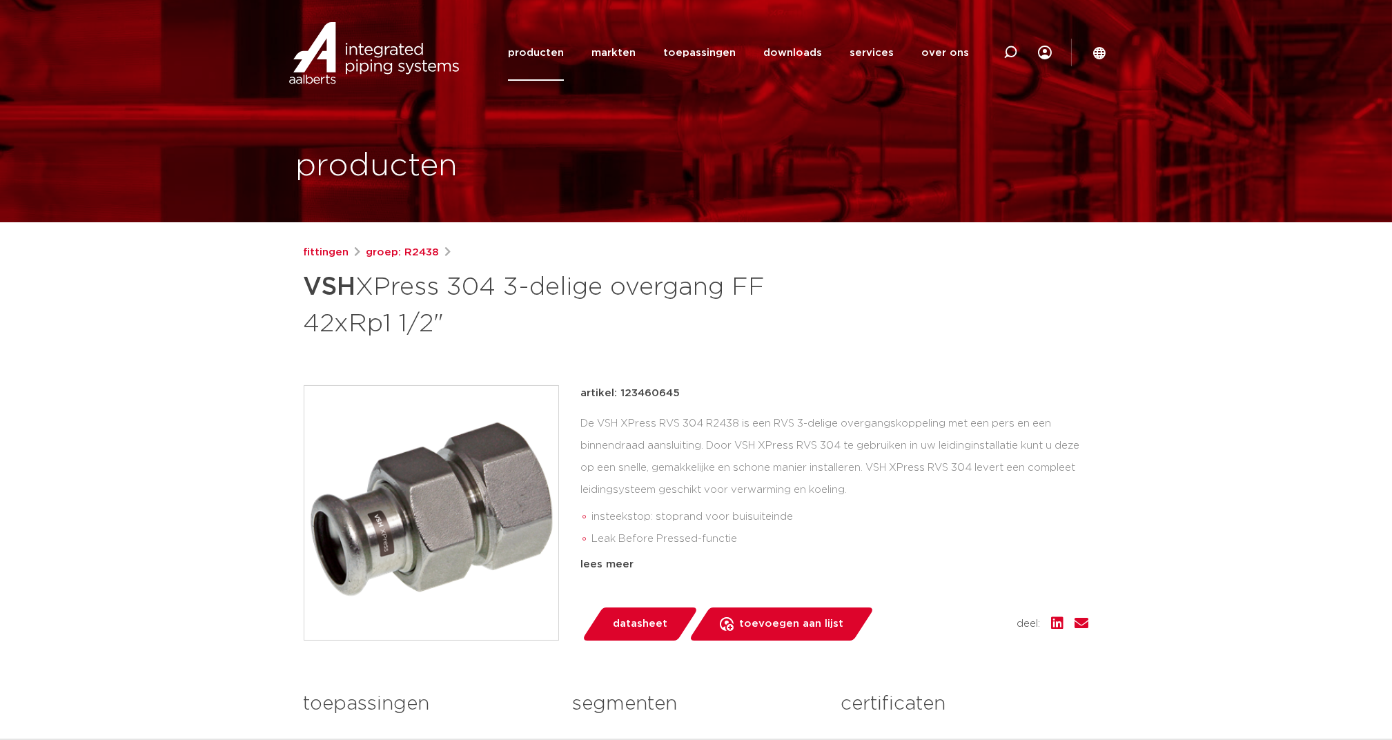
drag, startPoint x: 618, startPoint y: 393, endPoint x: 676, endPoint y: 392, distance: 57.3
click at [676, 392] on p "artikel: 123460645" at bounding box center [630, 393] width 99 height 17
copy p "123460645"
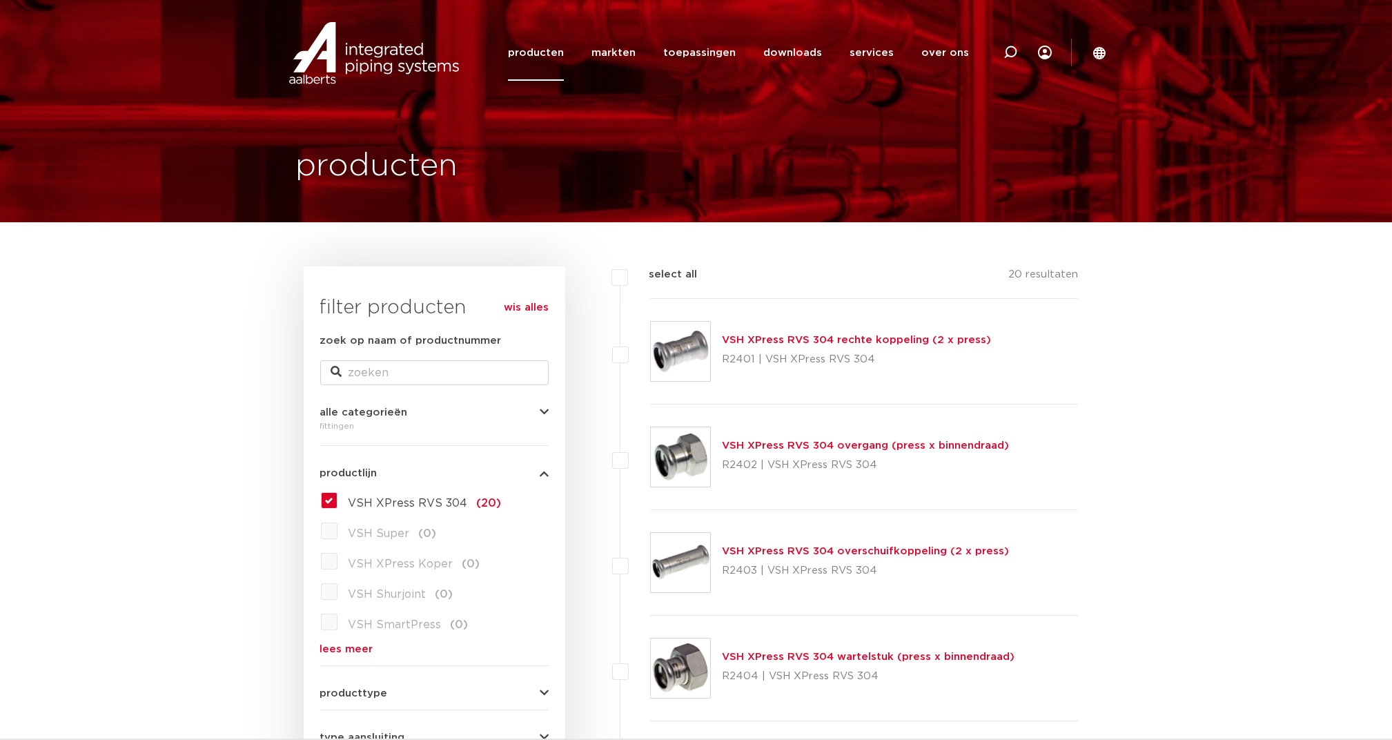
click at [757, 445] on link "VSH XPress RVS 304 overgang (press x binnendraad)" at bounding box center [865, 445] width 287 height 10
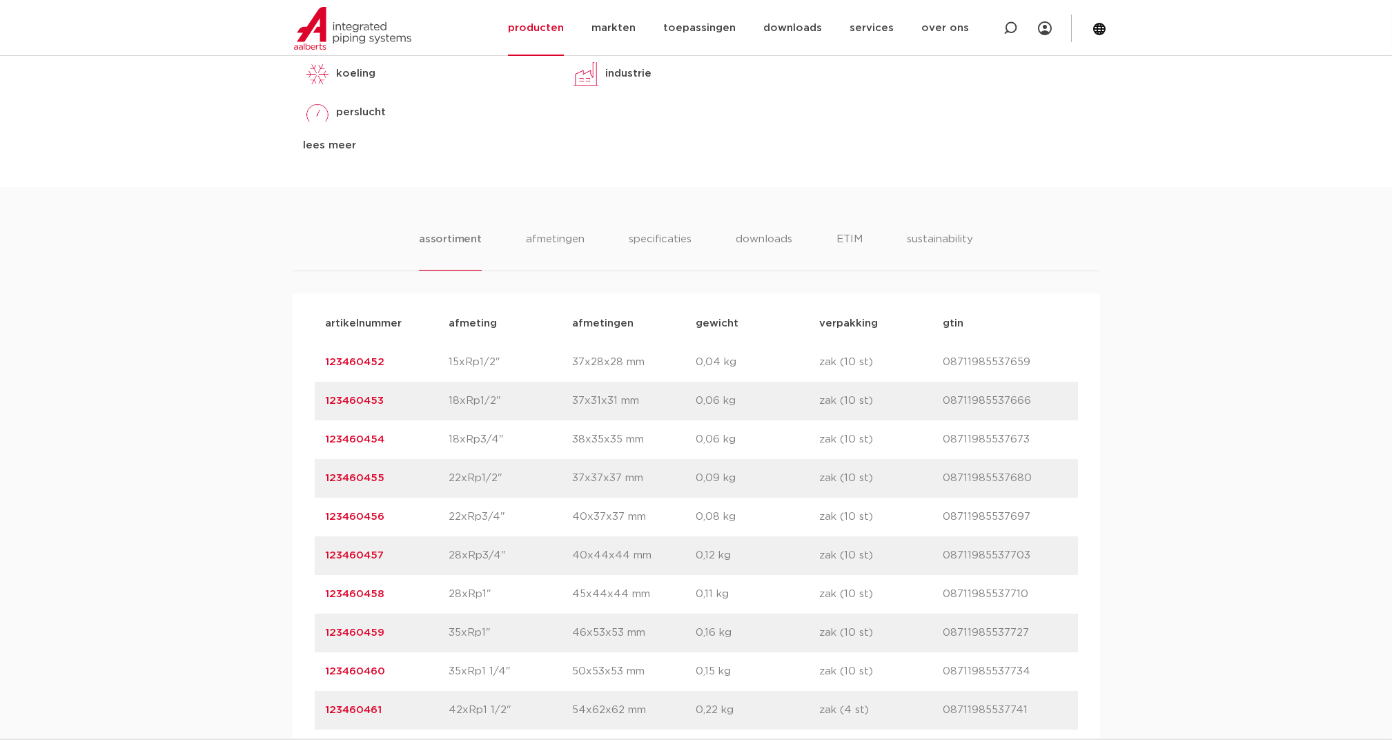
scroll to position [828, 0]
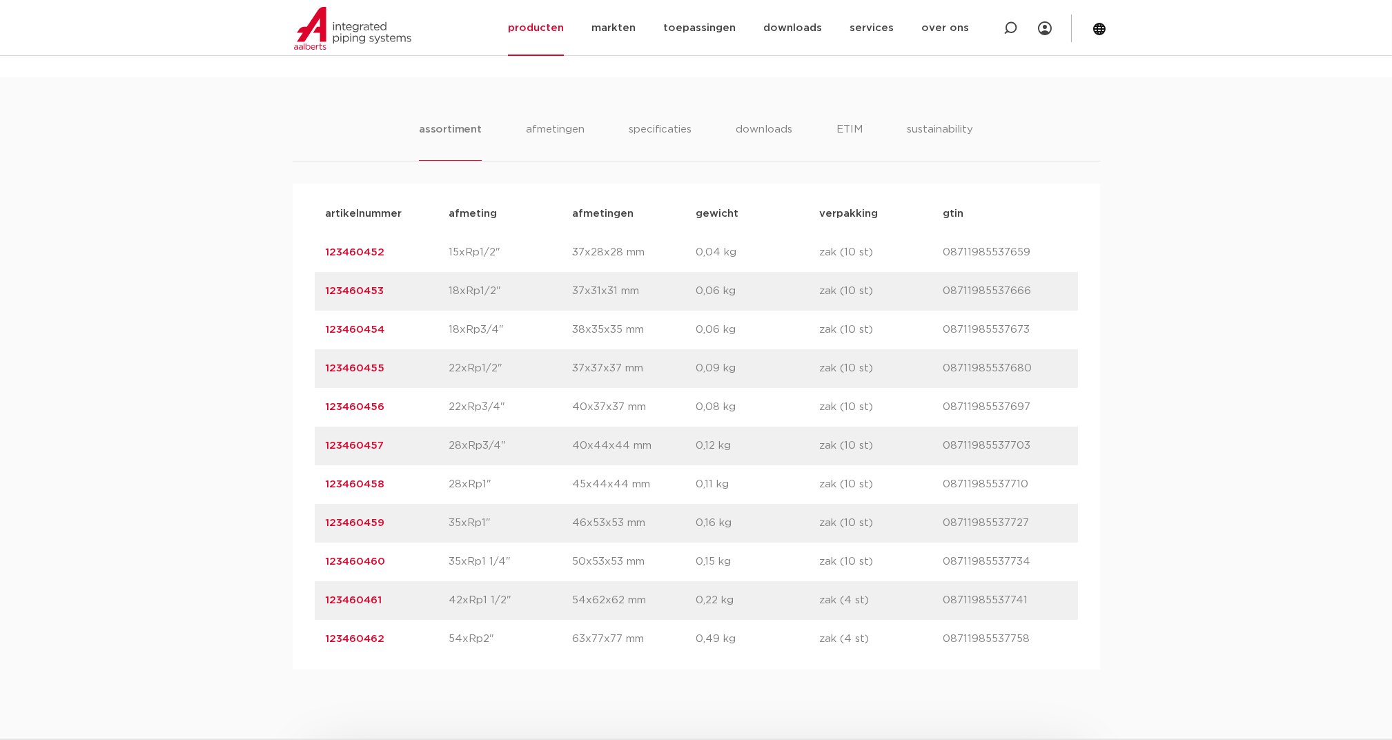
click at [360, 603] on link "123460461" at bounding box center [354, 600] width 57 height 10
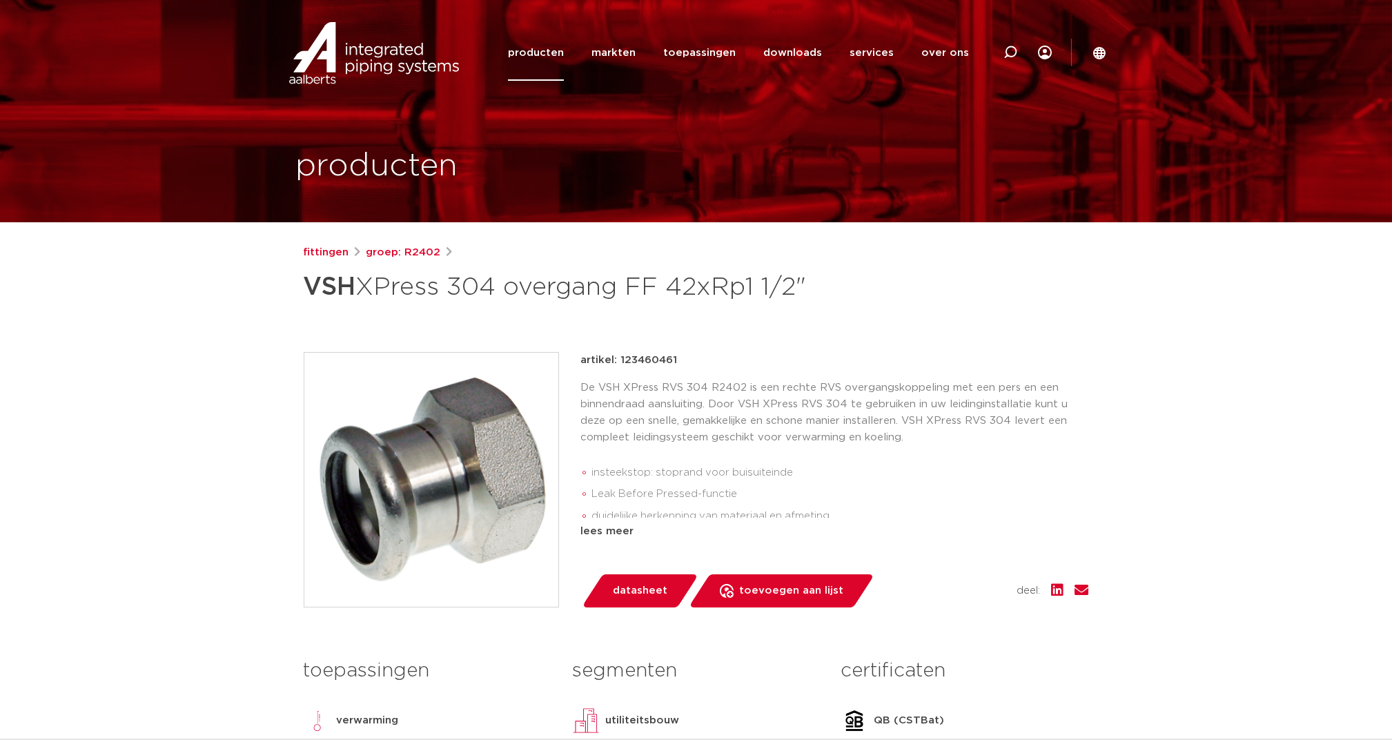
drag, startPoint x: 618, startPoint y: 361, endPoint x: 674, endPoint y: 359, distance: 55.3
click at [674, 359] on p "artikel: 123460461" at bounding box center [629, 360] width 97 height 17
copy p "123460461"
